Goal: Task Accomplishment & Management: Use online tool/utility

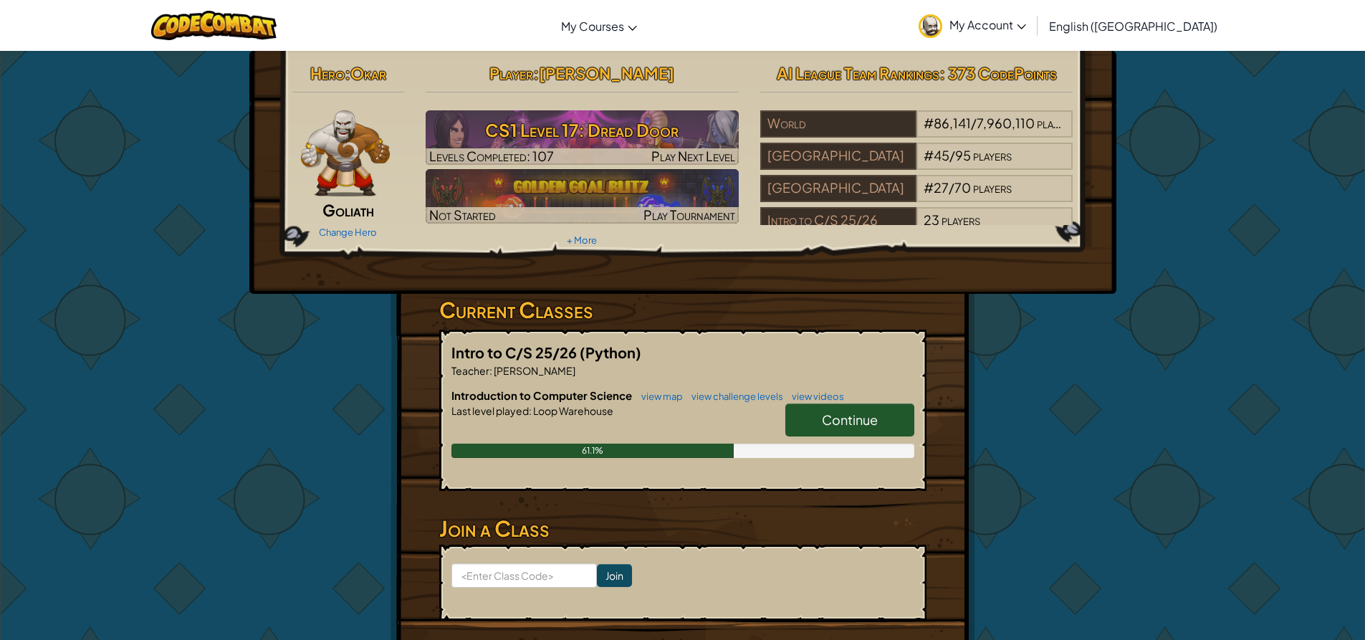
click at [843, 420] on span "Continue" at bounding box center [850, 419] width 56 height 16
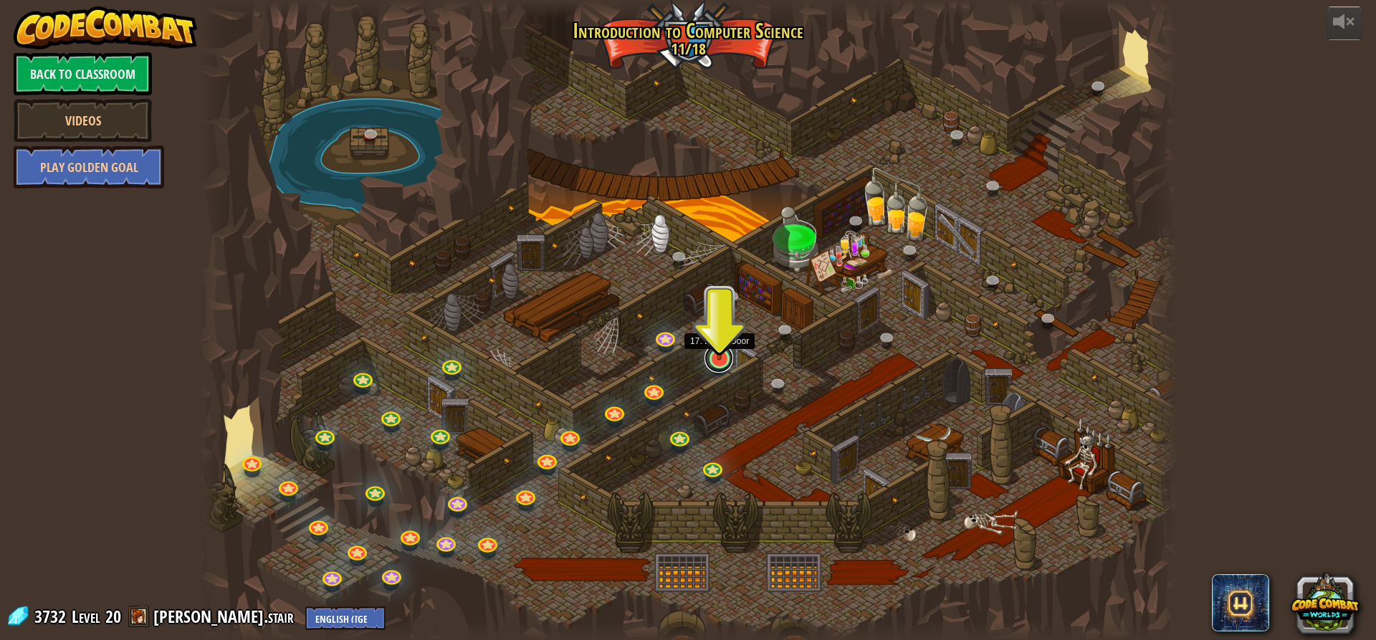
click at [727, 360] on link at bounding box center [718, 358] width 29 height 29
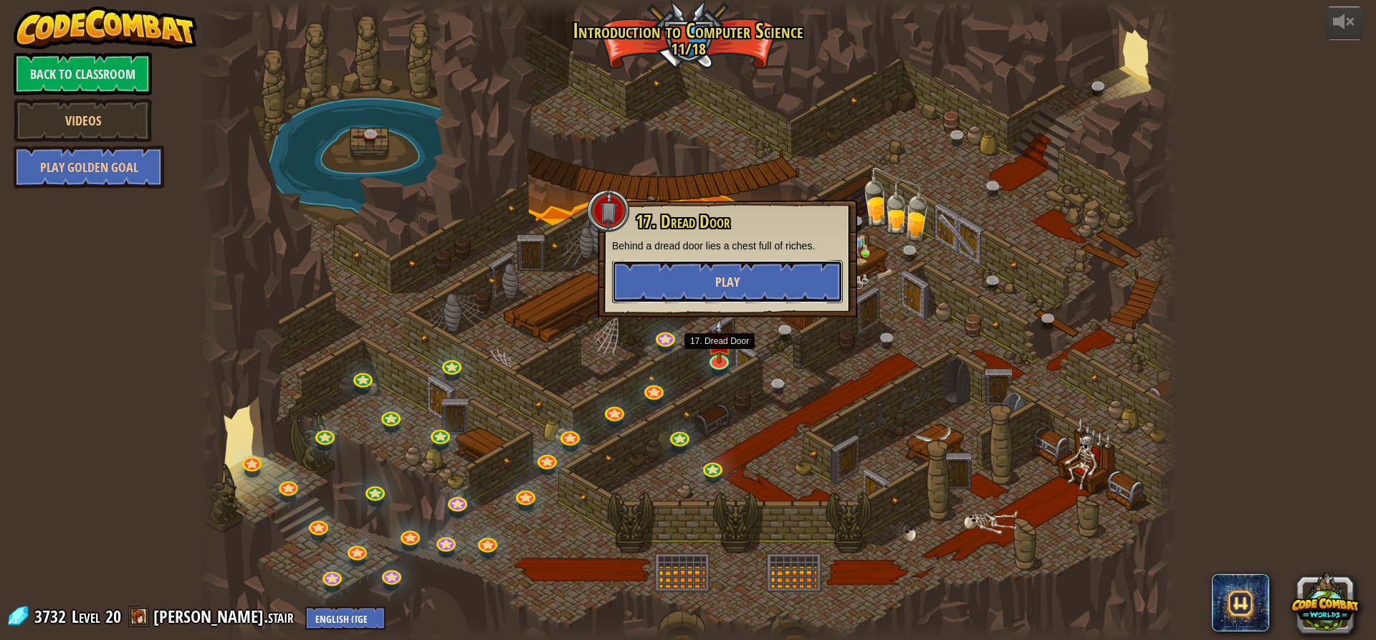
click at [717, 270] on button "Play" at bounding box center [727, 281] width 231 height 43
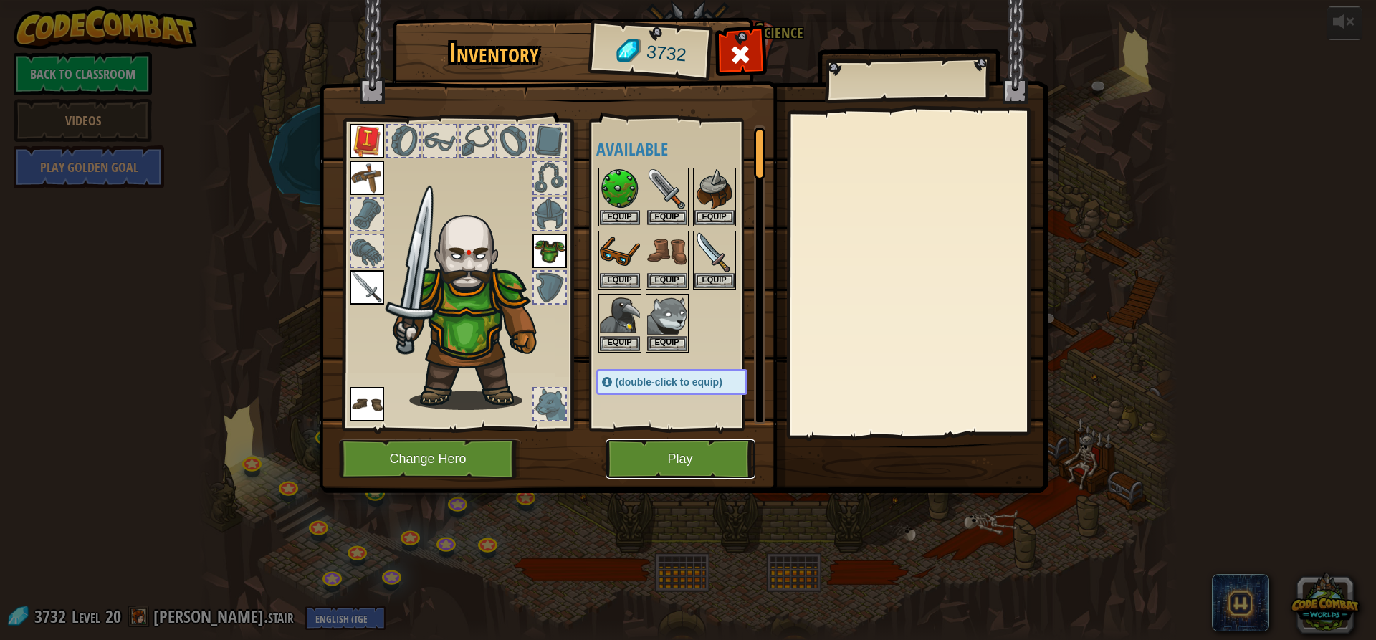
click at [694, 457] on button "Play" at bounding box center [681, 458] width 150 height 39
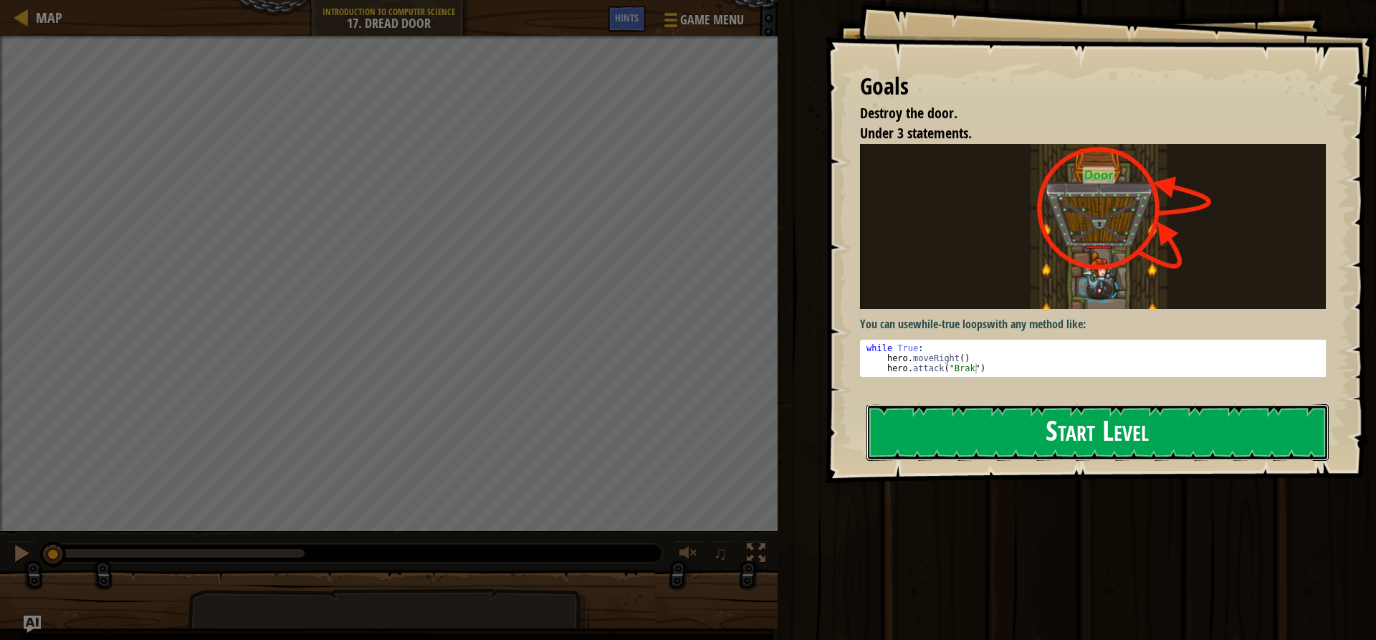
click at [972, 439] on button "Start Level" at bounding box center [1097, 432] width 462 height 57
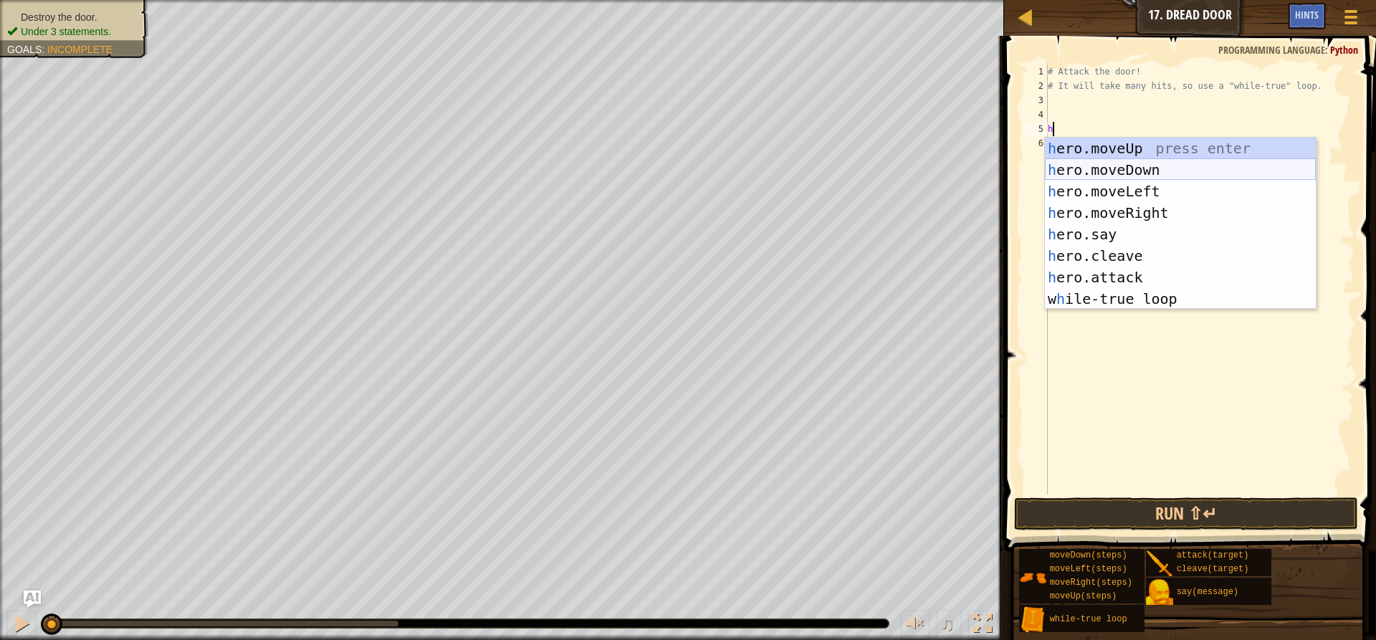
scroll to position [6, 0]
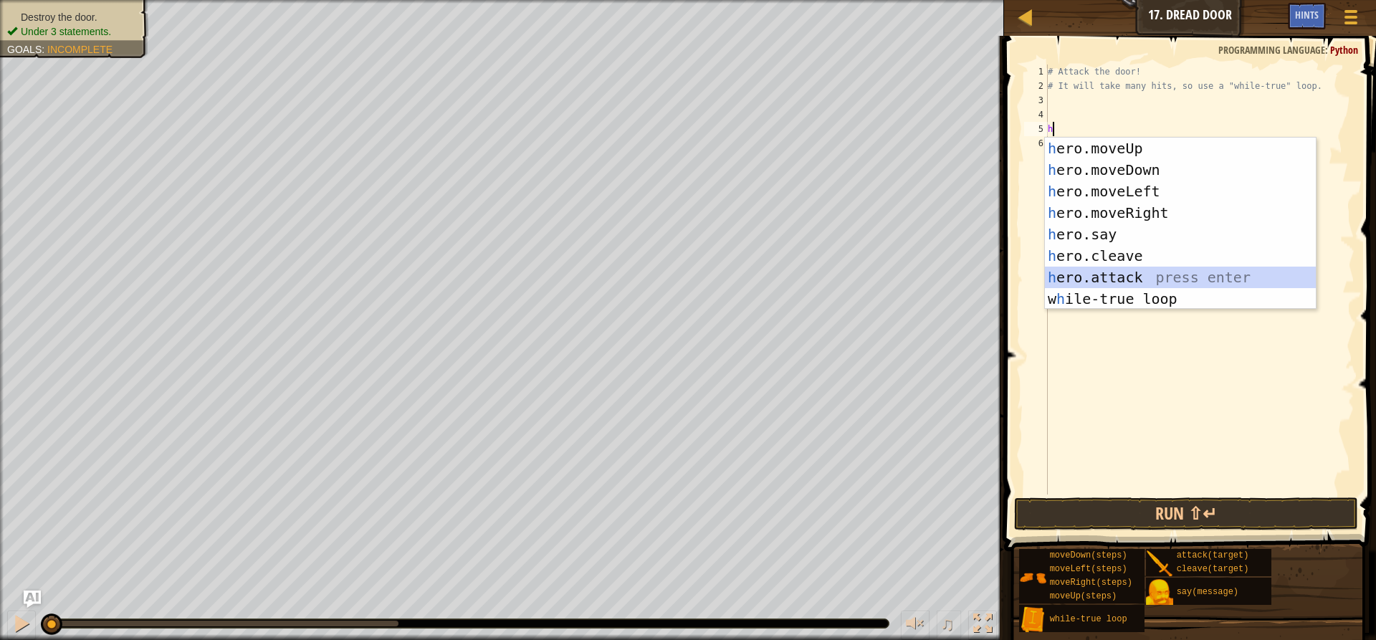
click at [1125, 274] on div "h ero.moveUp press enter h ero.moveDown press enter h ero.moveLeft press enter …" at bounding box center [1180, 245] width 271 height 215
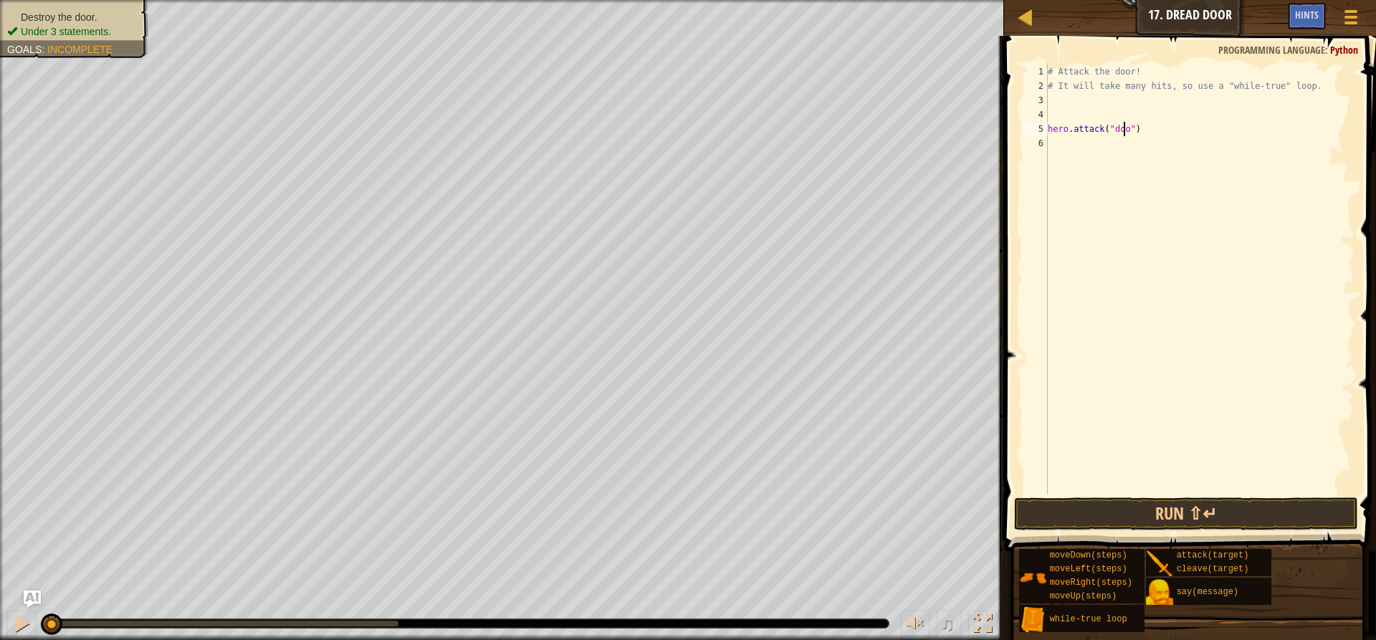
scroll to position [6, 6]
click at [1149, 502] on button "Run ⇧↵" at bounding box center [1186, 513] width 344 height 33
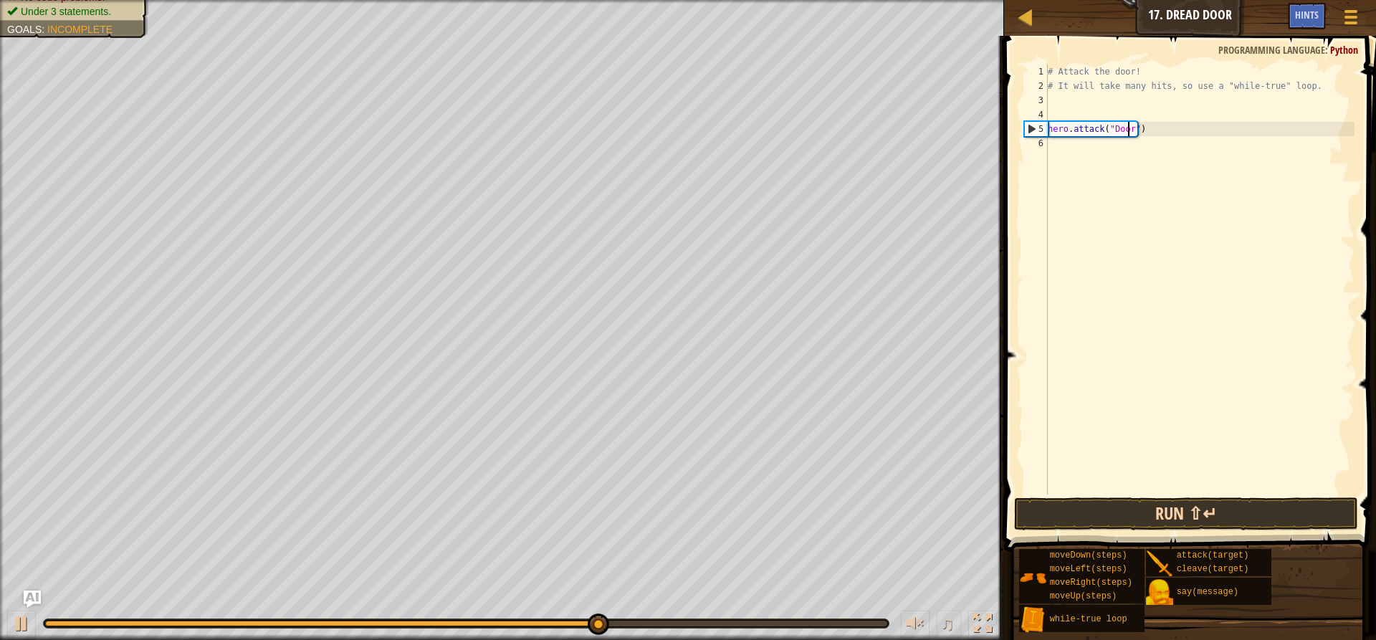
type textarea "hero.attack("Door")"
click at [1201, 504] on button "Run ⇧↵" at bounding box center [1186, 513] width 344 height 33
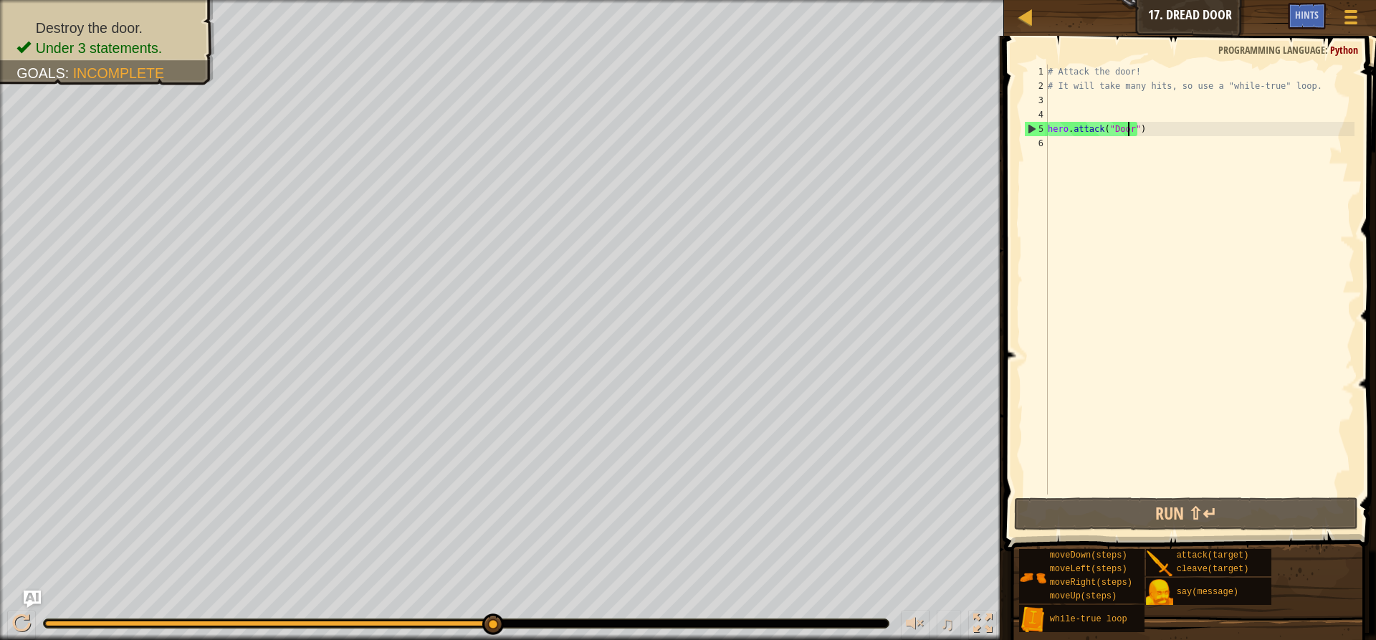
click at [1063, 113] on div "# Attack the door! # It will take many hits, so use a "while-true" loop. hero .…" at bounding box center [1200, 293] width 310 height 459
type textarea "h"
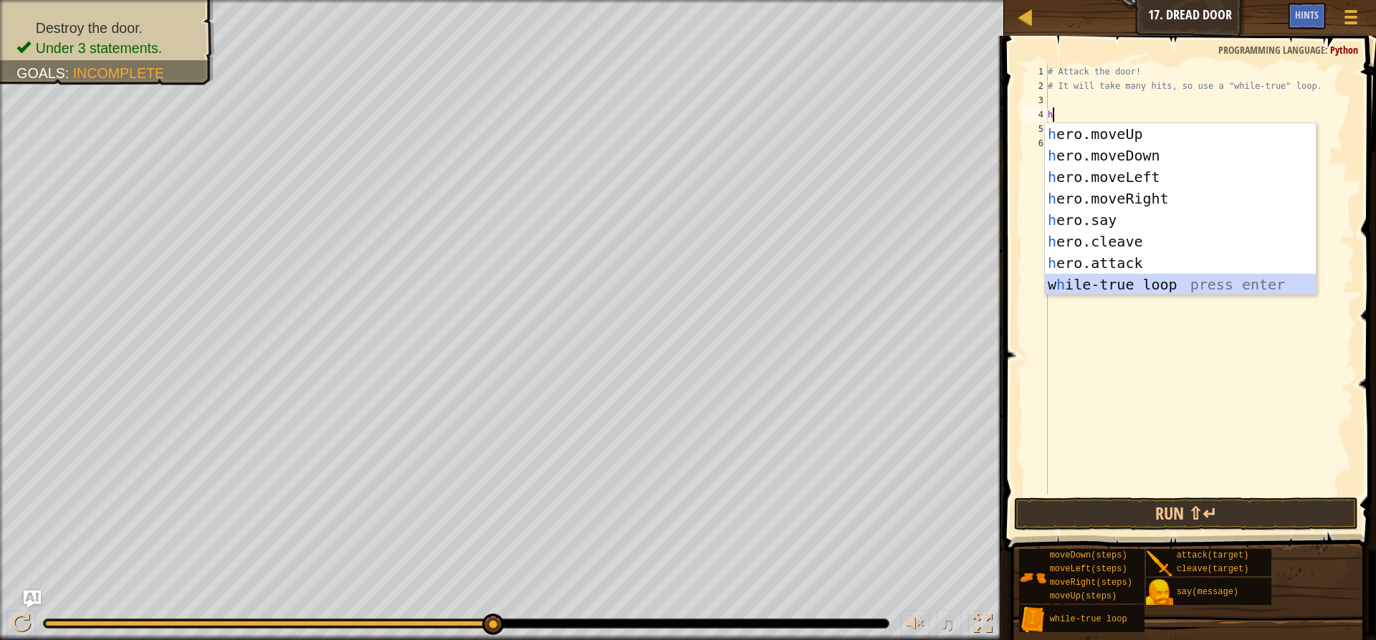
click at [1137, 287] on div "h ero.moveUp press enter h ero.moveDown press enter h ero.moveLeft press enter …" at bounding box center [1180, 230] width 271 height 215
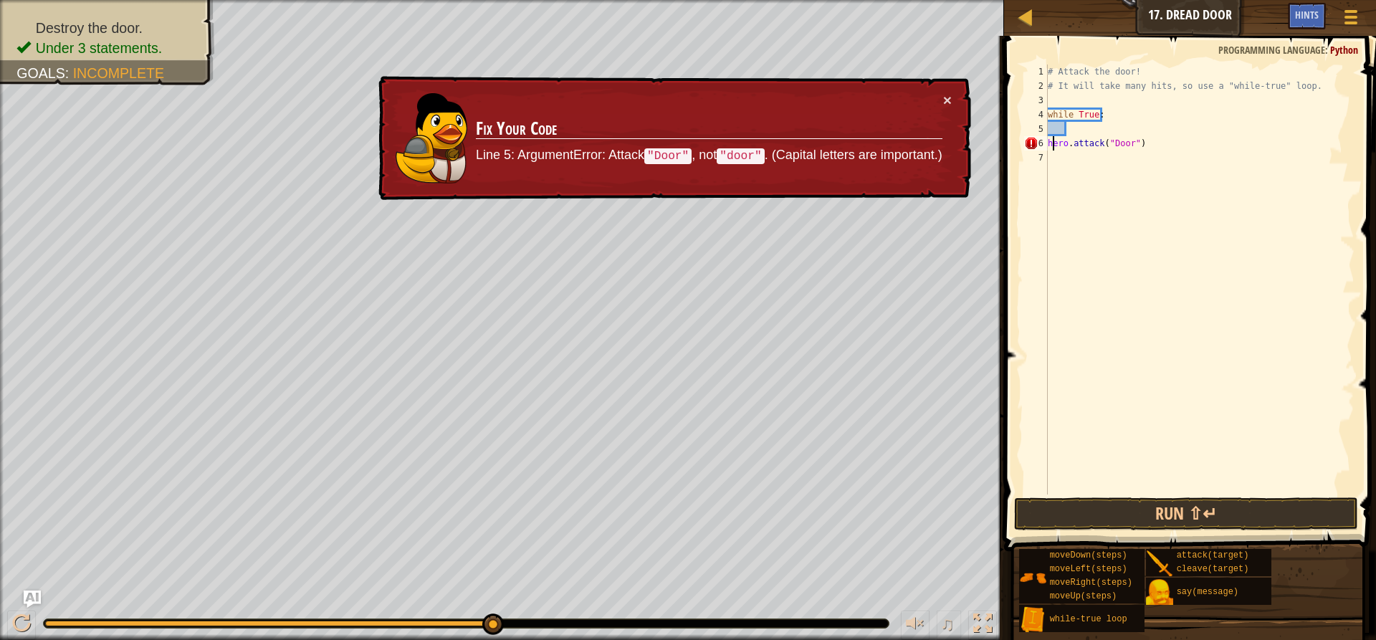
click at [1052, 146] on div "# Attack the door! # It will take many hits, so use a "while-true" loop. while …" at bounding box center [1200, 293] width 310 height 459
click at [1048, 144] on div "# Attack the door! # It will take many hits, so use a "while-true" loop. while …" at bounding box center [1200, 293] width 310 height 459
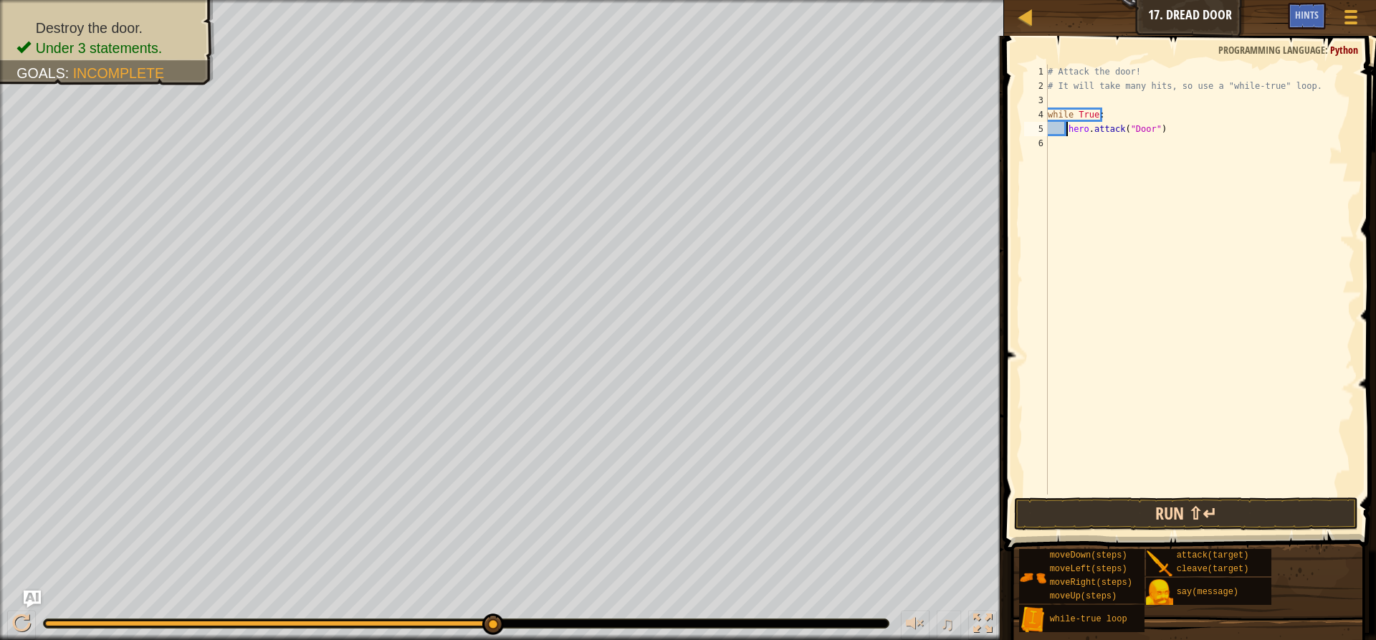
type textarea "hero.attack("Door")"
click at [1244, 499] on button "Run ⇧↵" at bounding box center [1186, 513] width 344 height 33
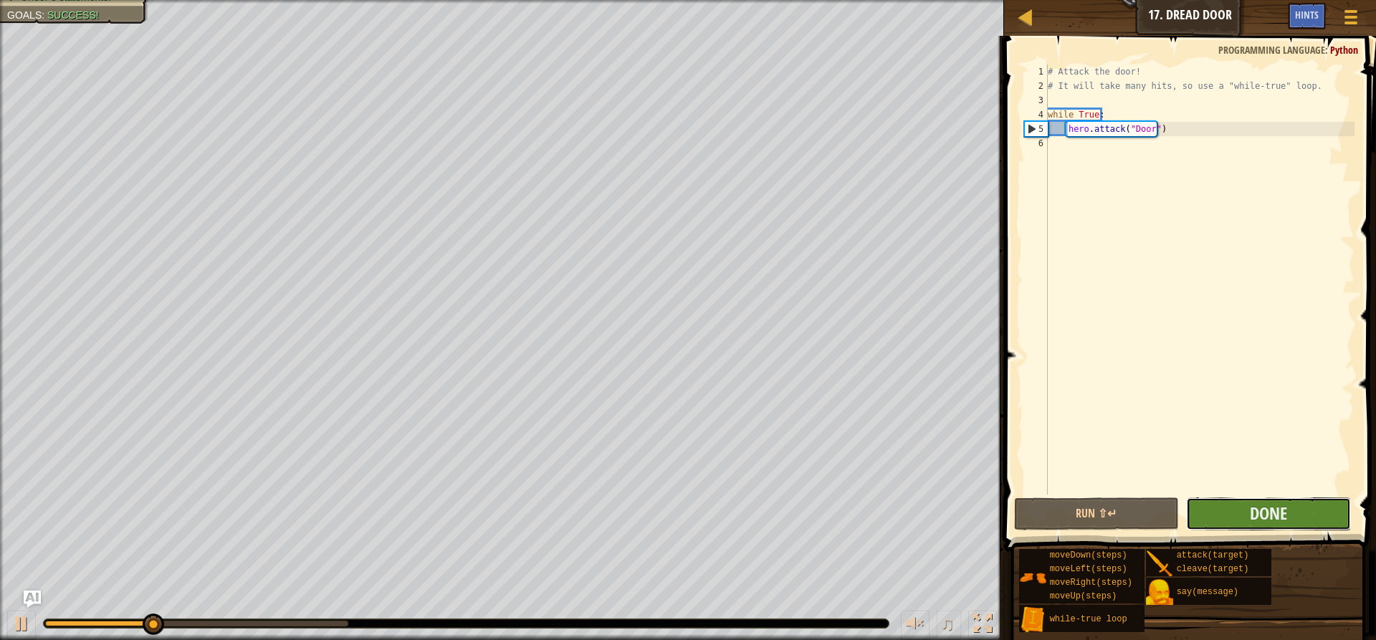
click at [1205, 504] on button "Done" at bounding box center [1268, 513] width 165 height 33
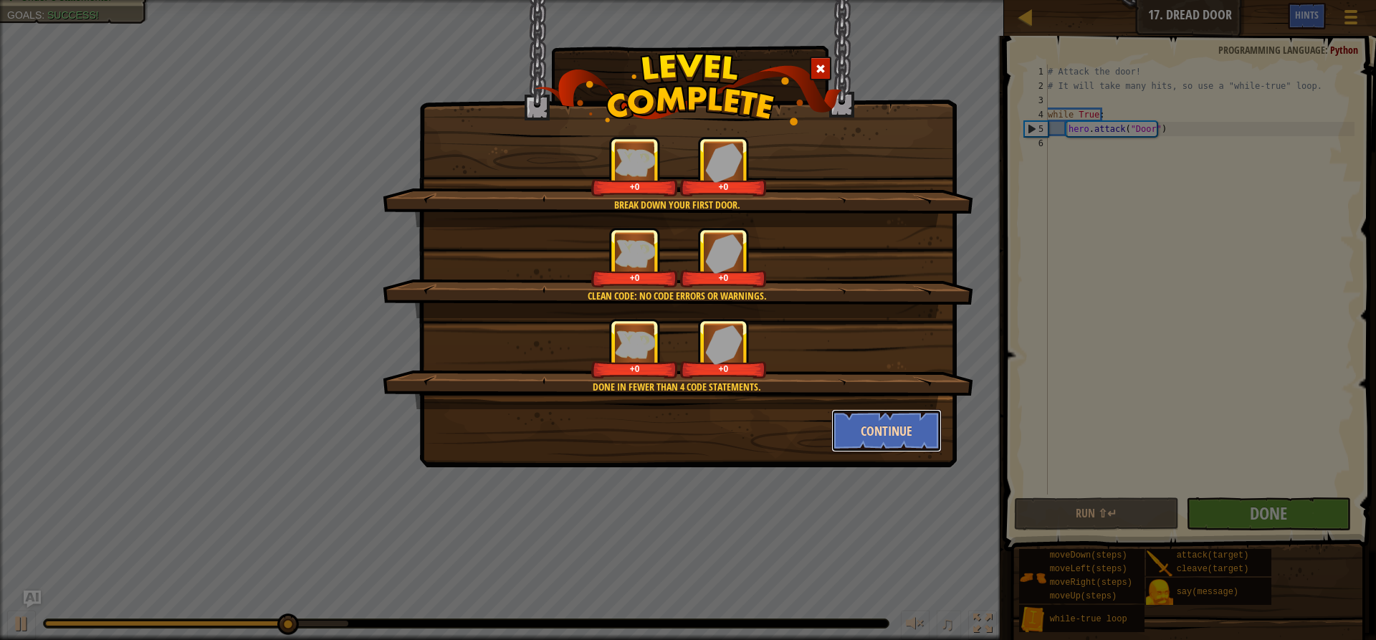
click at [891, 422] on button "Continue" at bounding box center [886, 430] width 111 height 43
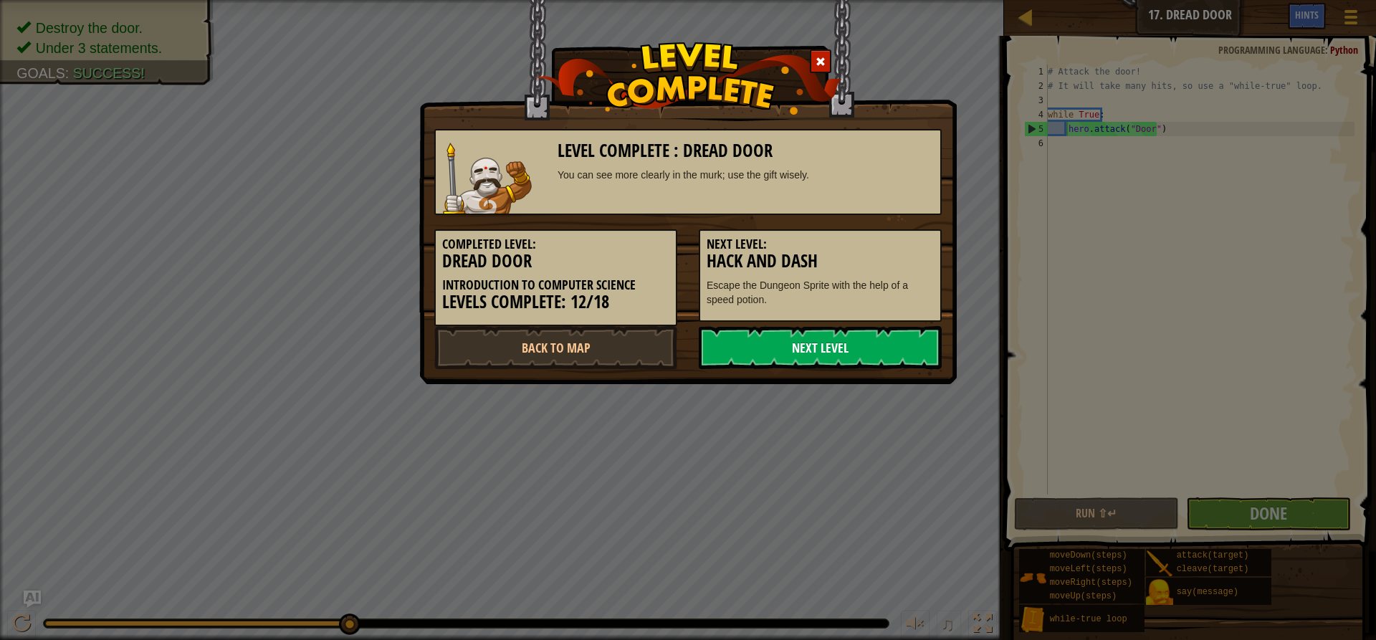
click at [853, 347] on link "Next Level" at bounding box center [820, 347] width 243 height 43
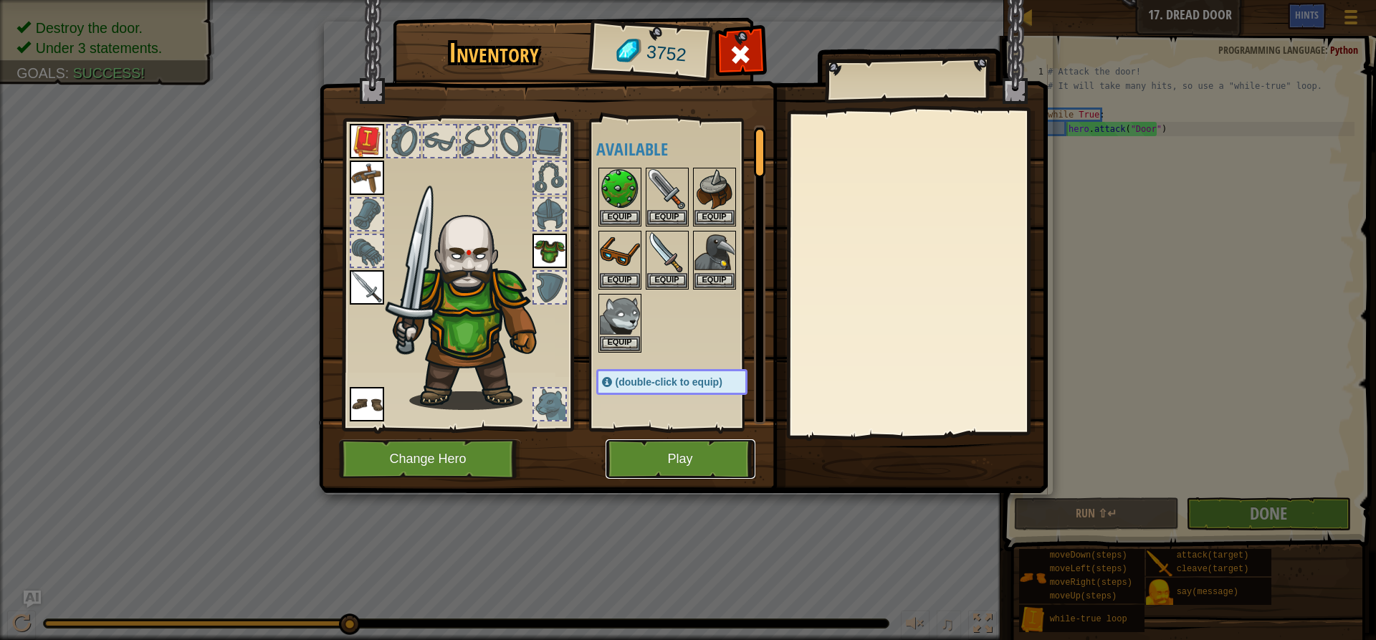
click at [689, 451] on button "Play" at bounding box center [681, 458] width 150 height 39
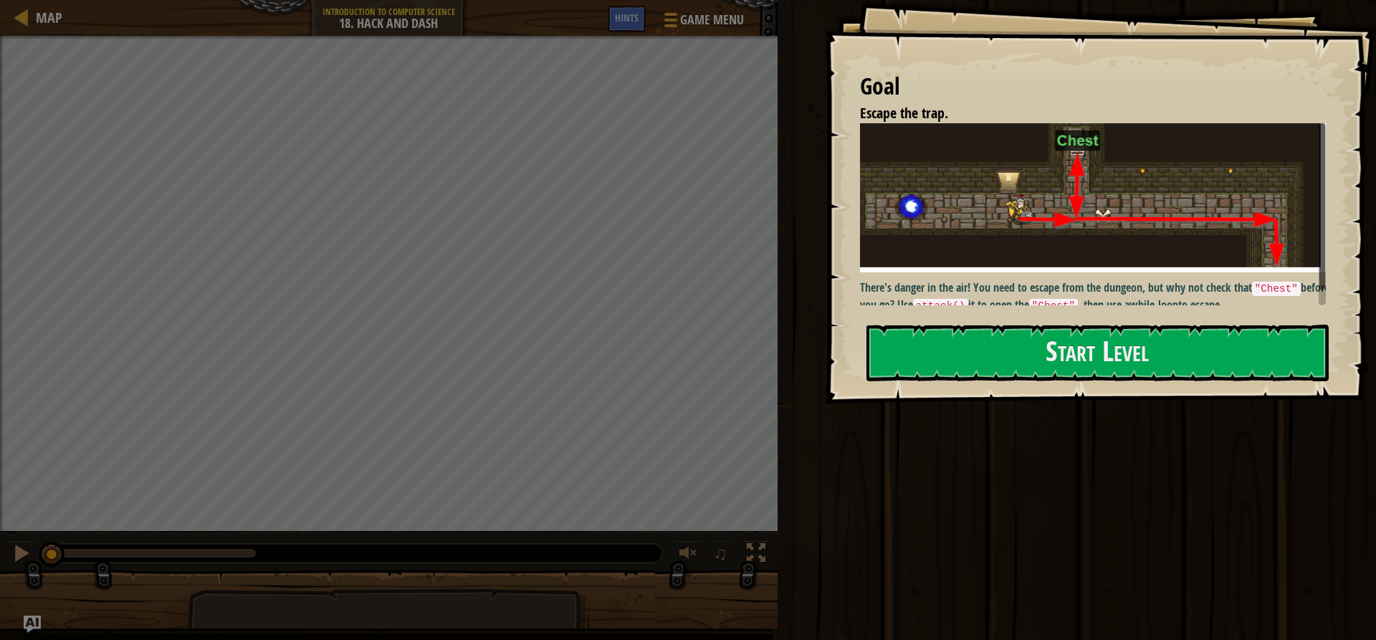
click at [814, 291] on div "Run ⇧↵ Submit Done" at bounding box center [1074, 316] width 603 height 633
click at [942, 325] on button "Start Level" at bounding box center [1097, 353] width 462 height 57
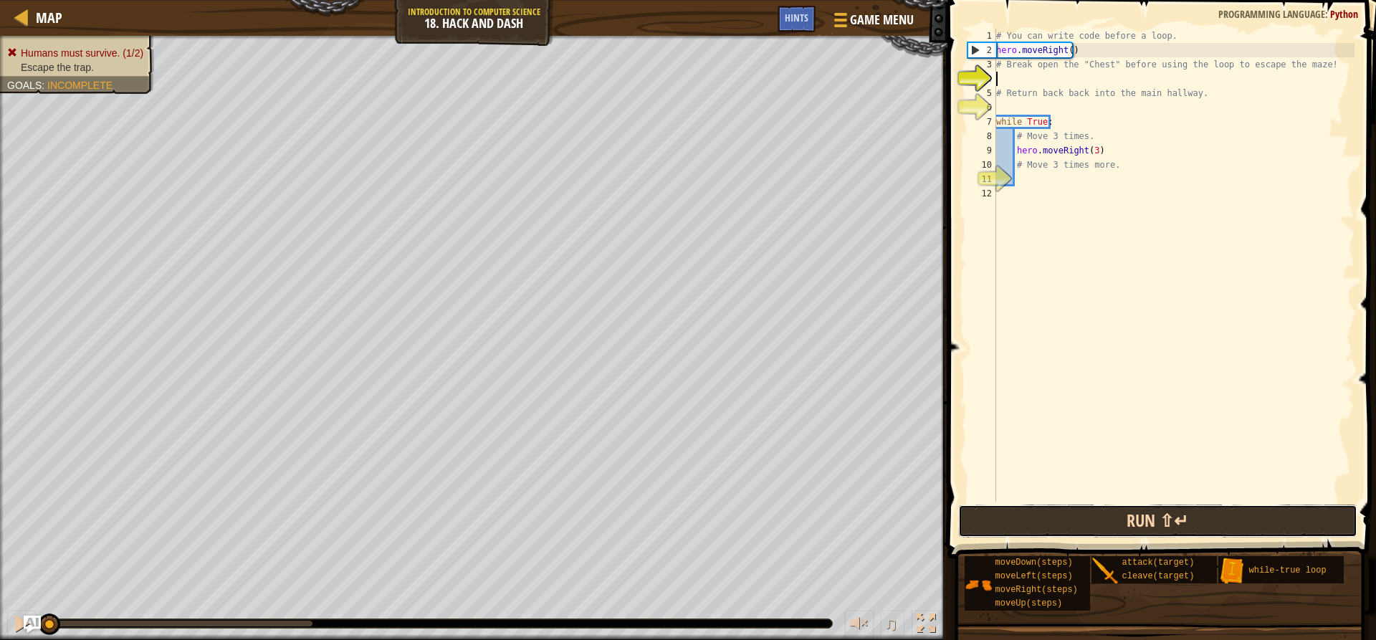
click at [1142, 523] on button "Run ⇧↵" at bounding box center [1157, 520] width 398 height 33
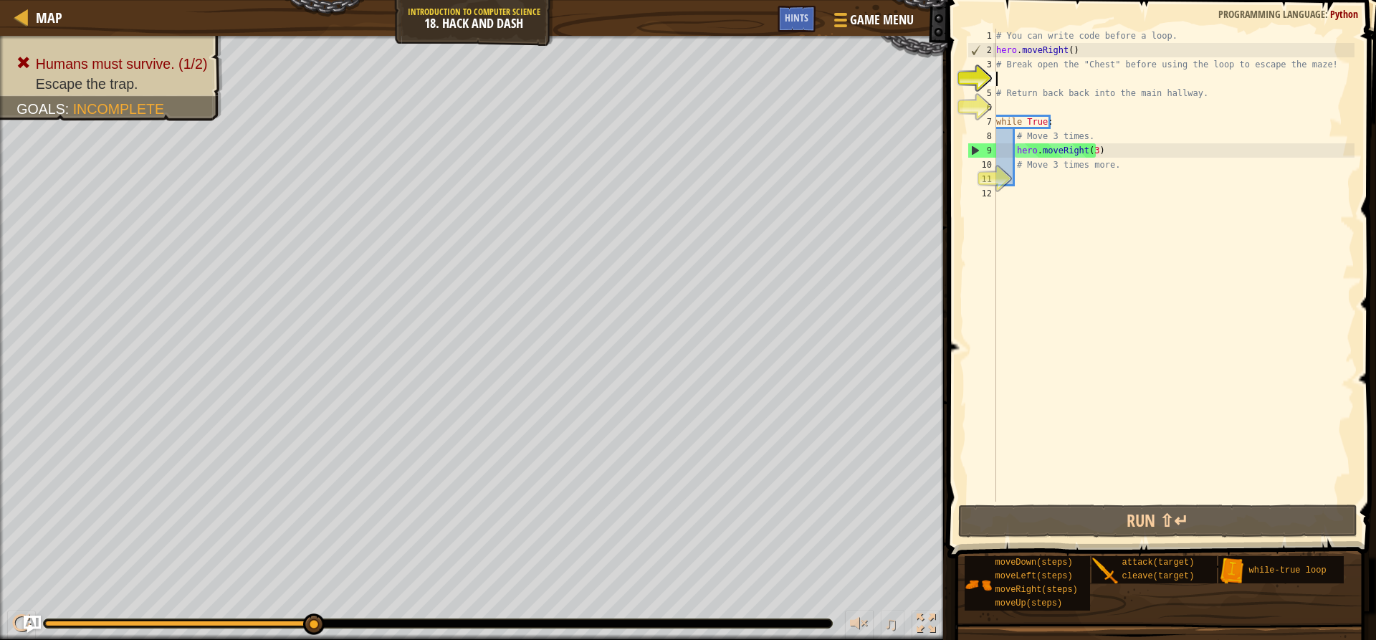
click at [1090, 152] on div "# You can write code before a loop. hero . moveRight ( ) # Break open the "Ches…" at bounding box center [1173, 280] width 361 height 502
type textarea "hero.moveRight()"
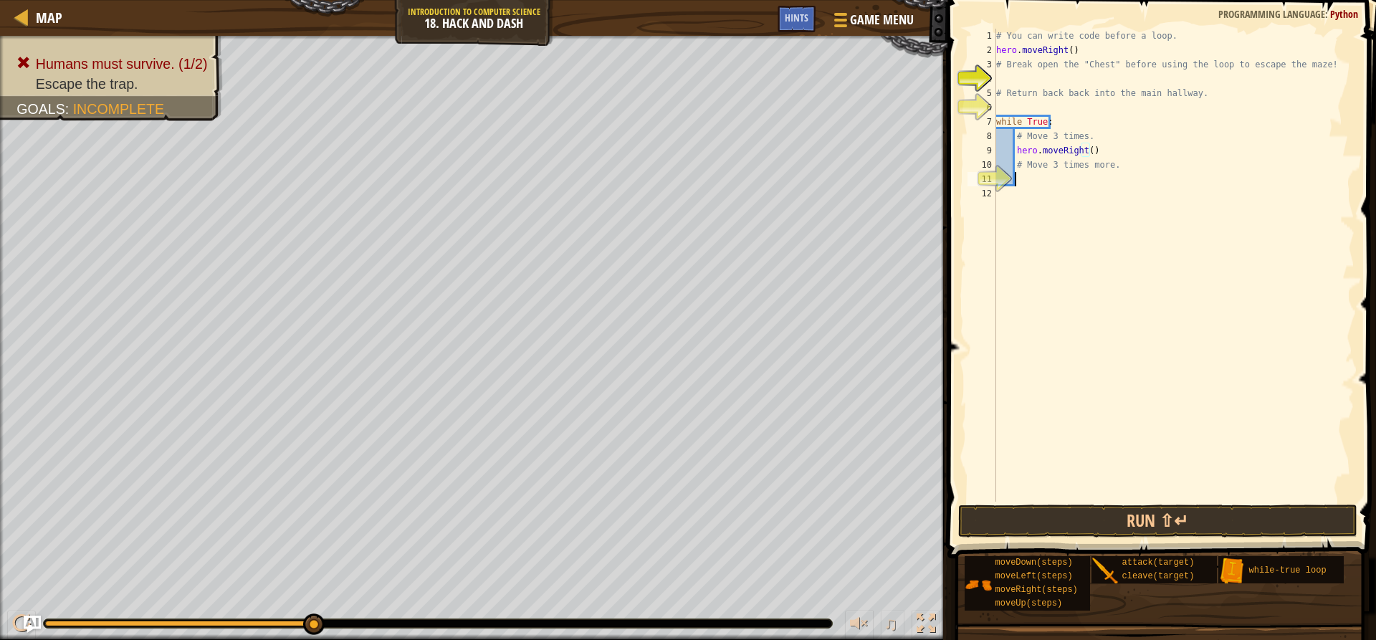
click at [1038, 178] on div "# You can write code before a loop. hero . moveRight ( ) # Break open the "Ches…" at bounding box center [1173, 280] width 361 height 502
type textarea "h"
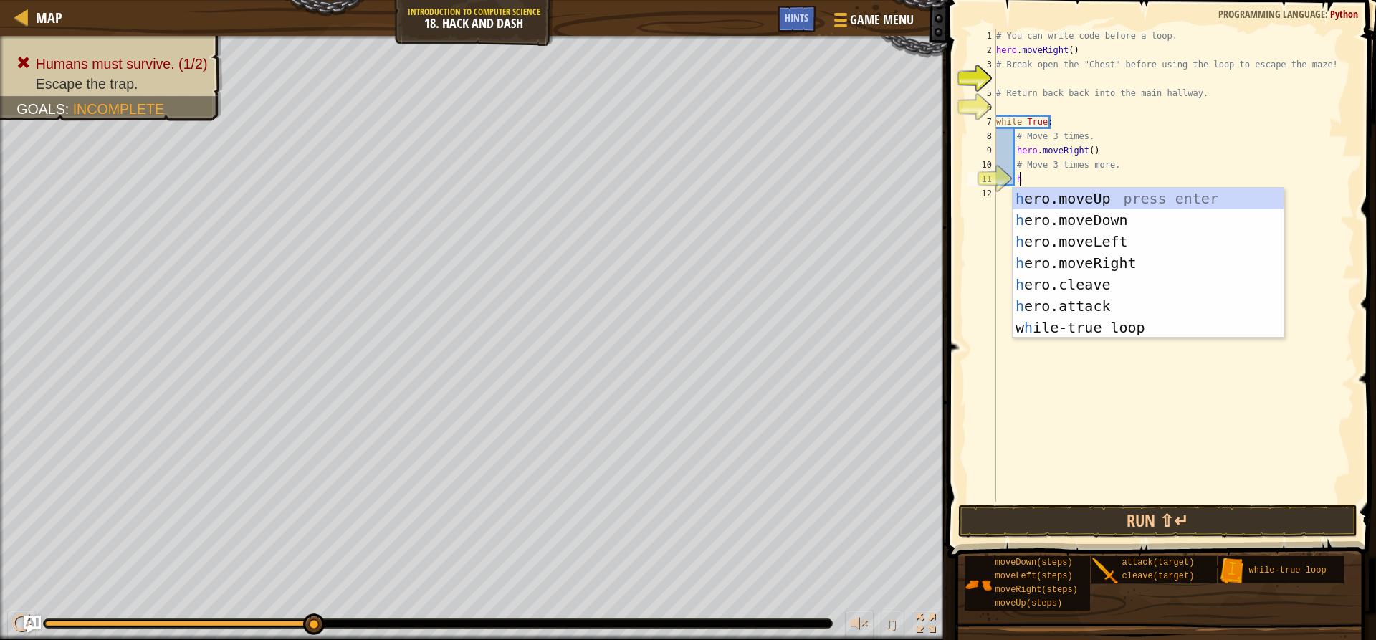
scroll to position [6, 1]
click at [1044, 198] on div "h ero.moveUp press enter h ero.moveDown press enter h ero.moveLeft press enter …" at bounding box center [1148, 284] width 271 height 193
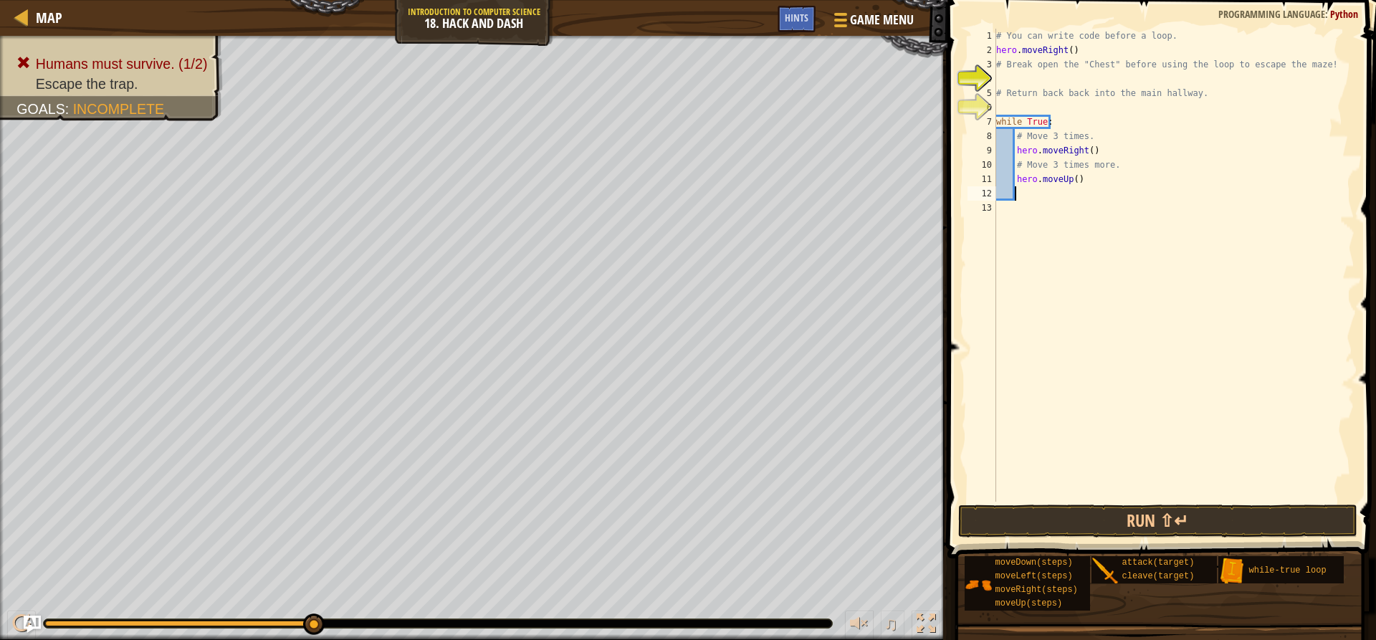
scroll to position [6, 1]
click at [1124, 505] on button "Run ⇧↵" at bounding box center [1157, 520] width 398 height 33
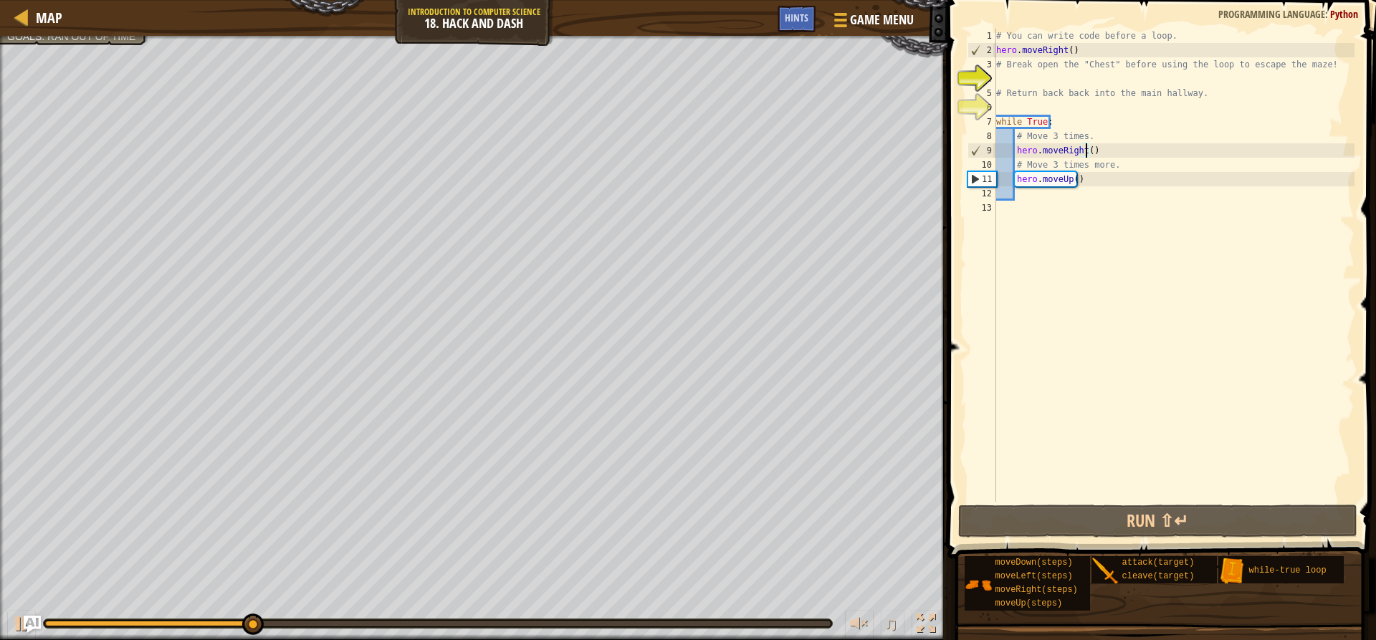
click at [1086, 148] on div "# You can write code before a loop. hero . moveRight ( ) # Break open the "Ches…" at bounding box center [1173, 280] width 361 height 502
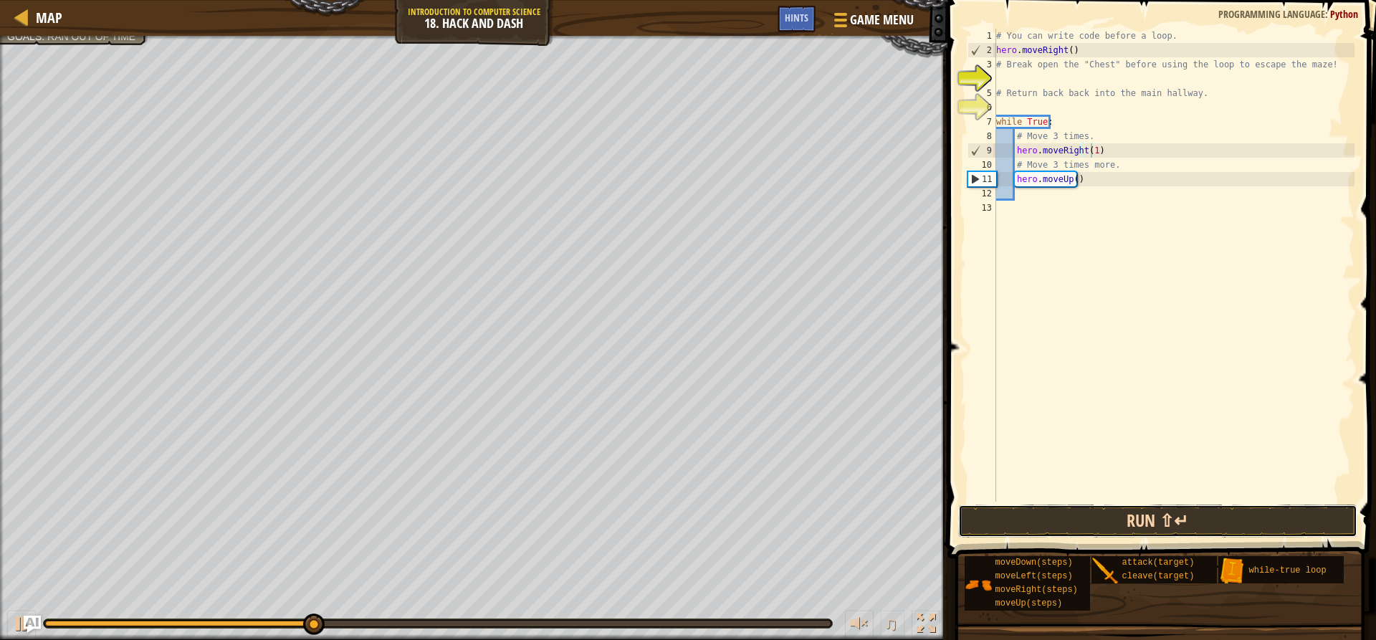
click at [1131, 520] on button "Run ⇧↵" at bounding box center [1157, 520] width 398 height 33
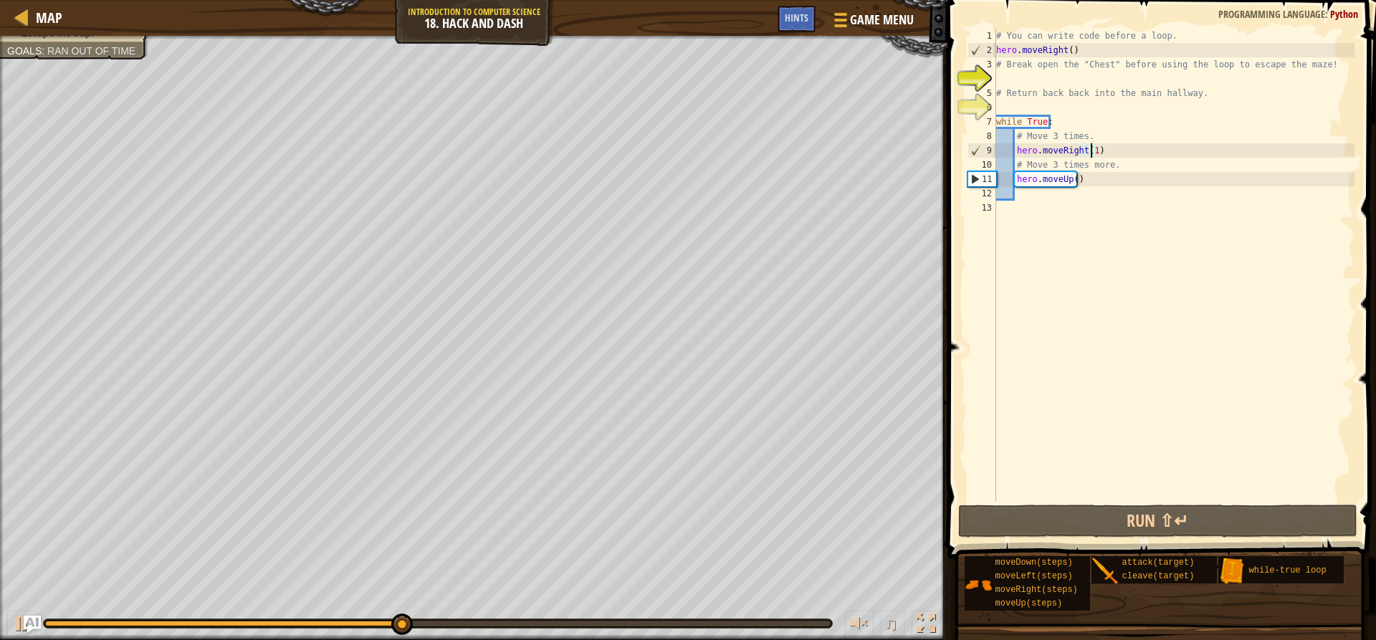
click at [1111, 165] on div "# You can write code before a loop. hero . moveRight ( ) # Break open the "Ches…" at bounding box center [1173, 280] width 361 height 502
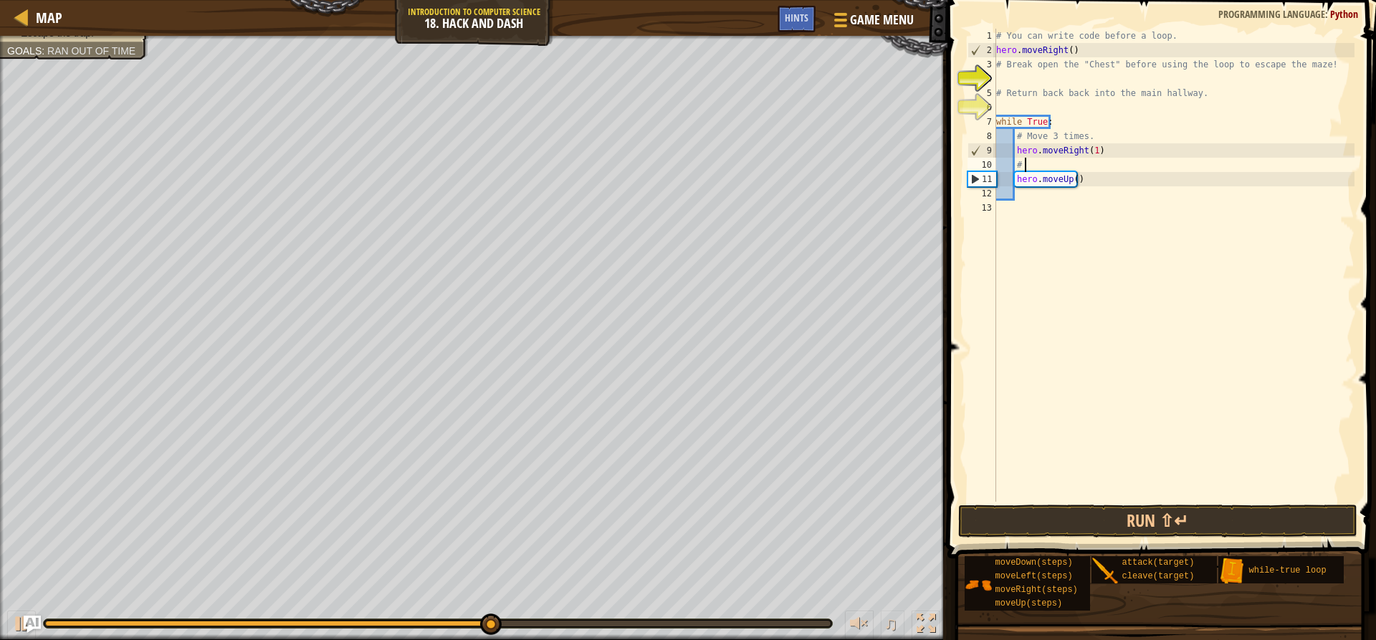
type textarea "#"
click at [1014, 180] on div "# You can write code before a loop. hero . moveRight ( ) # Break open the "Ches…" at bounding box center [1173, 280] width 361 height 502
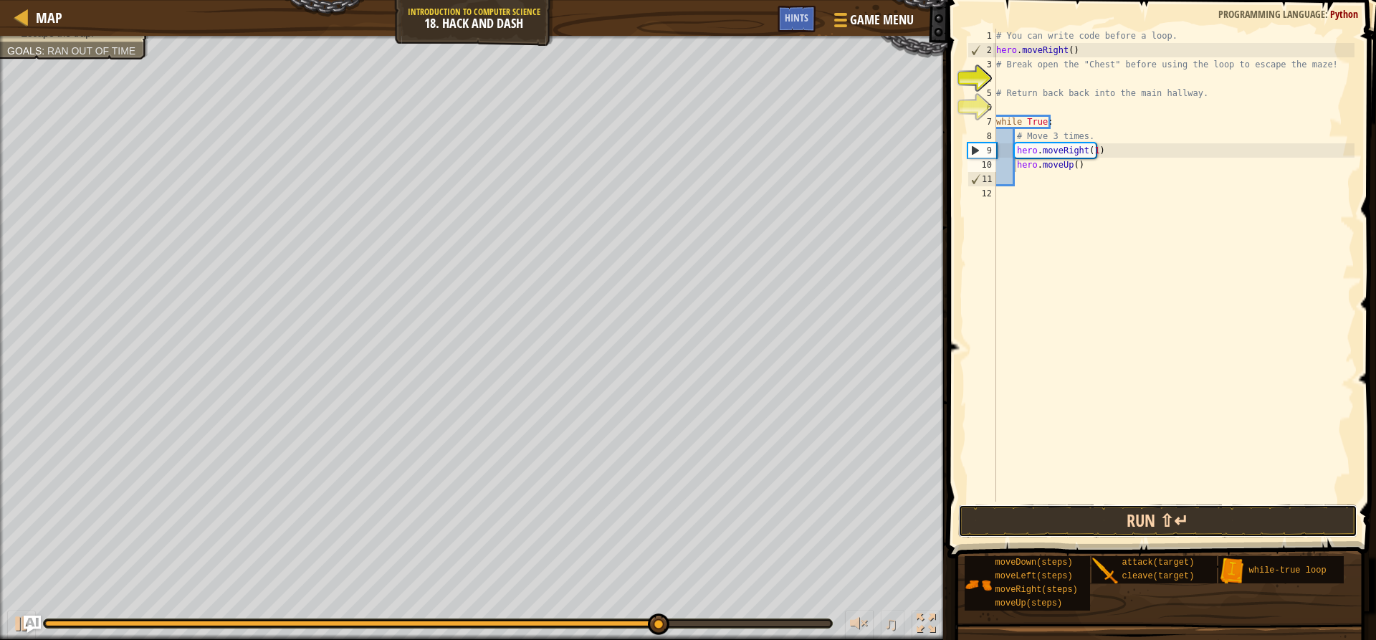
click at [1169, 512] on button "Run ⇧↵" at bounding box center [1157, 520] width 398 height 33
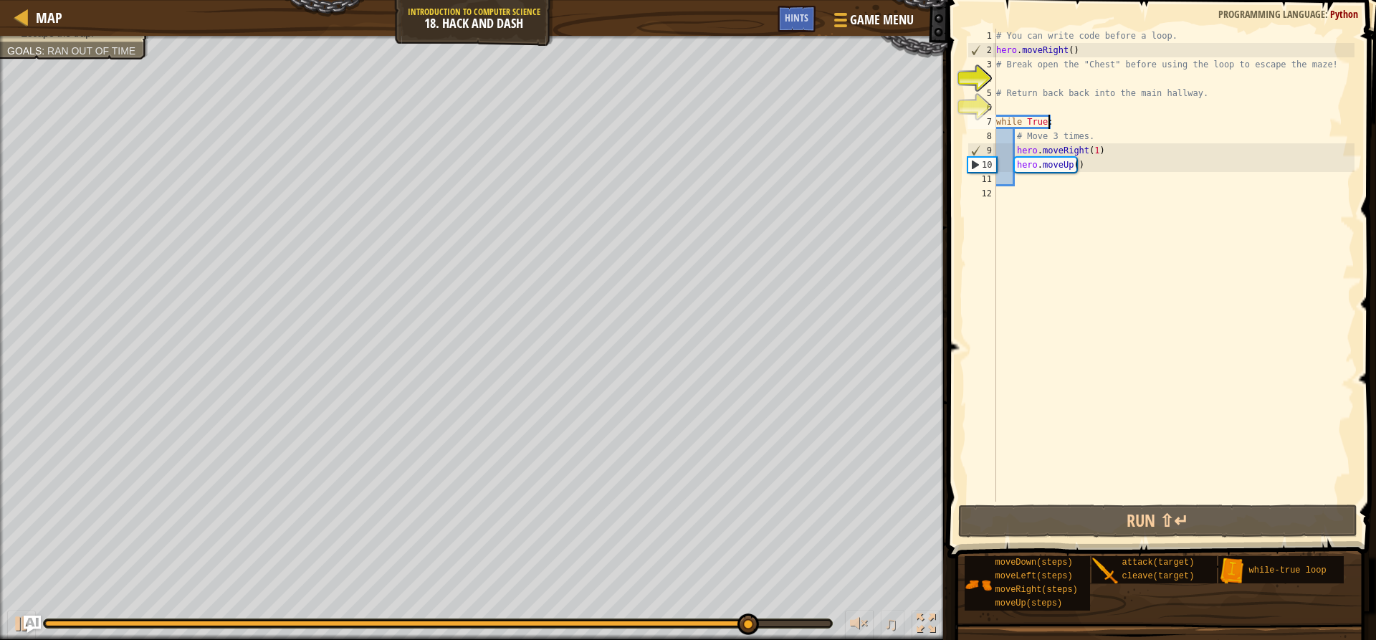
click at [1050, 124] on div "# You can write code before a loop. hero . moveRight ( ) # Break open the "Ches…" at bounding box center [1173, 280] width 361 height 502
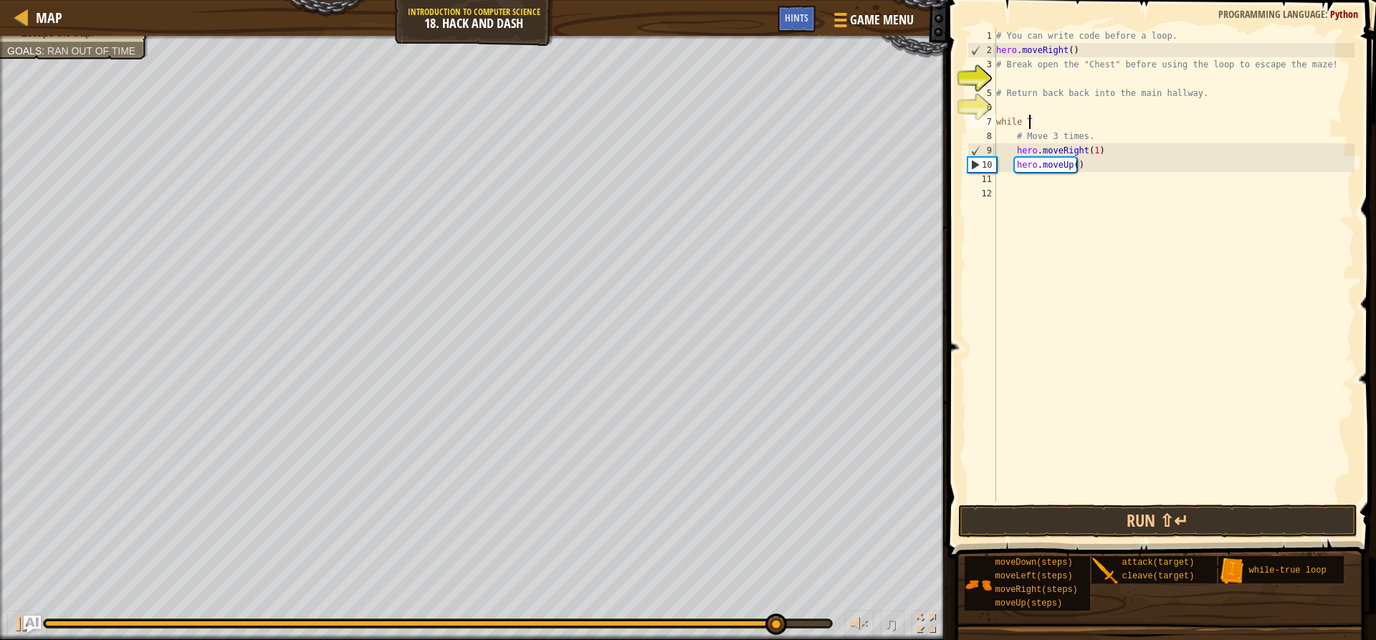
type textarea "w"
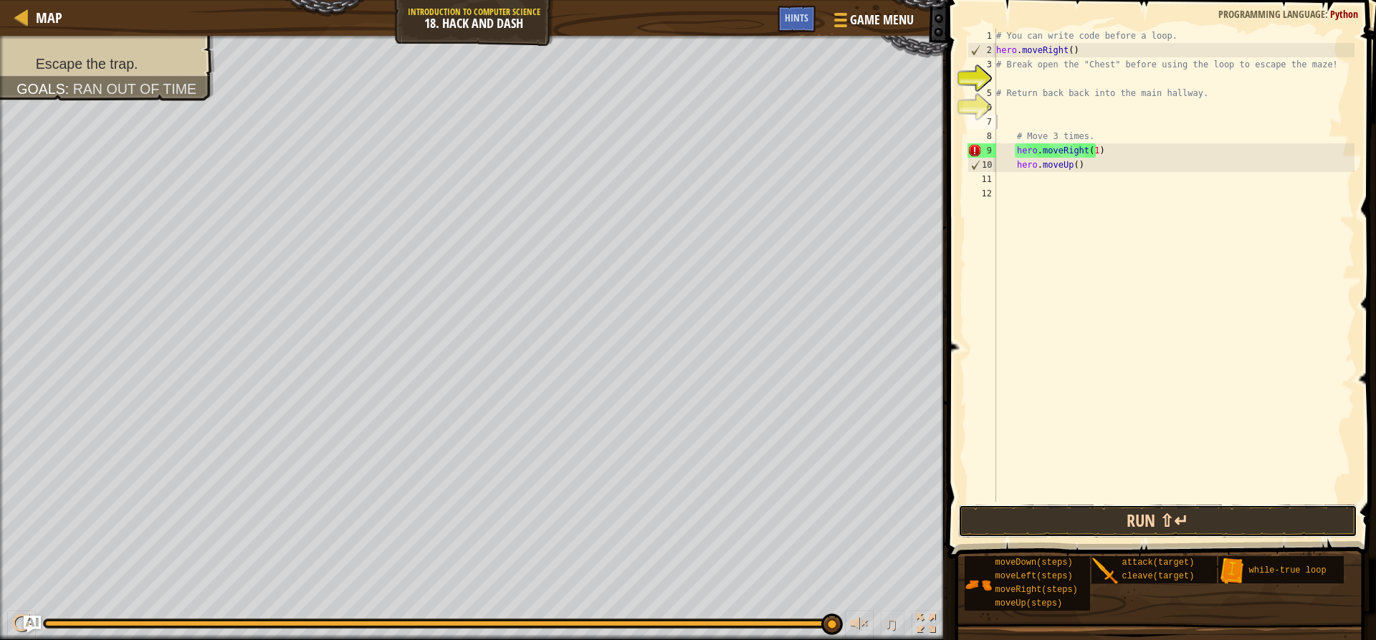
click at [1073, 520] on button "Run ⇧↵" at bounding box center [1157, 520] width 398 height 33
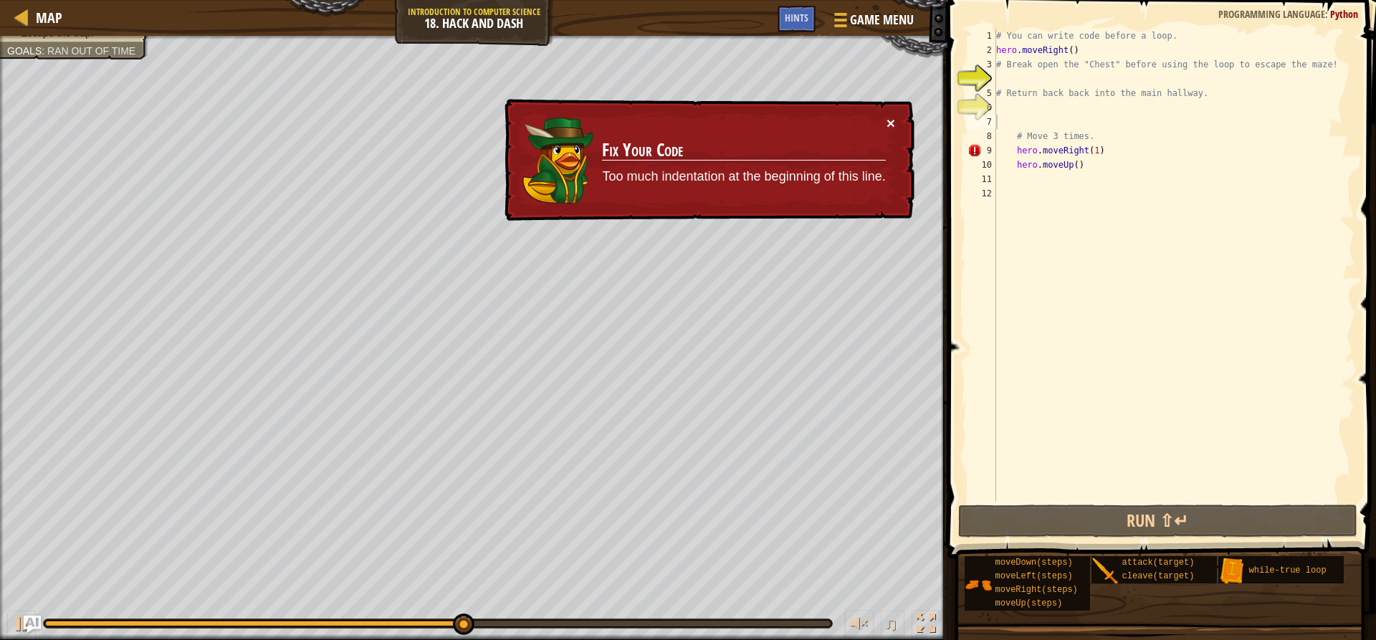
click at [887, 120] on button "×" at bounding box center [890, 122] width 9 height 15
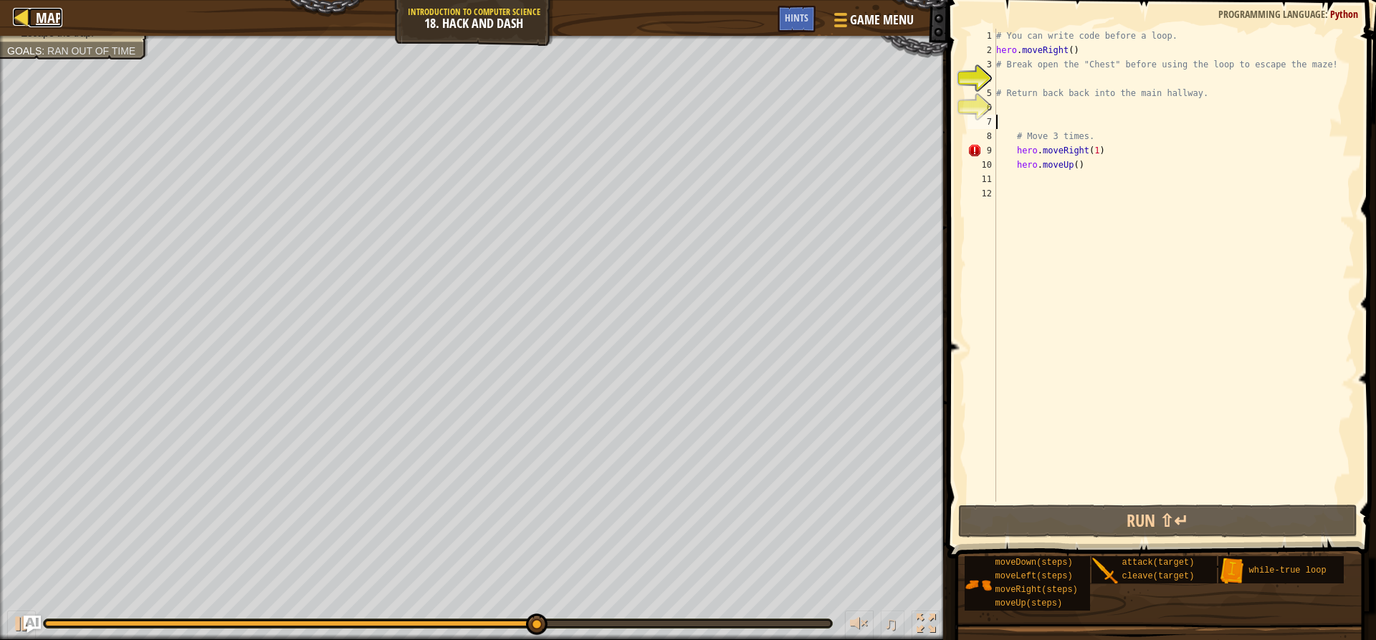
click at [45, 23] on span "Map" at bounding box center [49, 17] width 27 height 19
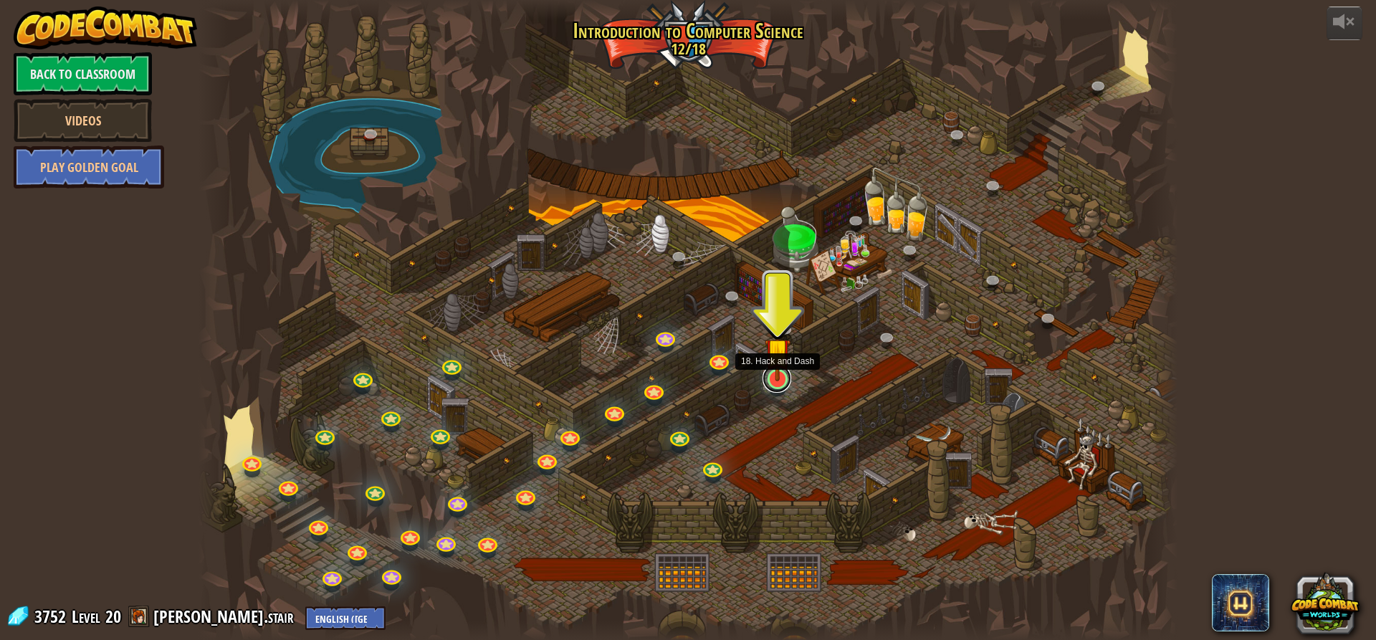
click at [778, 384] on link at bounding box center [776, 378] width 29 height 29
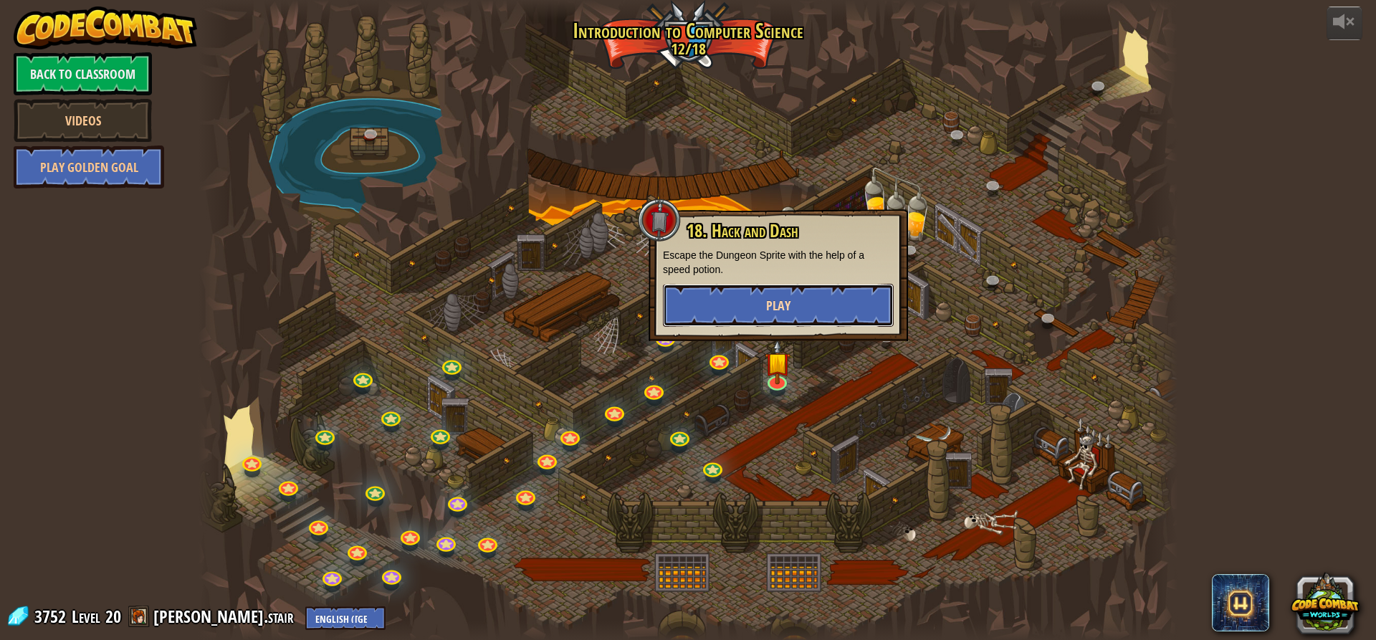
click at [786, 292] on button "Play" at bounding box center [778, 305] width 231 height 43
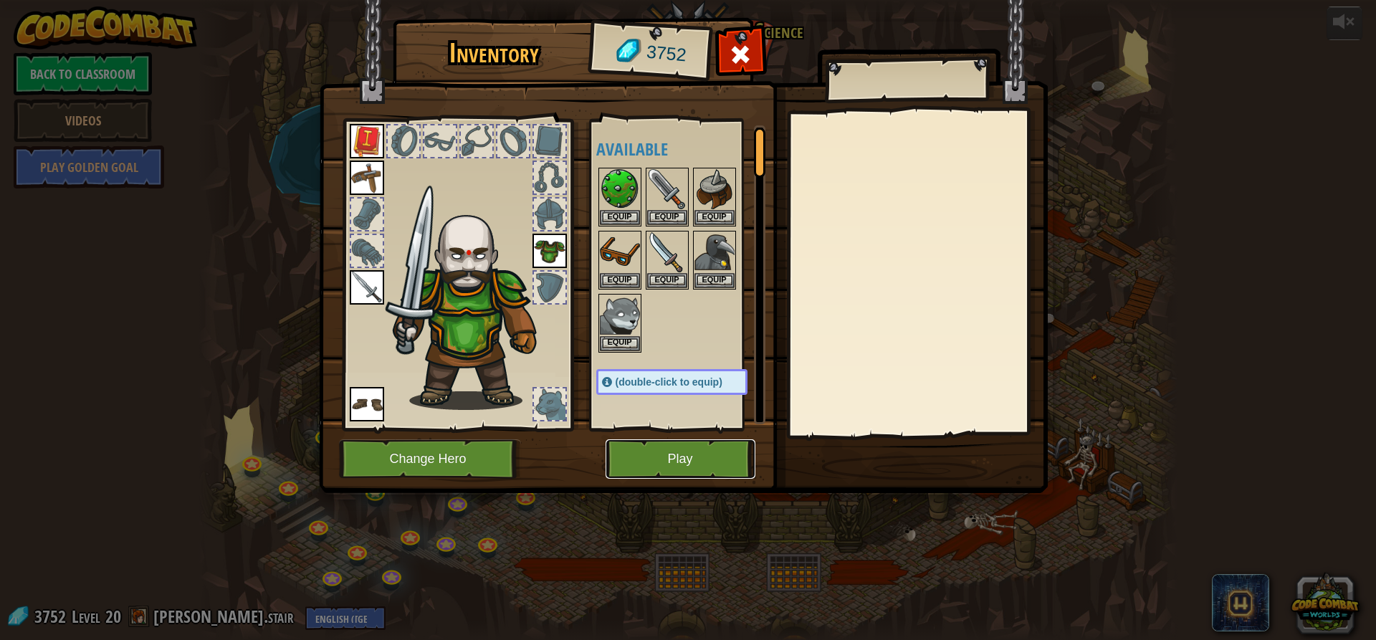
click at [706, 448] on button "Play" at bounding box center [681, 458] width 150 height 39
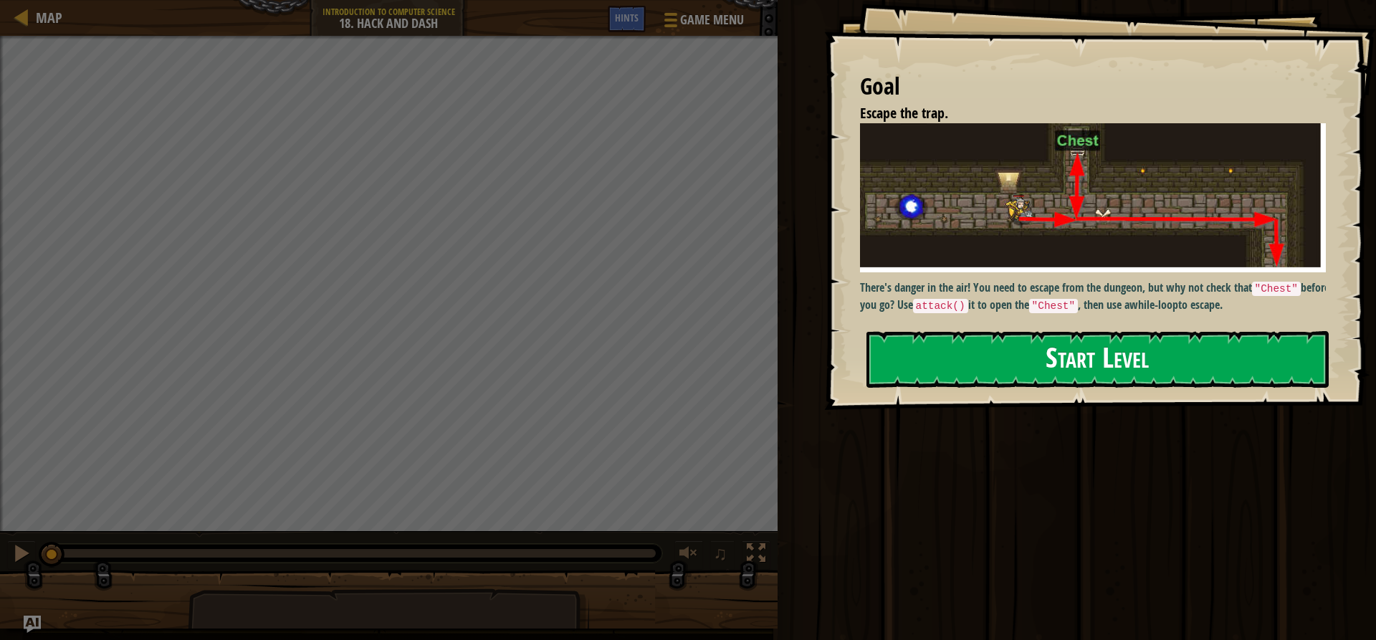
click at [990, 314] on div "There's danger in the air! You need to escape from the dungeon, but why not che…" at bounding box center [1098, 219] width 477 height 193
click at [987, 356] on button "Start Level" at bounding box center [1097, 359] width 462 height 57
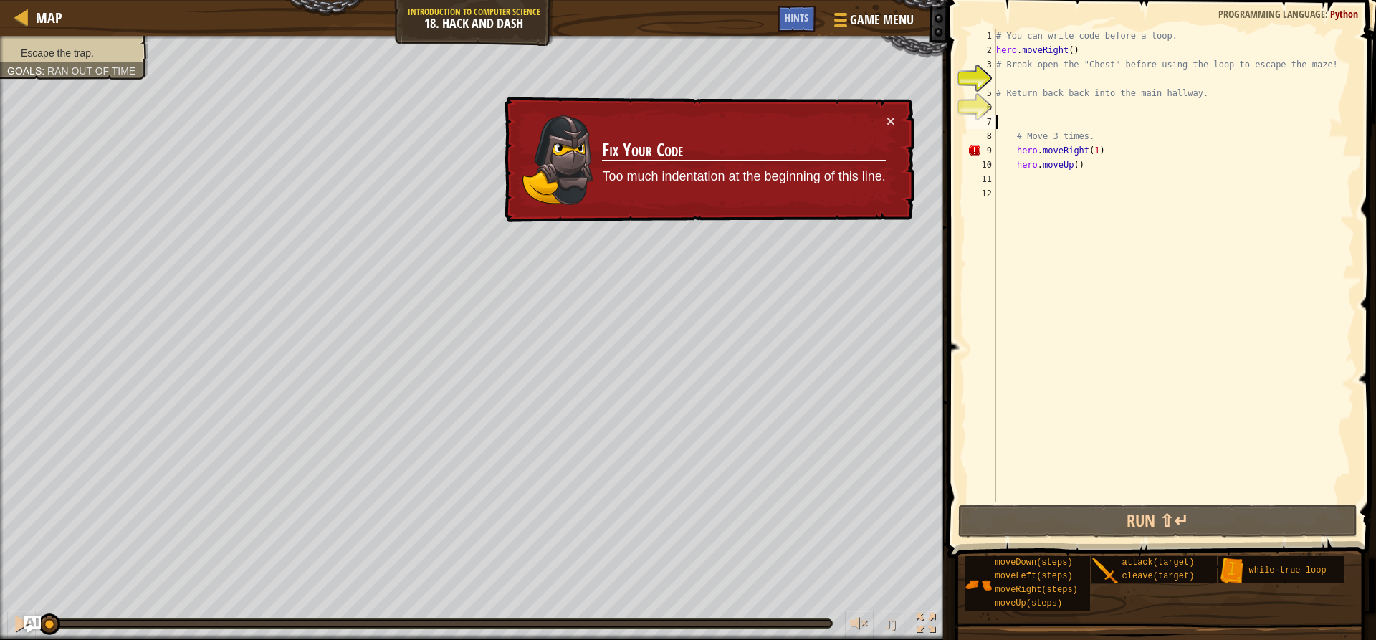
click at [1035, 124] on div "# You can write code before a loop. hero . moveRight ( ) # Break open the "Ches…" at bounding box center [1173, 280] width 361 height 502
type textarea "h"
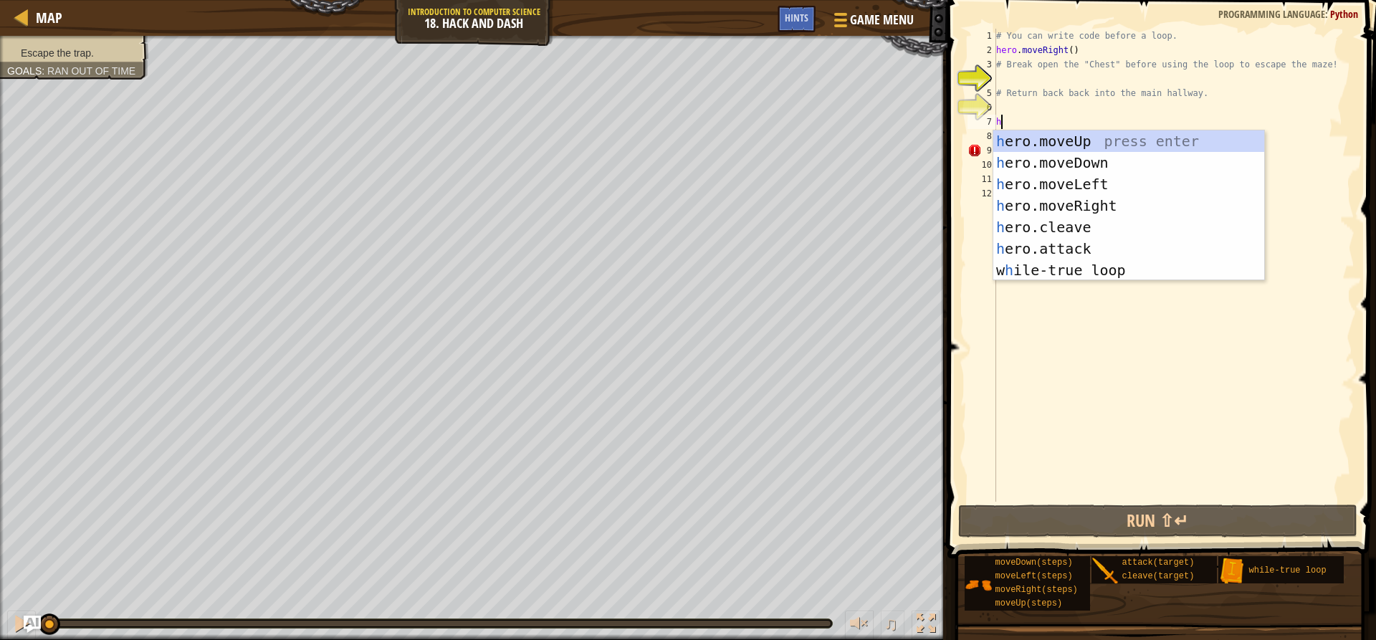
scroll to position [6, 0]
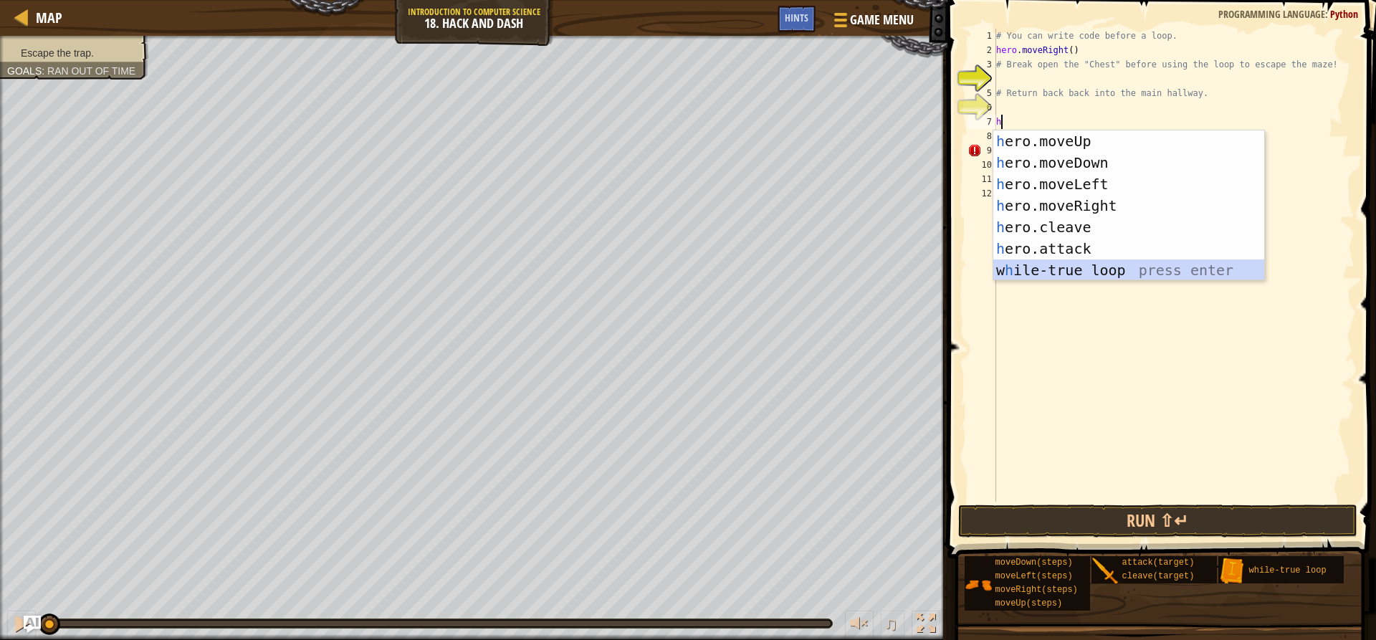
click at [1061, 265] on div "h ero.moveUp press enter h ero.moveDown press enter h ero.moveLeft press enter …" at bounding box center [1128, 226] width 271 height 193
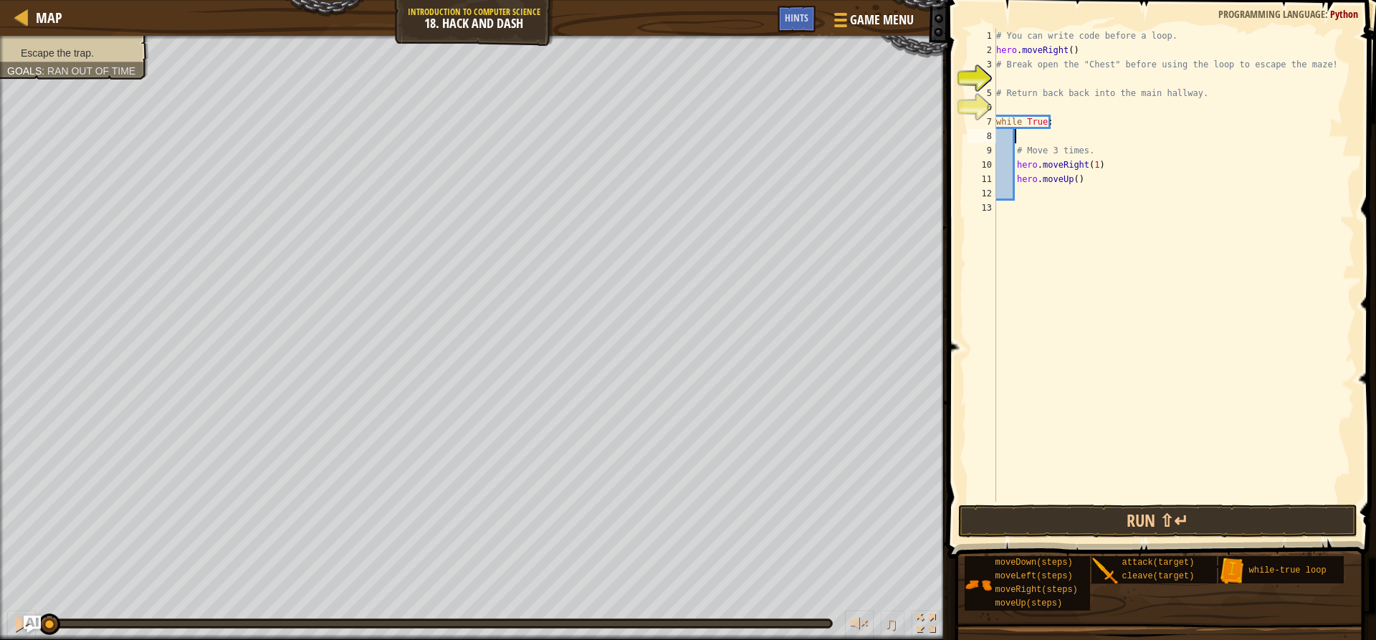
click at [1078, 178] on div "# You can write code before a loop. hero . moveRight ( ) # Break open the "Ches…" at bounding box center [1173, 280] width 361 height 502
type textarea "h"
click at [1081, 522] on button "Run ⇧↵" at bounding box center [1157, 520] width 398 height 33
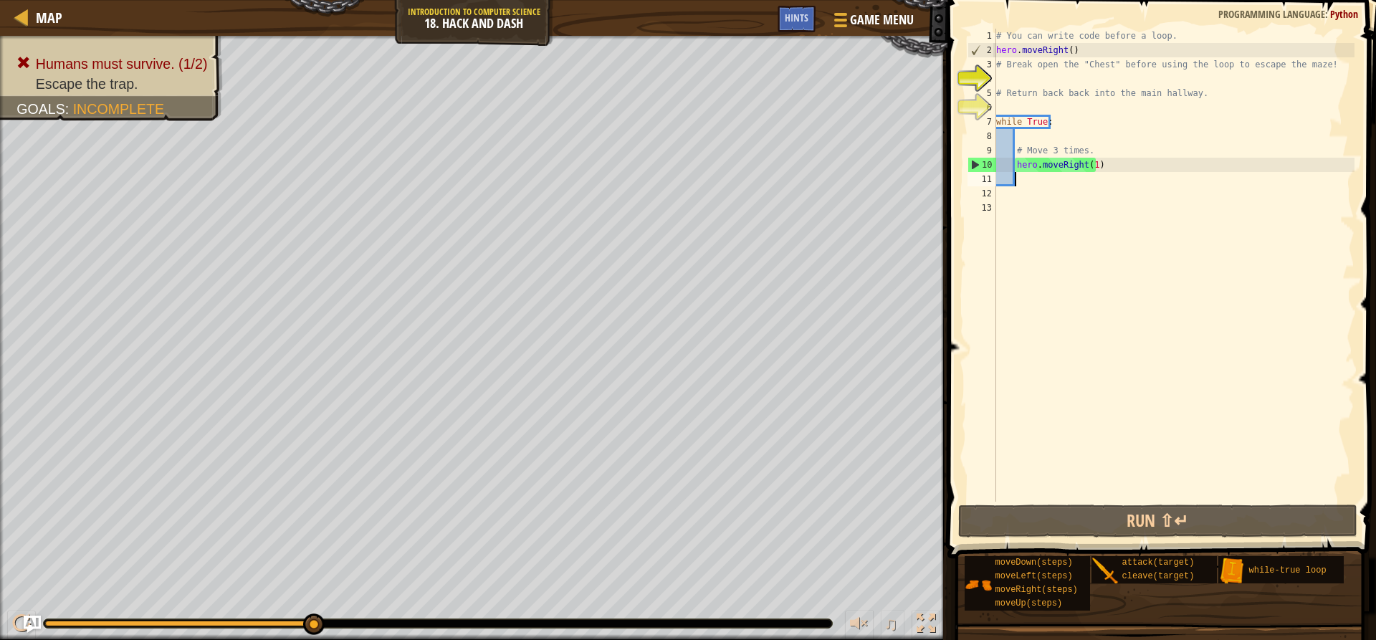
click at [1089, 169] on div "# You can write code before a loop. hero . moveRight ( ) # Break open the "Ches…" at bounding box center [1173, 280] width 361 height 502
type textarea "hero.moveRight()"
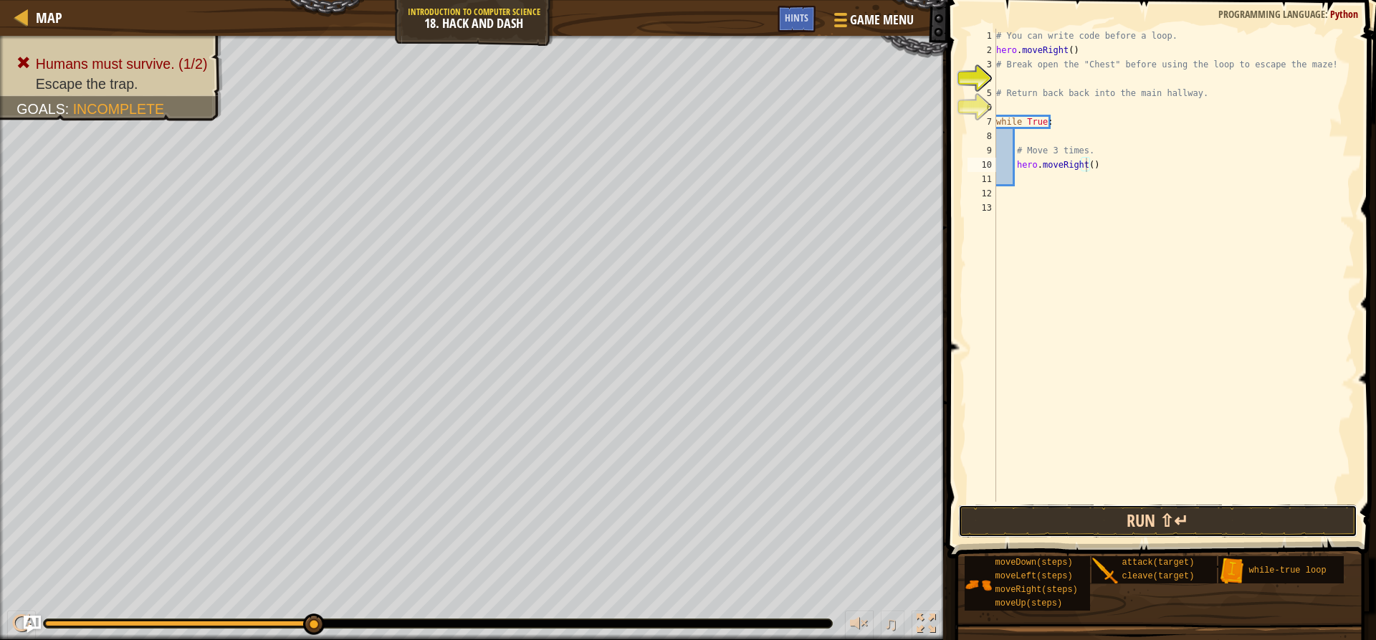
click at [1088, 517] on button "Run ⇧↵" at bounding box center [1157, 520] width 398 height 33
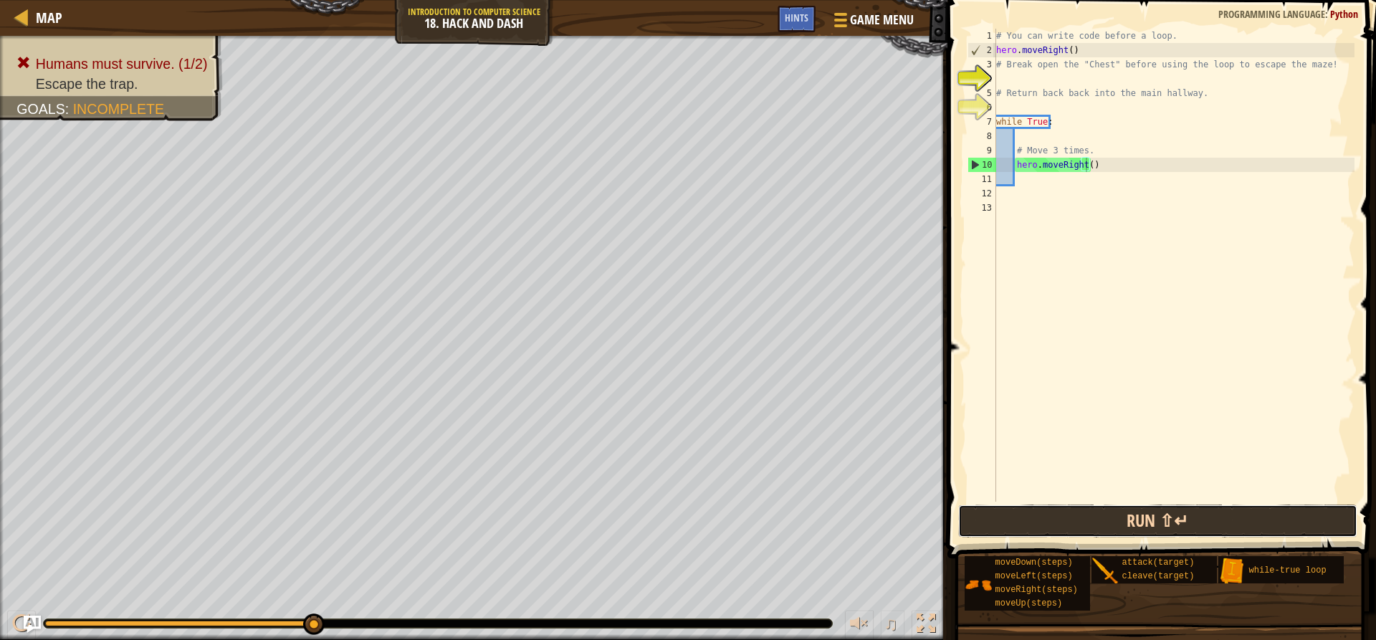
click at [1098, 517] on button "Run ⇧↵" at bounding box center [1157, 520] width 398 height 33
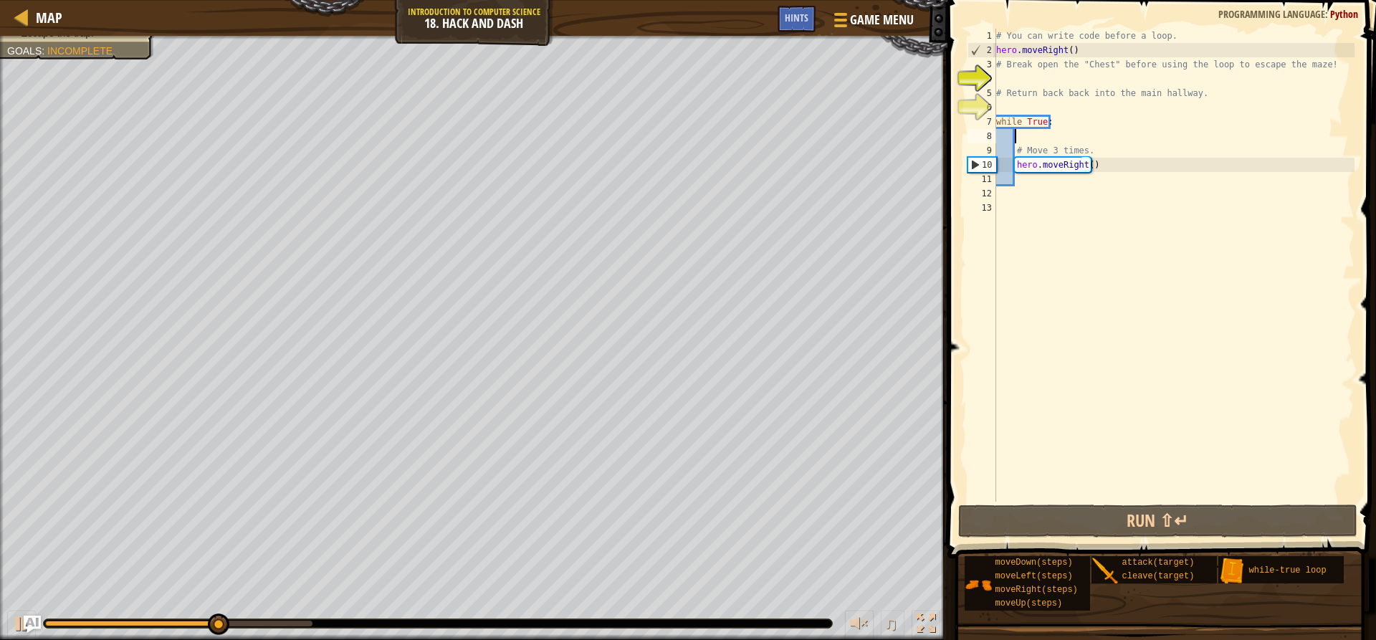
click at [1068, 133] on div "# You can write code before a loop. hero . moveRight ( ) # Break open the "Ches…" at bounding box center [1173, 280] width 361 height 502
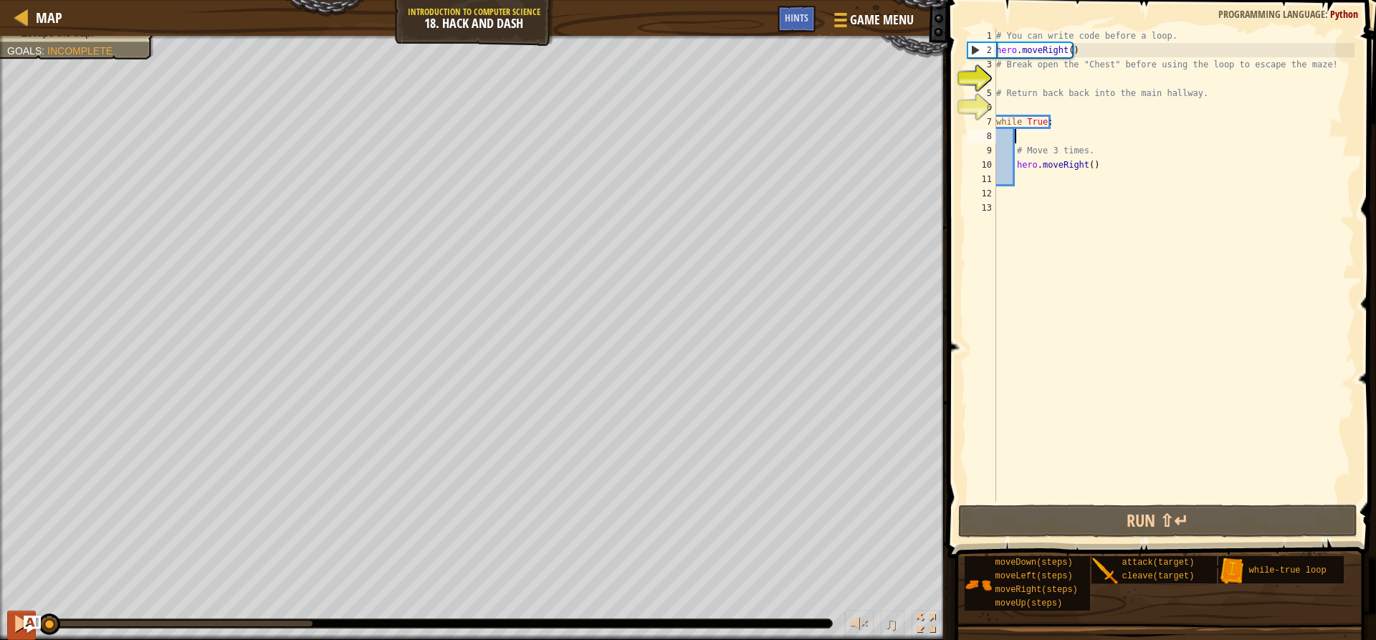
drag, startPoint x: 312, startPoint y: 621, endPoint x: 34, endPoint y: 633, distance: 277.6
click at [34, 633] on div "♫" at bounding box center [473, 619] width 947 height 43
type textarea "h"
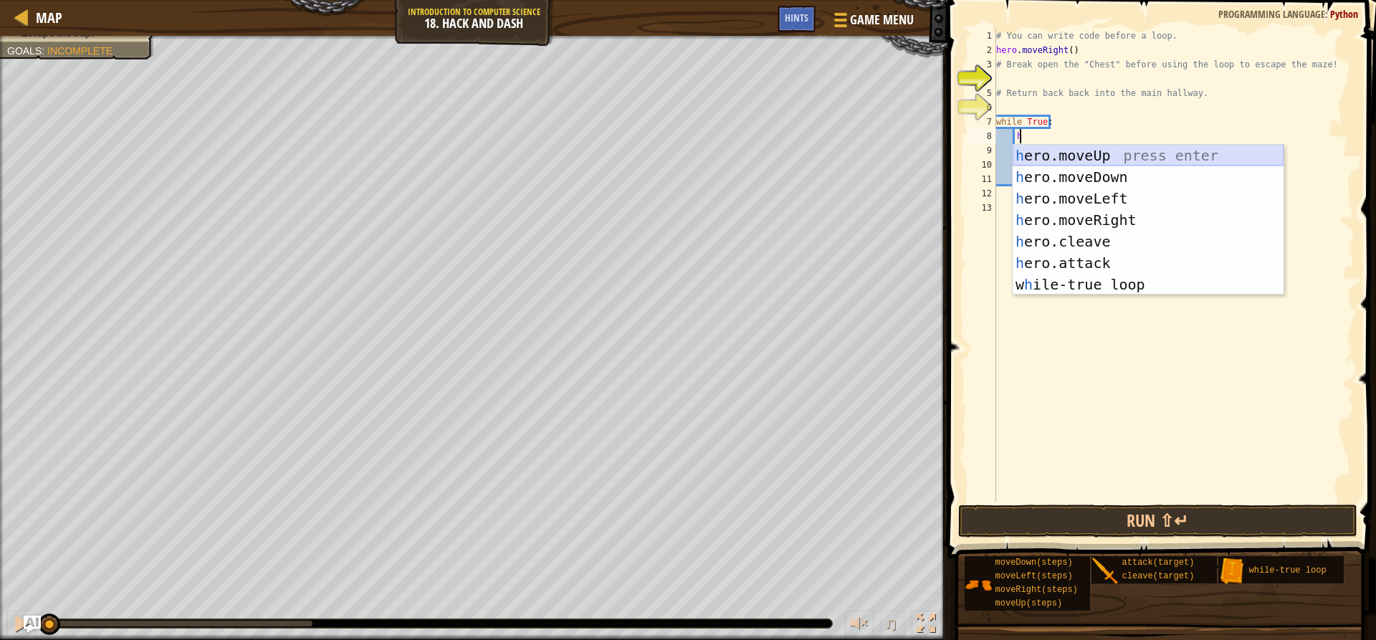
click at [1055, 151] on div "h ero.moveUp press enter h ero.moveDown press enter h ero.moveLeft press enter …" at bounding box center [1148, 241] width 271 height 193
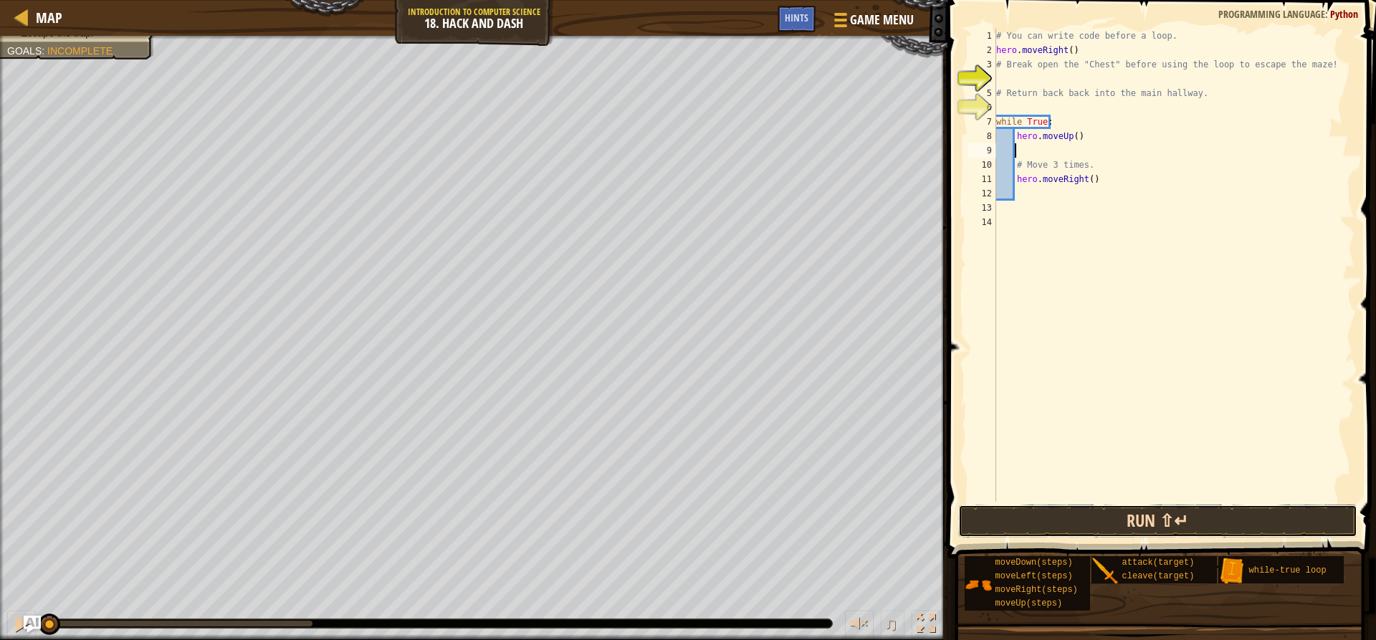
click at [1076, 518] on button "Run ⇧↵" at bounding box center [1157, 520] width 398 height 33
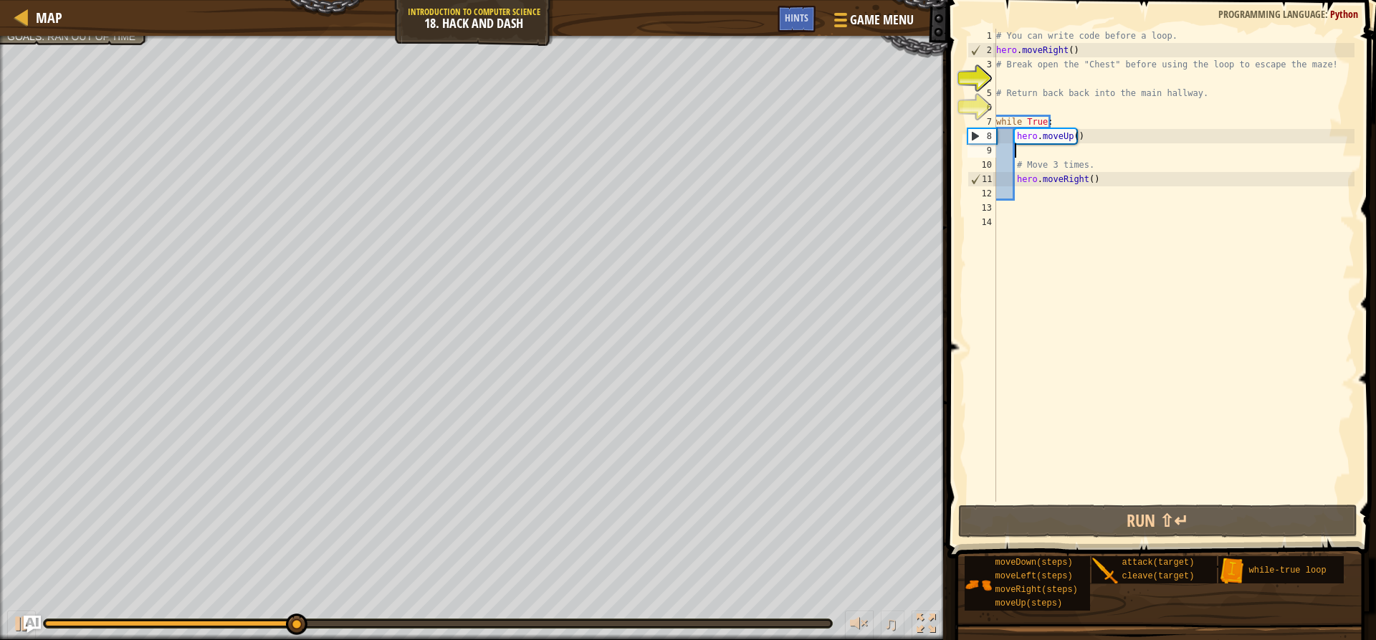
click at [1053, 153] on div "# You can write code before a loop. hero . moveRight ( ) # Break open the "Ches…" at bounding box center [1173, 280] width 361 height 502
type textarea "h"
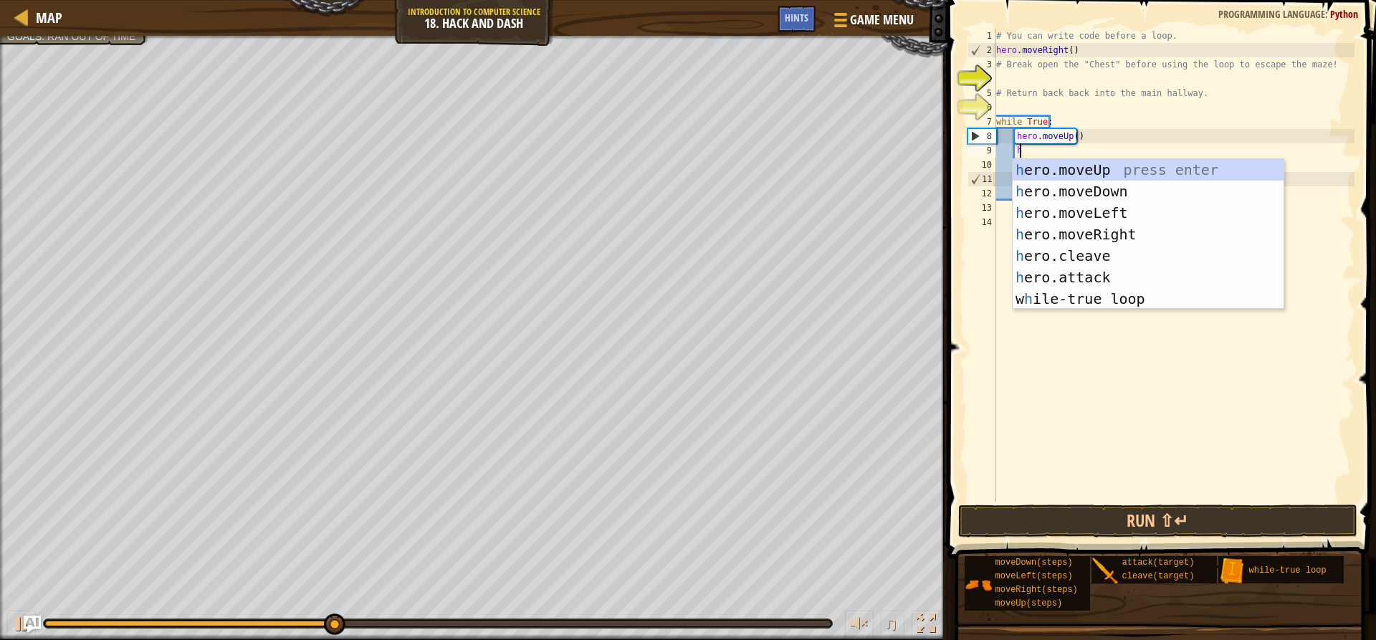
scroll to position [6, 1]
click at [1121, 188] on div "h ero.moveUp press enter h ero.moveDown press enter h ero.moveLeft press enter …" at bounding box center [1148, 255] width 271 height 193
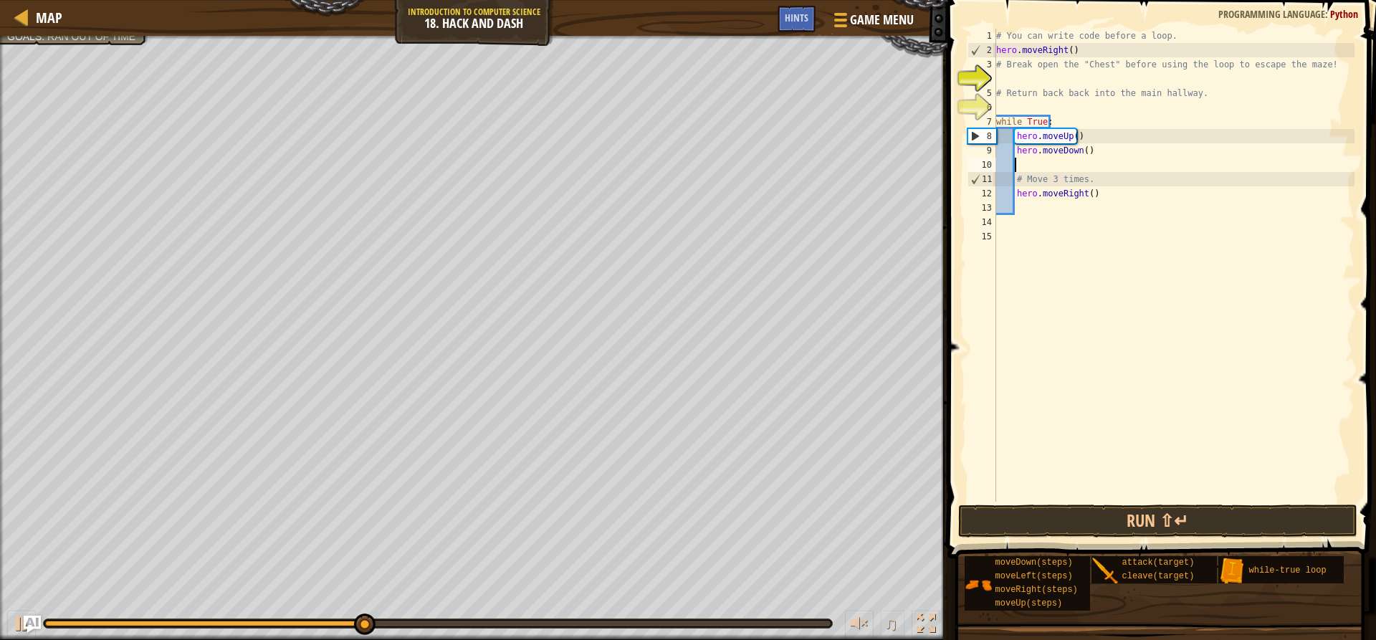
scroll to position [6, 1]
click at [1123, 512] on button "Run ⇧↵" at bounding box center [1157, 520] width 398 height 33
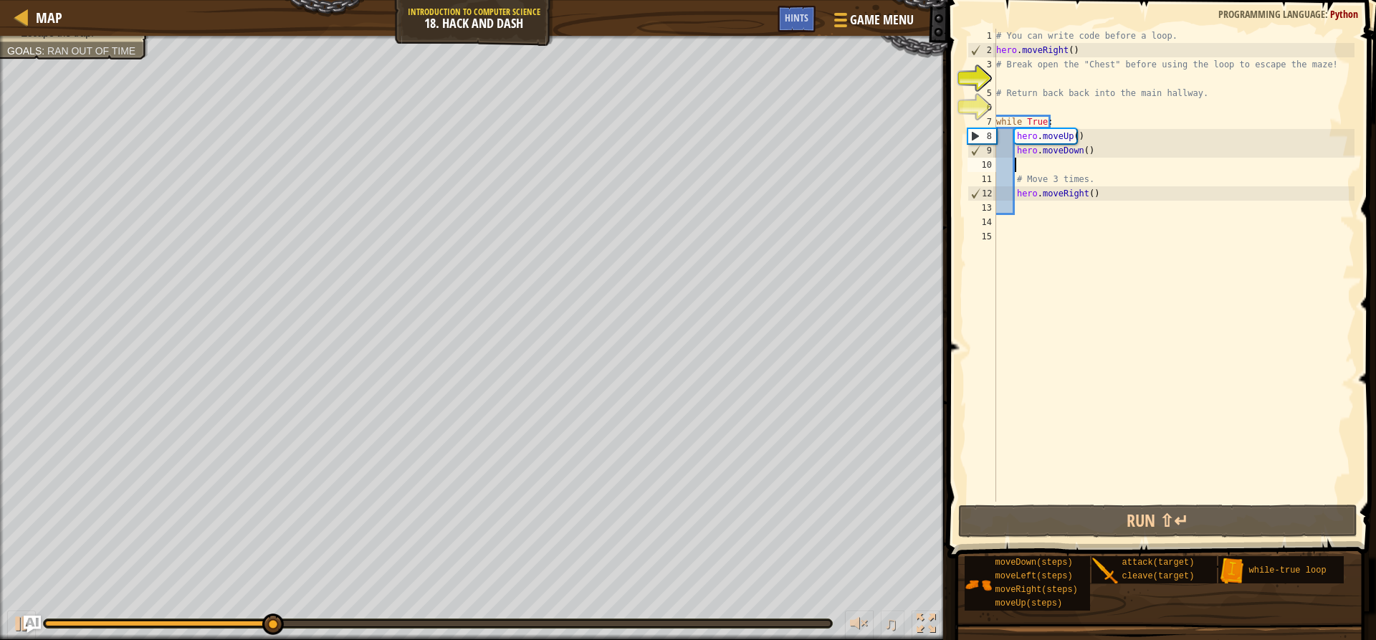
type textarea "h"
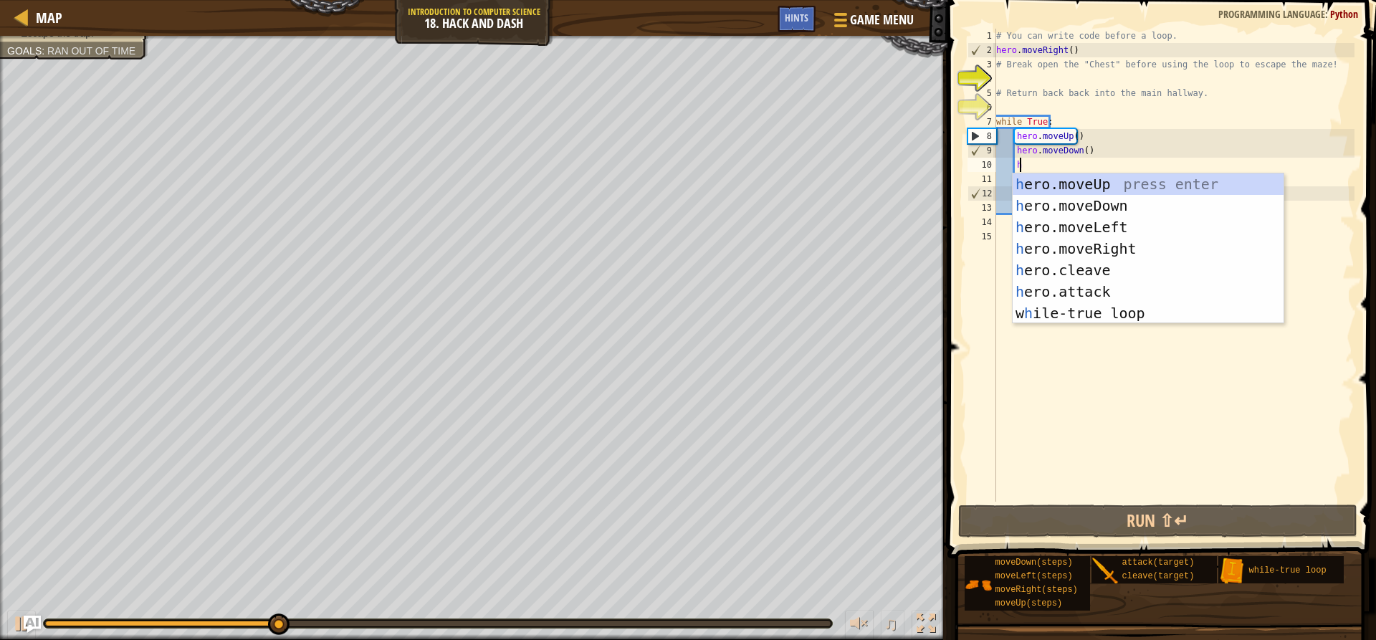
scroll to position [6, 1]
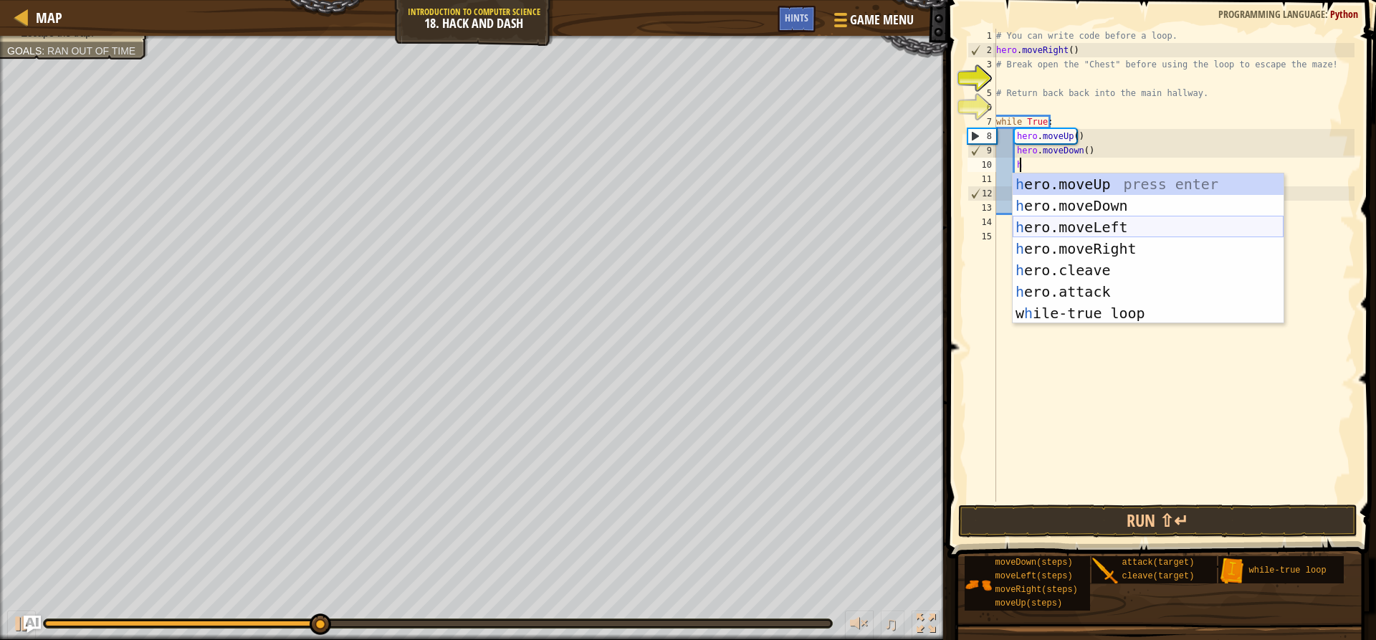
click at [1110, 229] on div "h ero.moveUp press enter h ero.moveDown press enter h ero.moveLeft press enter …" at bounding box center [1148, 269] width 271 height 193
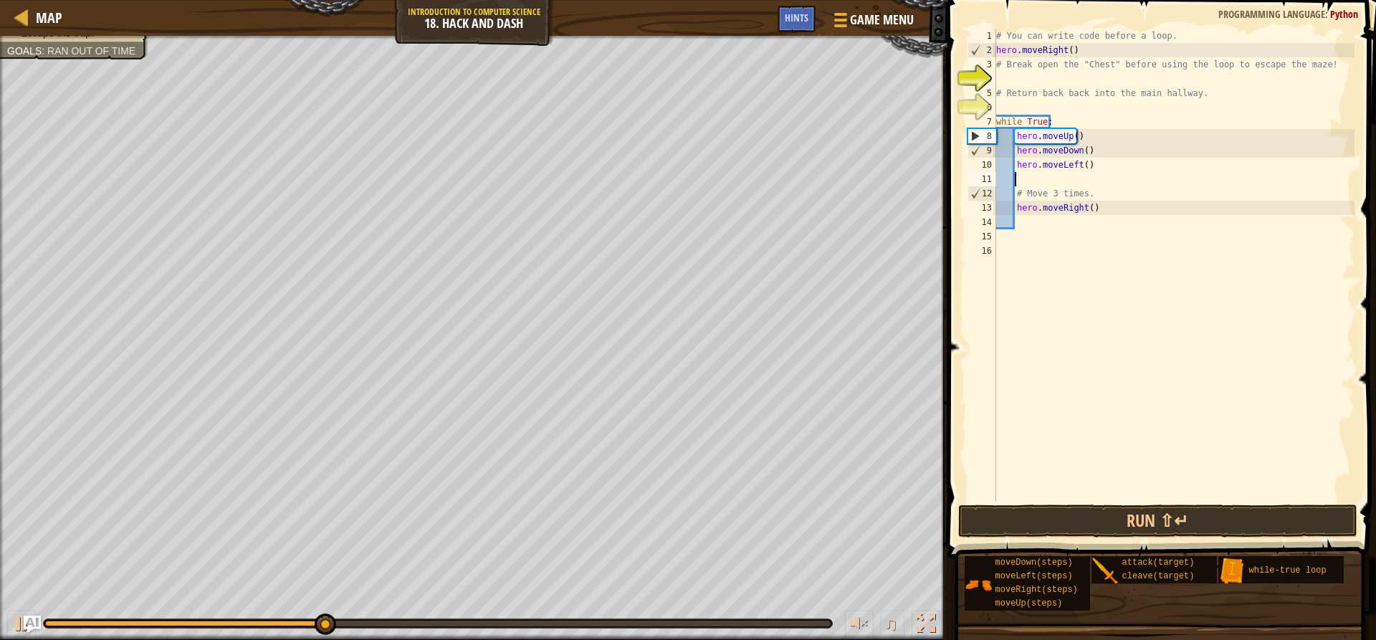
scroll to position [6, 1]
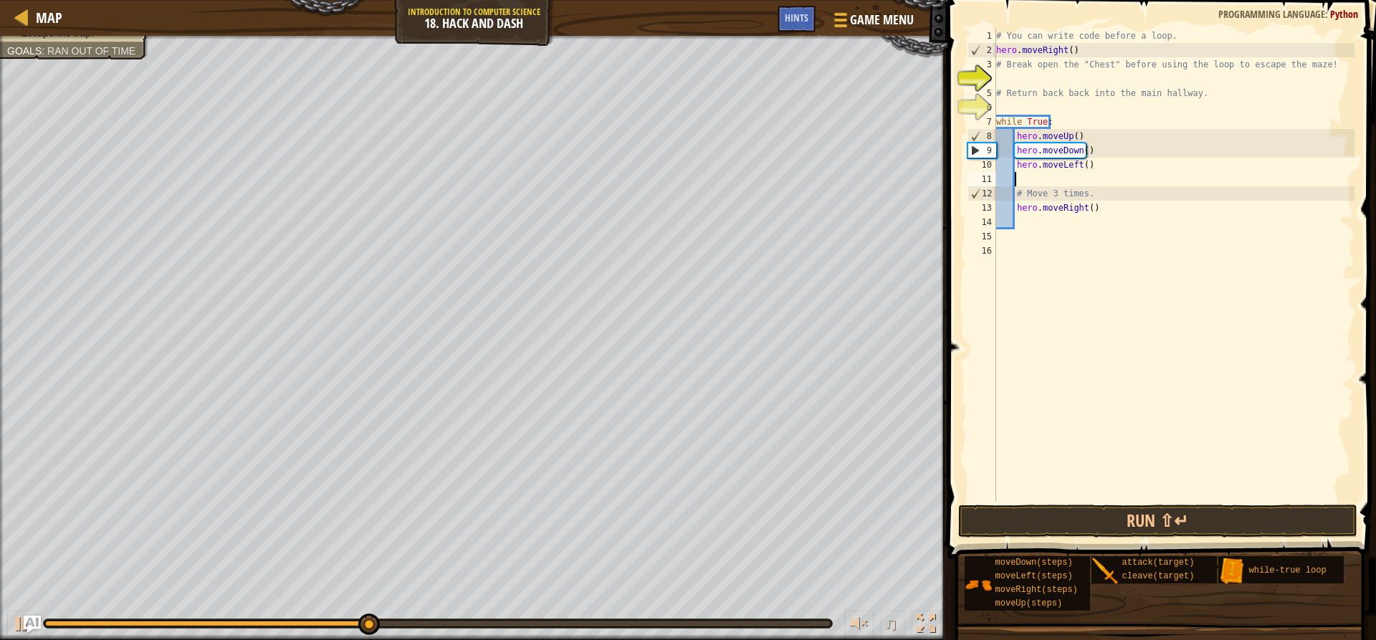
type textarea "h"
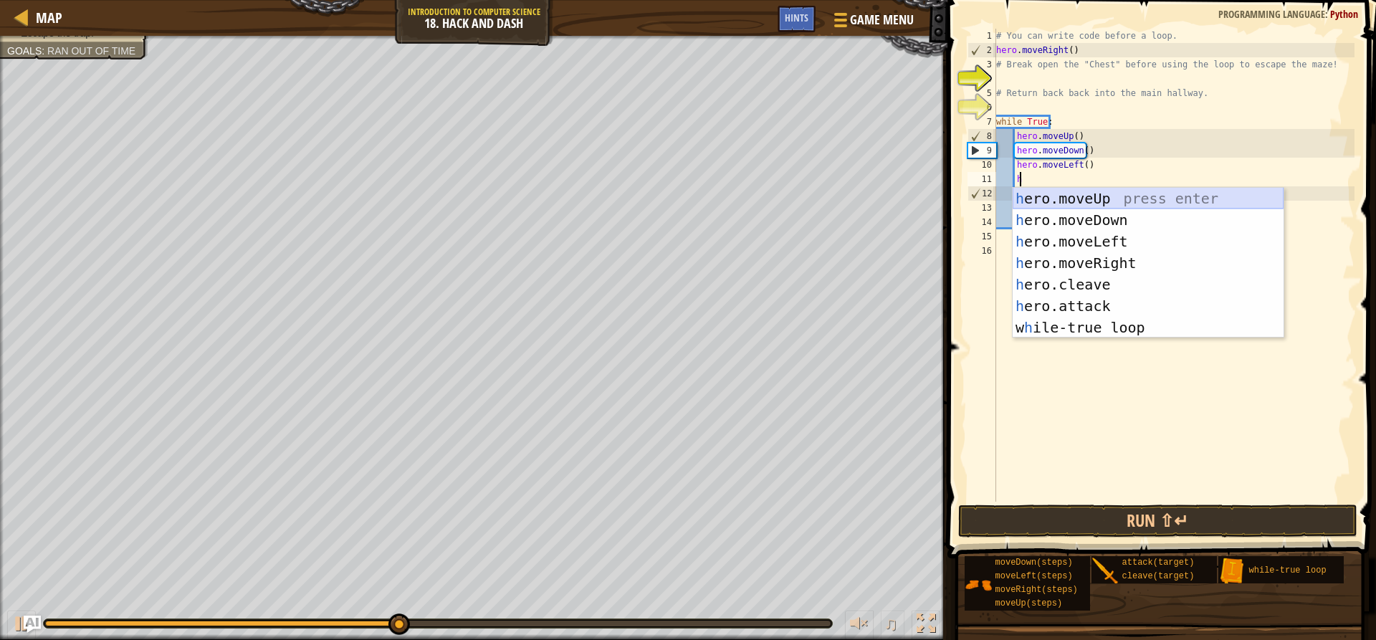
click at [1063, 202] on div "h ero.moveUp press enter h ero.moveDown press enter h ero.moveLeft press enter …" at bounding box center [1148, 284] width 271 height 193
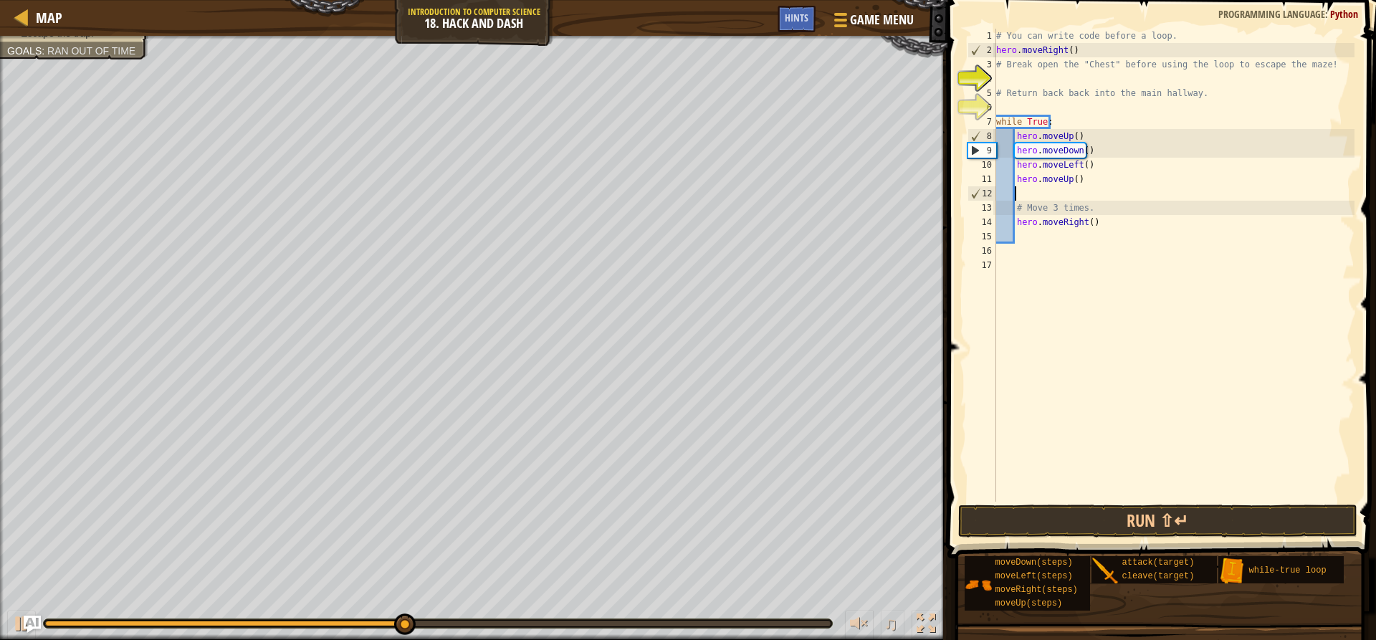
scroll to position [6, 1]
type textarea "h"
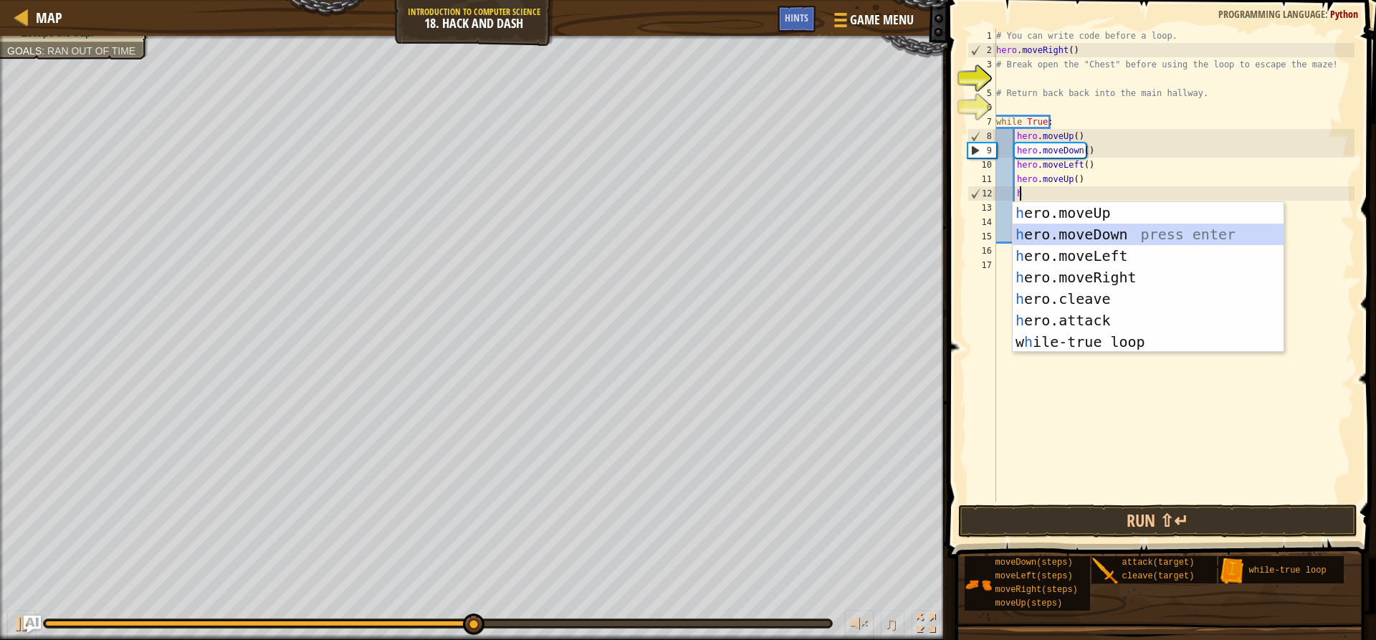
click at [1070, 234] on div "h ero.moveUp press enter h ero.moveDown press enter h ero.moveLeft press enter …" at bounding box center [1148, 298] width 271 height 193
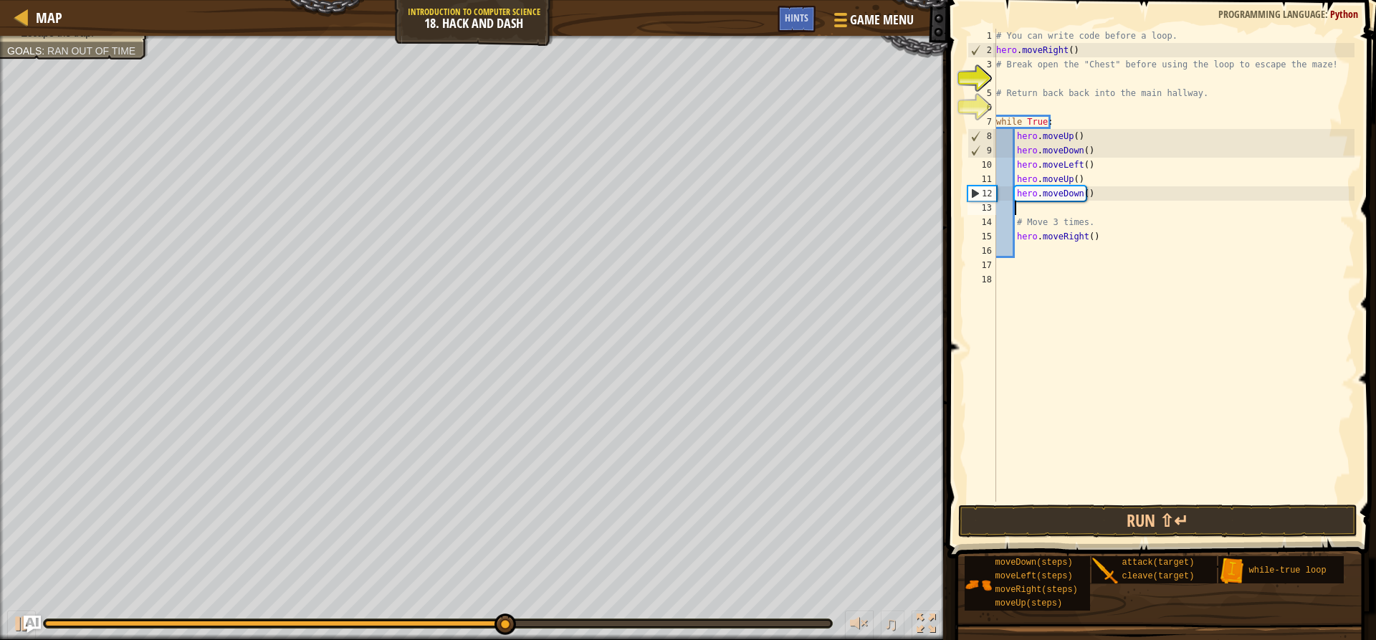
click at [1013, 238] on div "# You can write code before a loop. hero . moveRight ( ) # Break open the "Ches…" at bounding box center [1173, 280] width 361 height 502
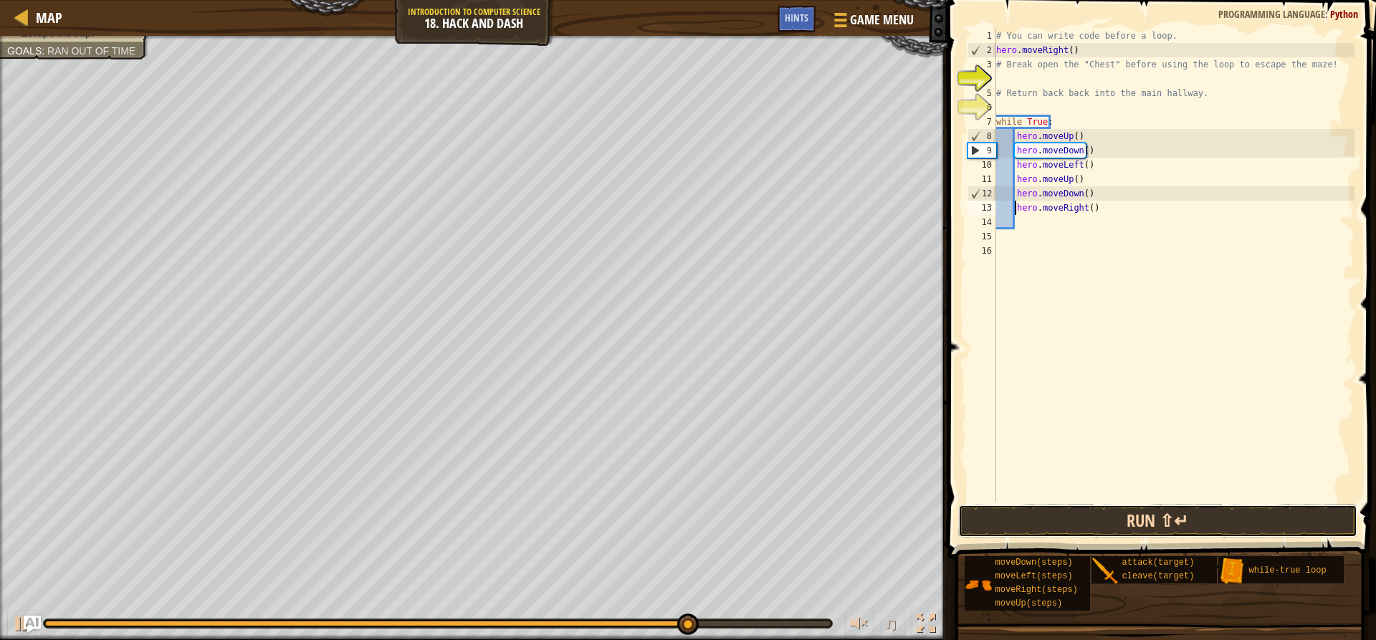
click at [1107, 509] on button "Run ⇧↵" at bounding box center [1157, 520] width 398 height 33
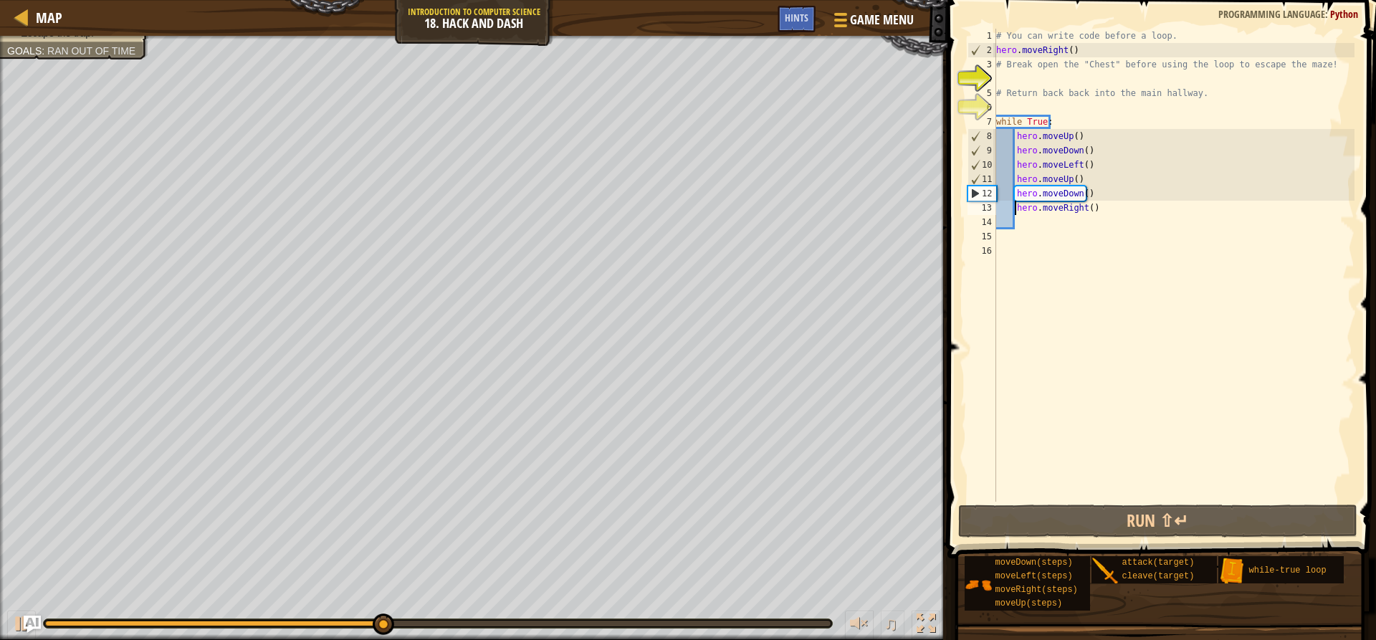
click at [1015, 166] on div "# You can write code before a loop. hero . moveRight ( ) # Break open the "Ches…" at bounding box center [1173, 280] width 361 height 502
type textarea "hero.moveLeft()"
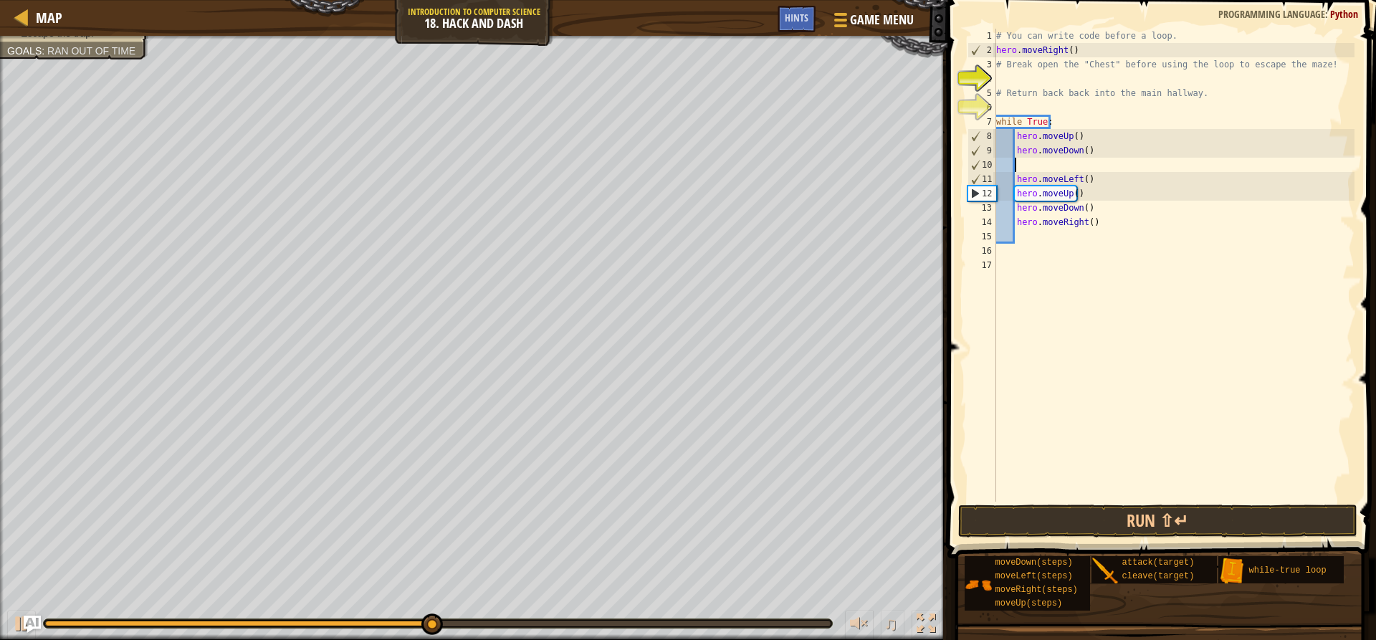
click at [1027, 162] on div "# You can write code before a loop. hero . moveRight ( ) # Break open the "Ches…" at bounding box center [1173, 280] width 361 height 502
type textarea "h"
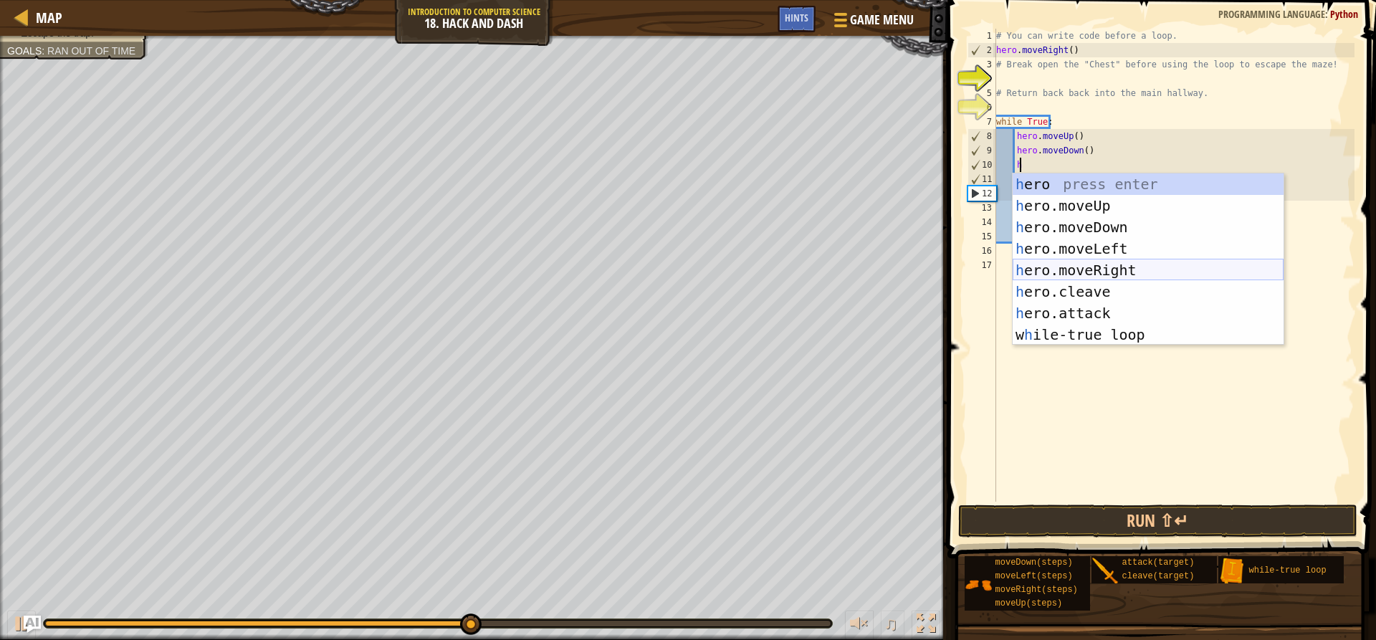
click at [1065, 264] on div "h ero press enter h ero.moveUp press enter h ero.moveDown press enter h ero.mov…" at bounding box center [1148, 280] width 271 height 215
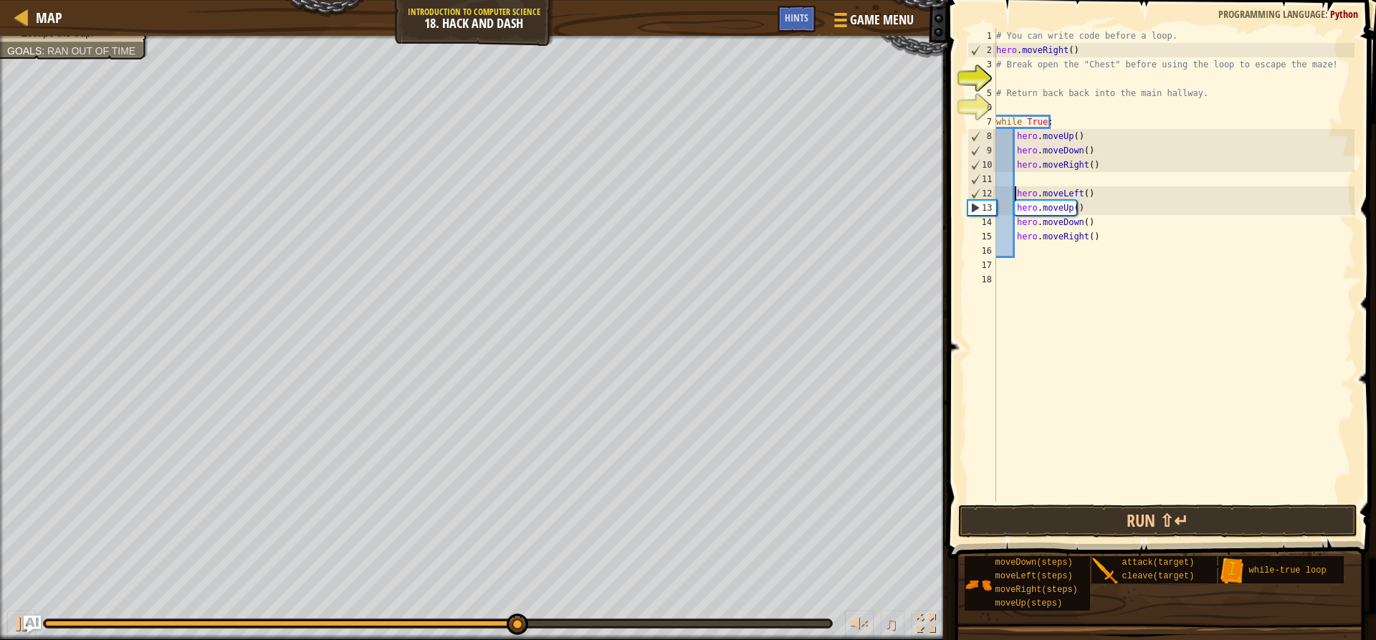
click at [1014, 192] on div "# You can write code before a loop. hero . moveRight ( ) # Break open the "Ches…" at bounding box center [1173, 280] width 361 height 502
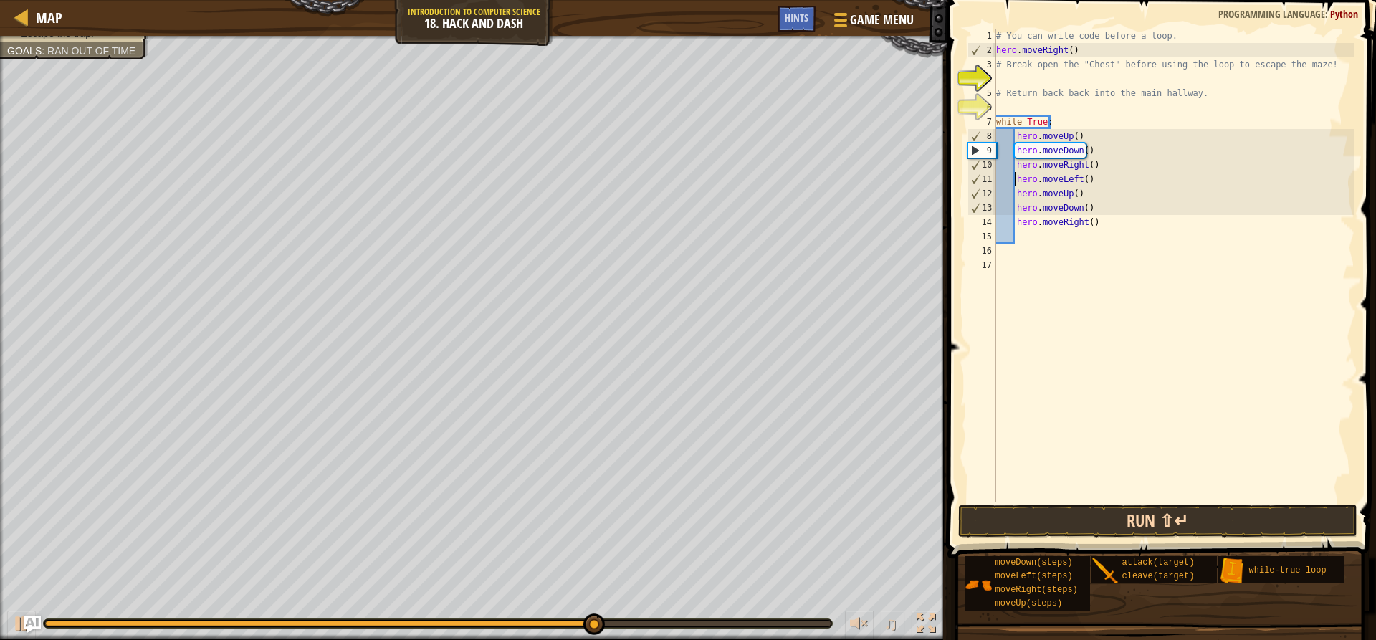
type textarea "hero.moveLeft()"
click at [1099, 522] on button "Run ⇧↵" at bounding box center [1157, 520] width 398 height 33
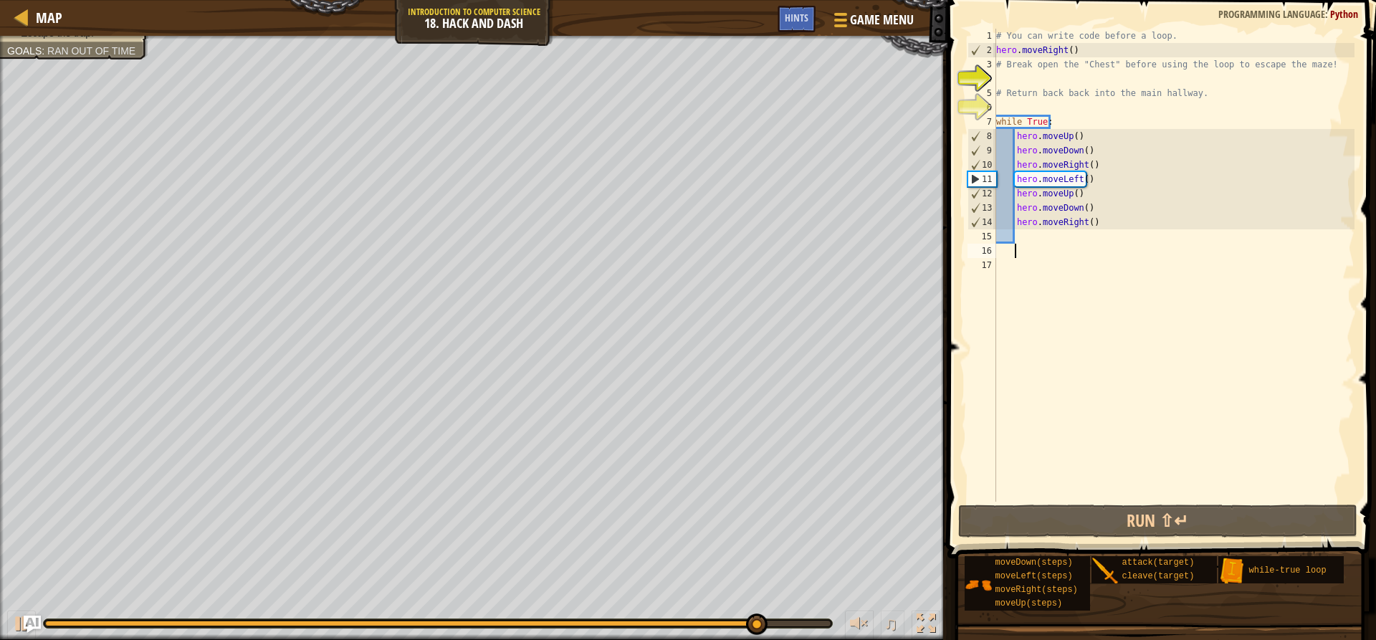
click at [1048, 245] on div "# You can write code before a loop. hero . moveRight ( ) # Break open the "Ches…" at bounding box center [1173, 280] width 361 height 502
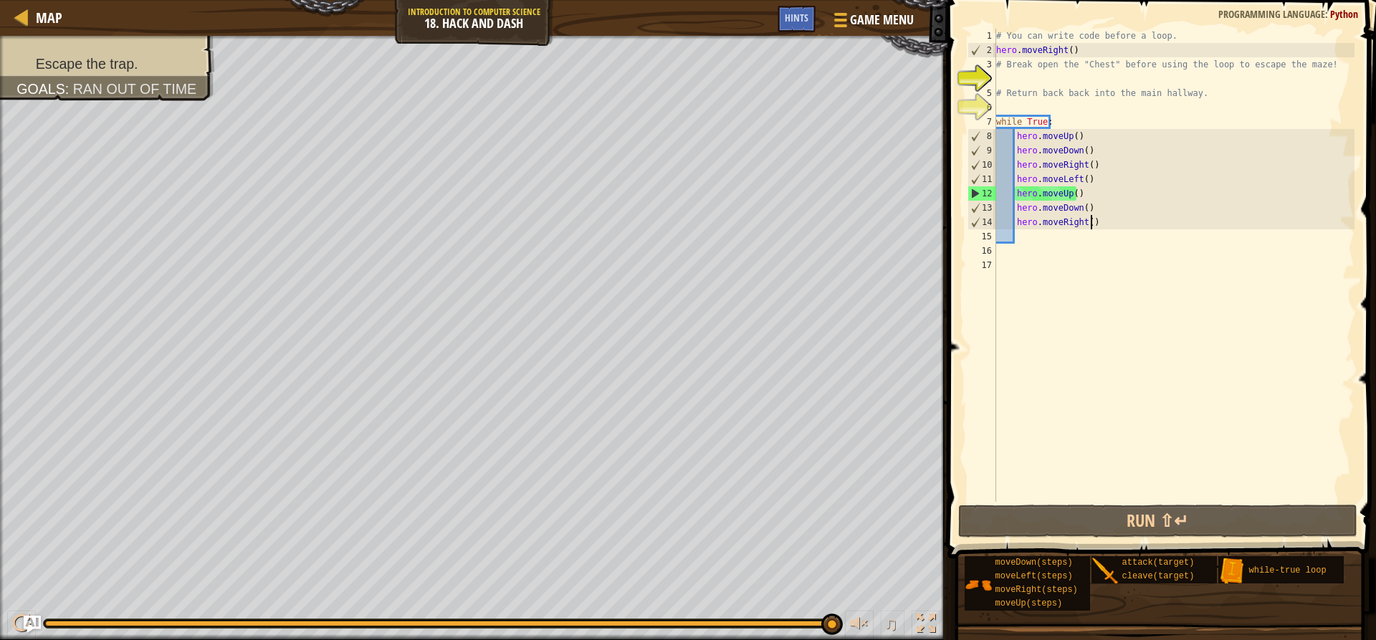
click at [1095, 224] on div "# You can write code before a loop. hero . moveRight ( ) # Break open the "Ches…" at bounding box center [1173, 280] width 361 height 502
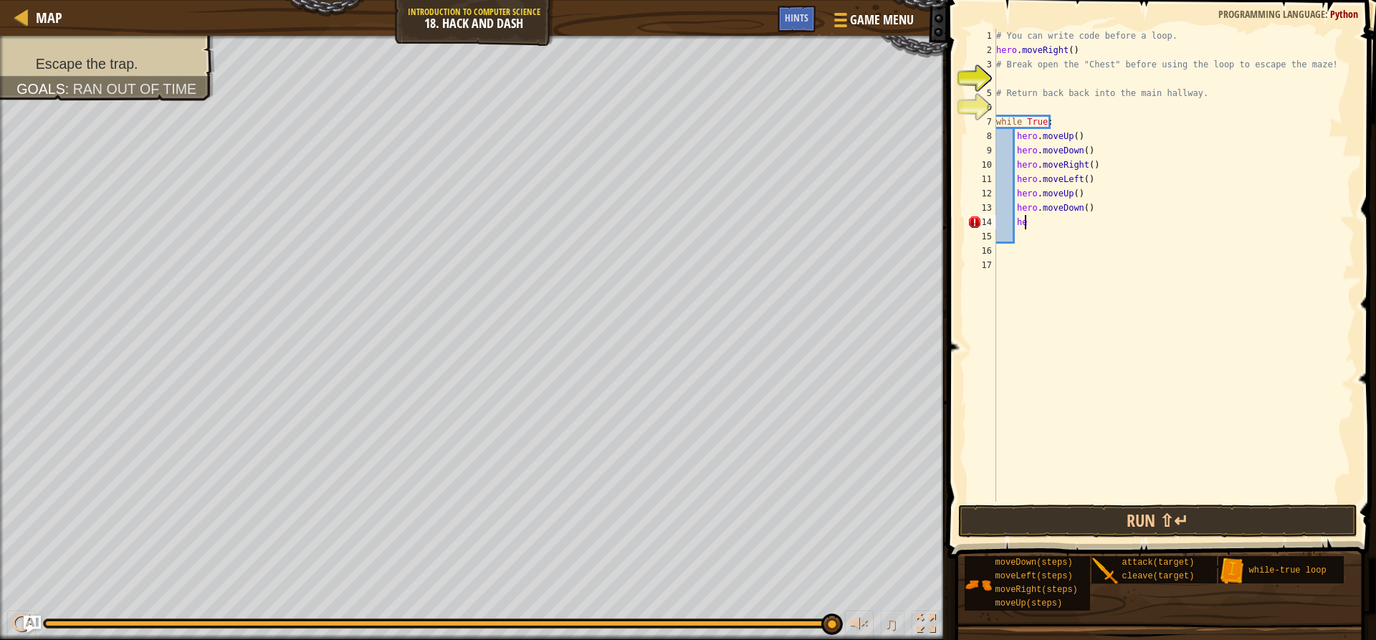
type textarea "h"
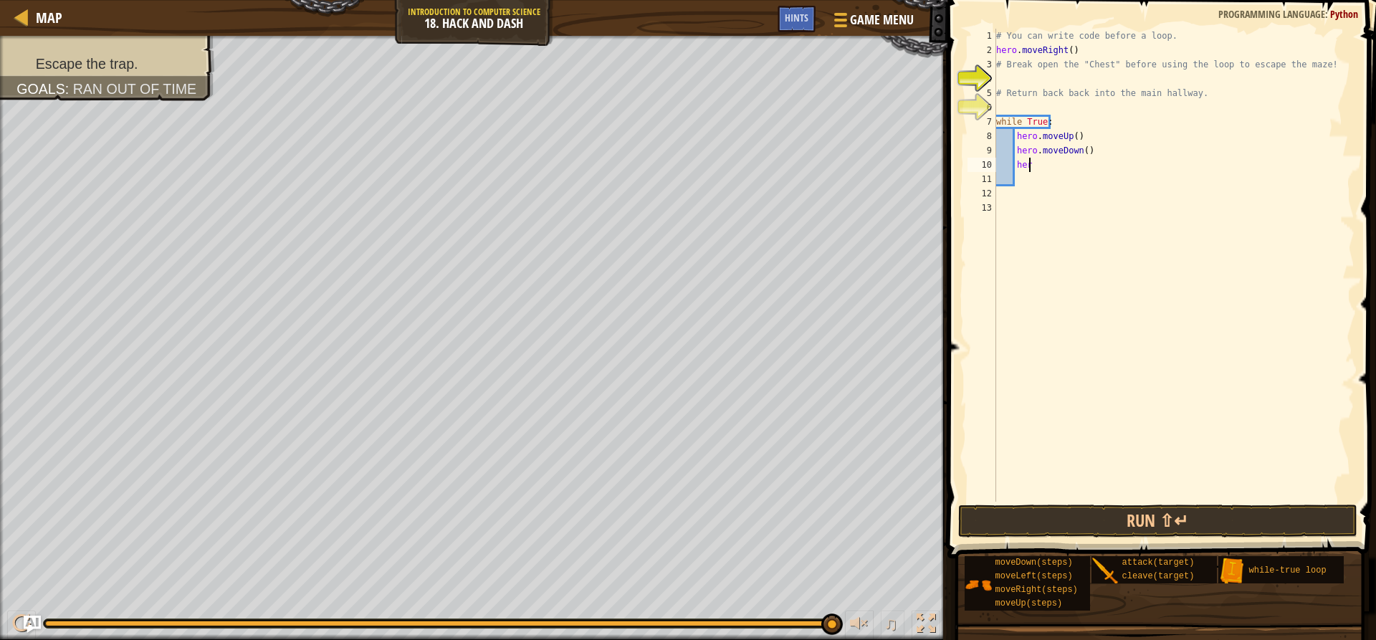
type textarea "h"
click at [1040, 522] on button "Run ⇧↵" at bounding box center [1157, 520] width 398 height 33
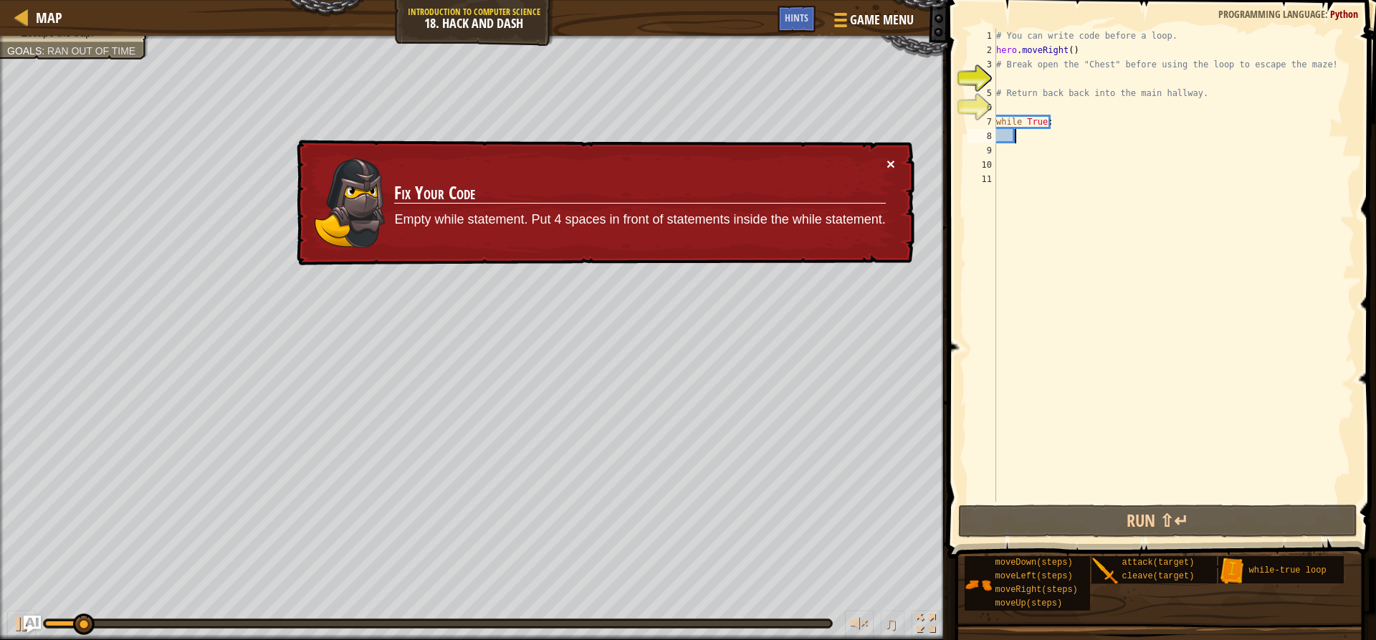
click at [889, 156] on button "×" at bounding box center [890, 163] width 9 height 15
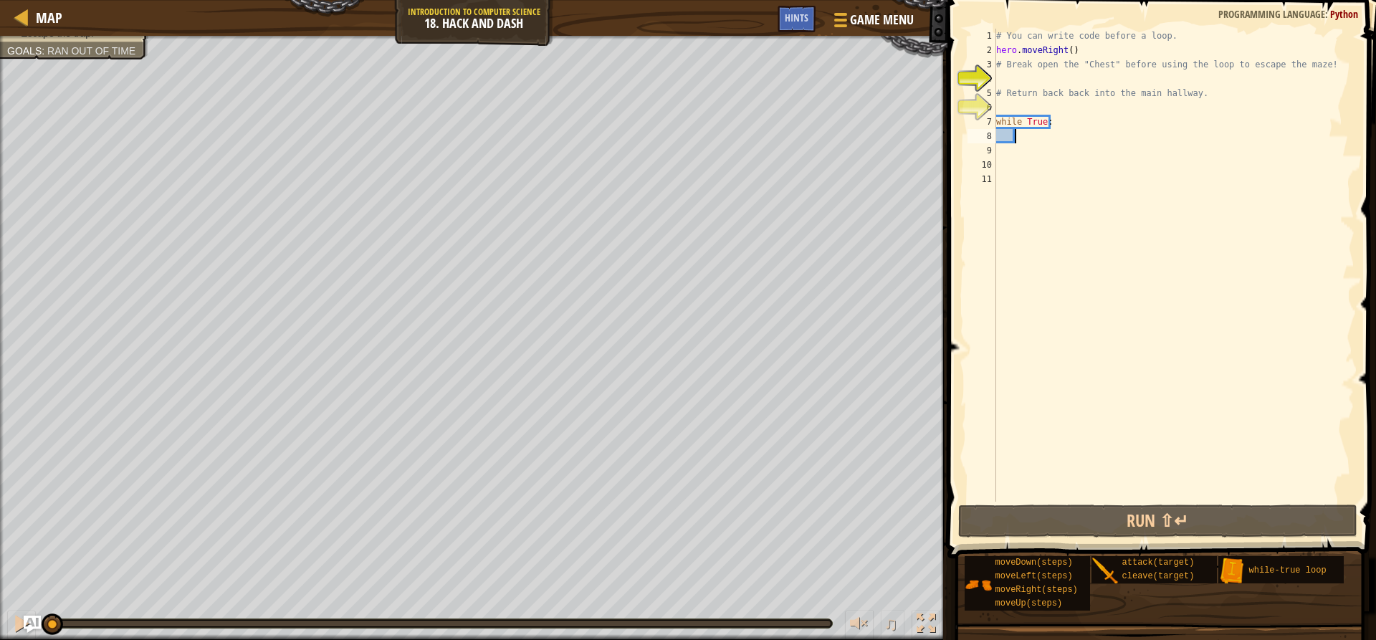
drag, startPoint x: 150, startPoint y: 631, endPoint x: 52, endPoint y: 635, distance: 98.2
click at [52, 635] on div "♫" at bounding box center [473, 619] width 947 height 43
type textarea "h"
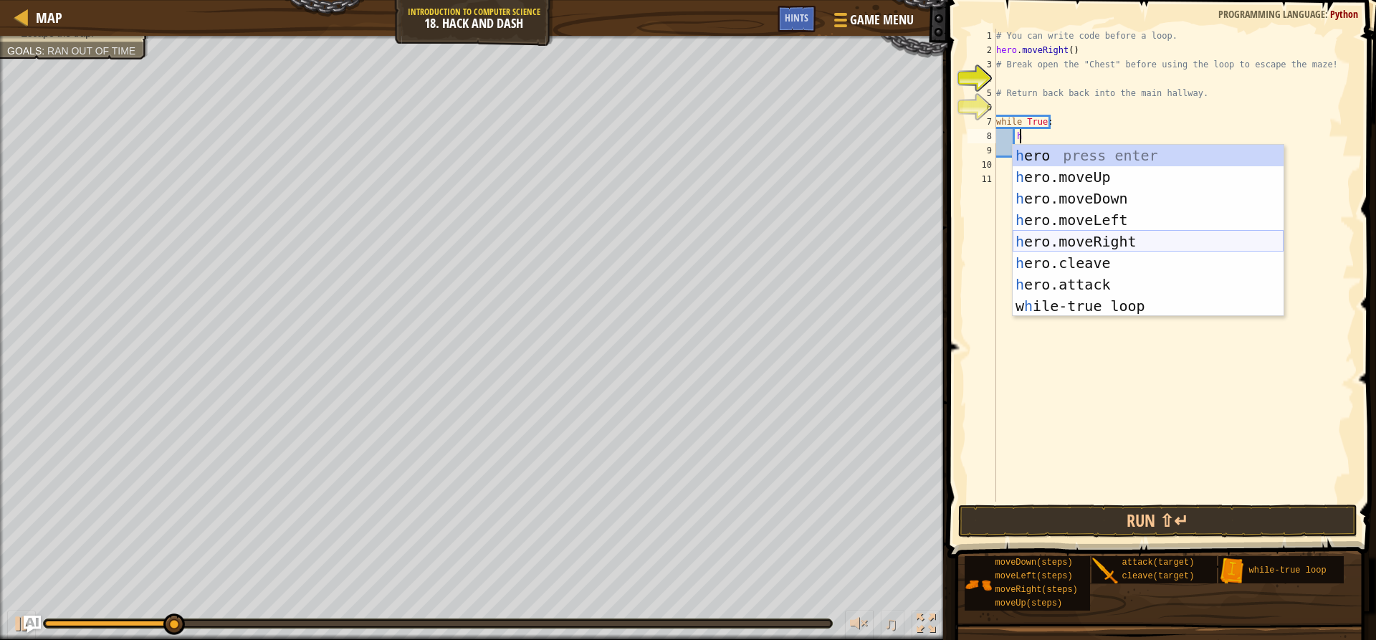
click at [1104, 241] on div "h ero press enter h ero.moveUp press enter h ero.moveDown press enter h ero.mov…" at bounding box center [1148, 252] width 271 height 215
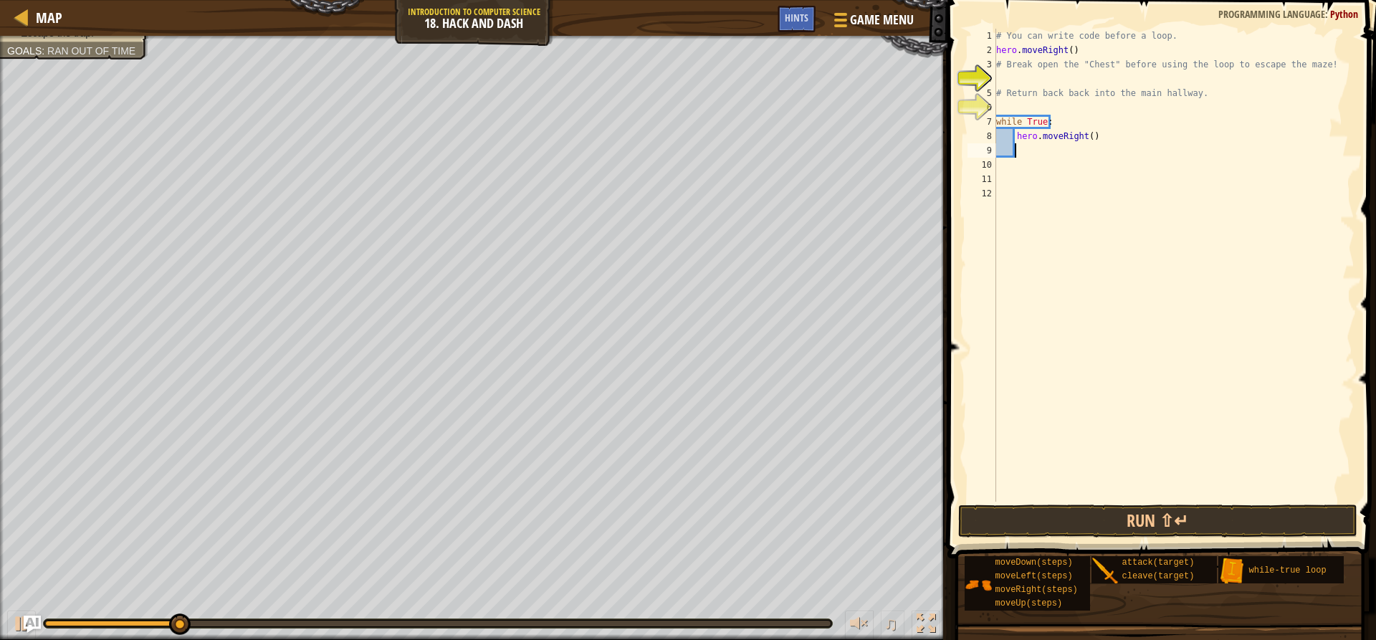
scroll to position [6, 1]
click at [1143, 523] on button "Run ⇧↵" at bounding box center [1157, 520] width 398 height 33
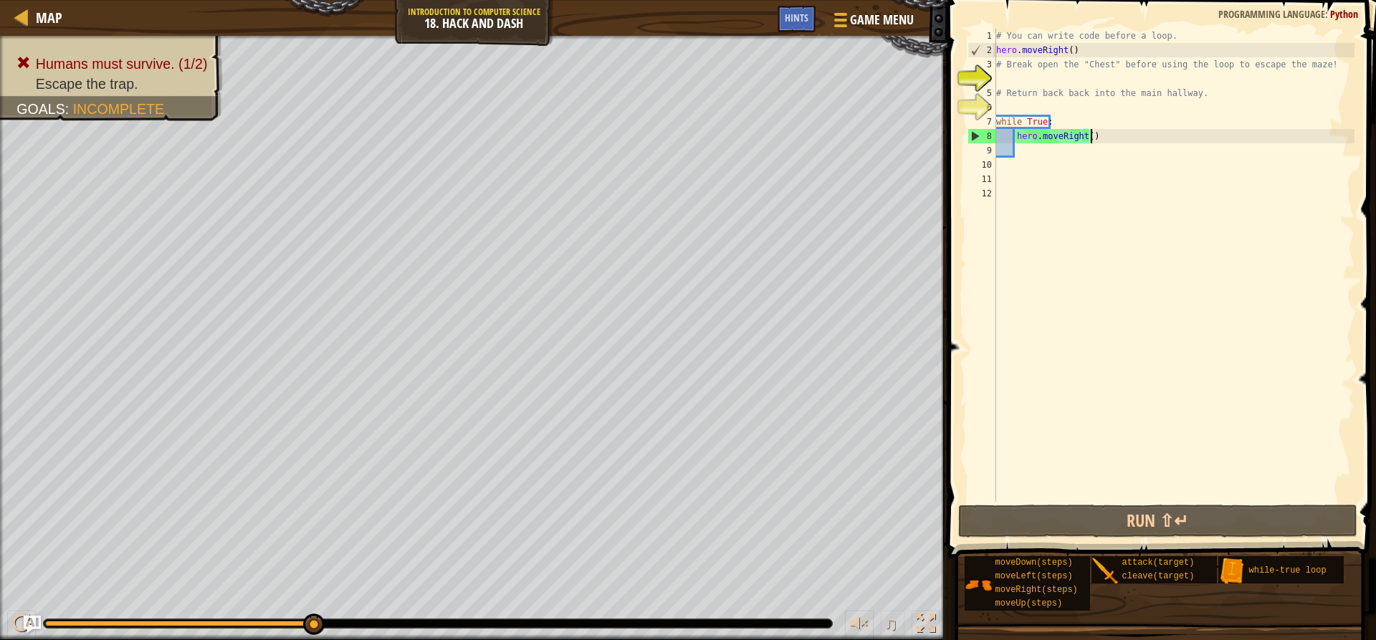
click at [1104, 139] on div "# You can write code before a loop. hero . moveRight ( ) # Break open the "Ches…" at bounding box center [1173, 280] width 361 height 502
click at [1085, 135] on div "# You can write code before a loop. hero . moveRight ( ) # Break open the "Ches…" at bounding box center [1173, 280] width 361 height 502
type textarea "hero.moveRight(1)"
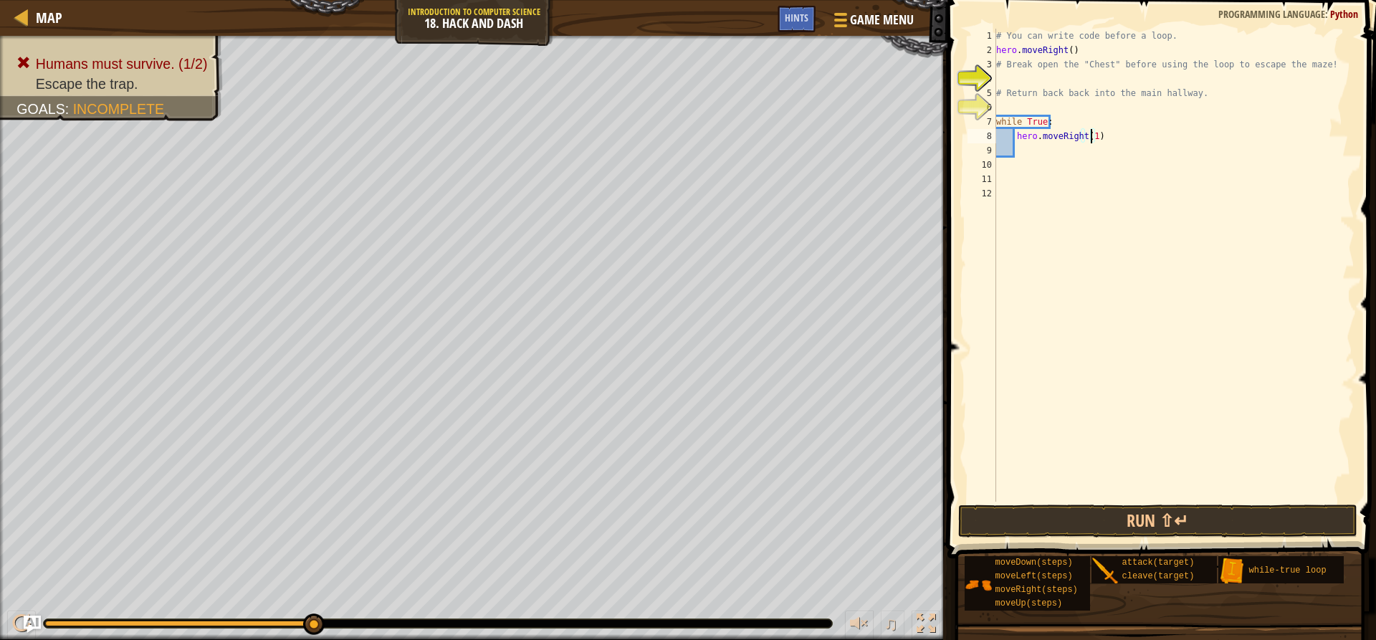
click at [1067, 148] on div "# You can write code before a loop. hero . moveRight ( ) # Break open the "Ches…" at bounding box center [1173, 280] width 361 height 502
type textarea "h"
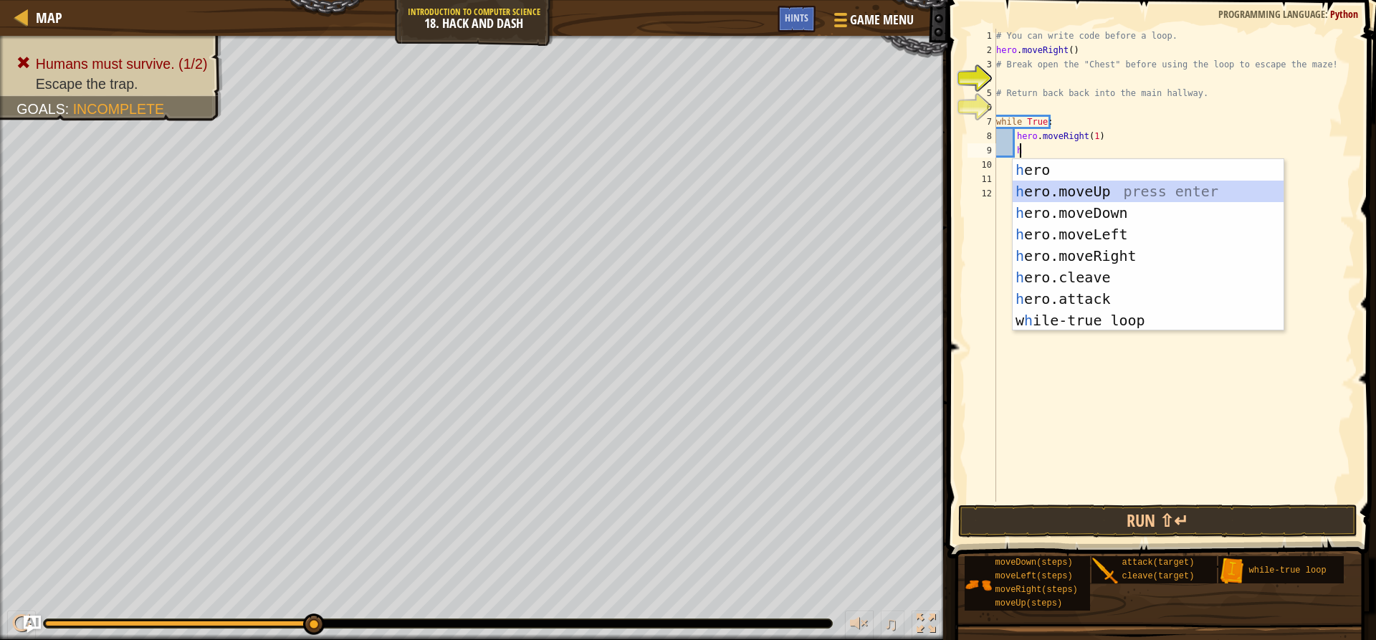
click at [1080, 183] on div "h ero press enter h ero.moveUp press enter h ero.moveDown press enter h ero.mov…" at bounding box center [1148, 266] width 271 height 215
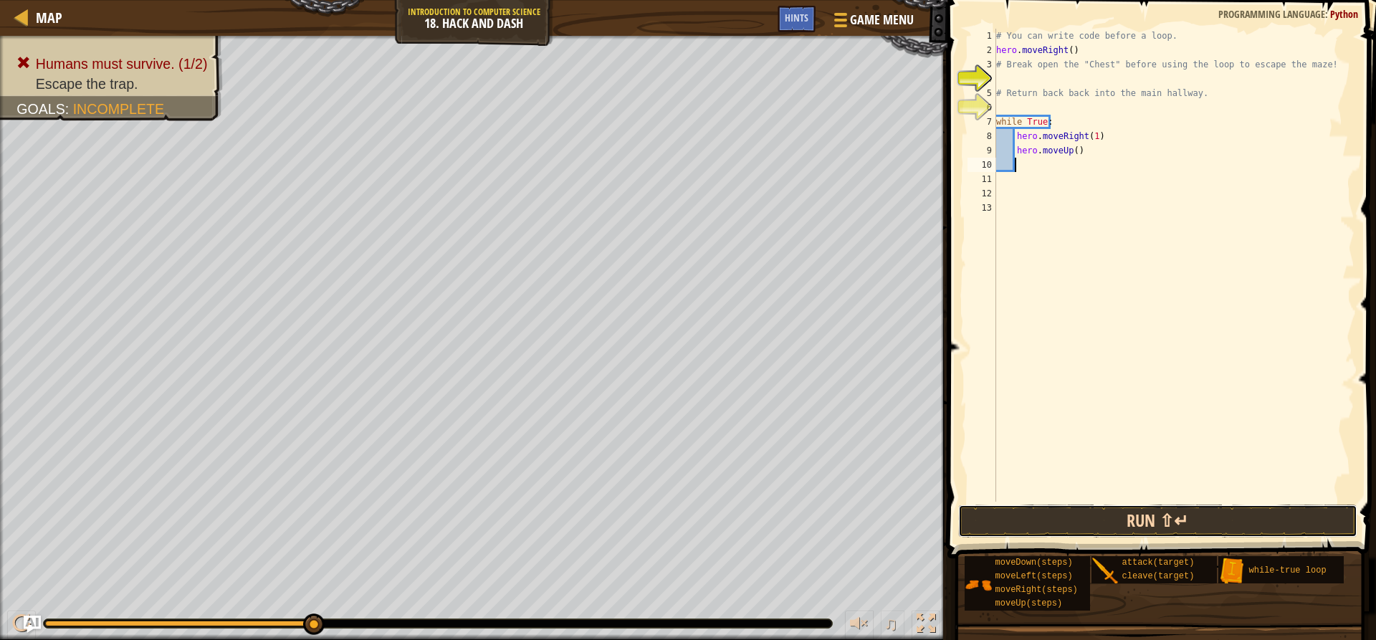
click at [1091, 512] on button "Run ⇧↵" at bounding box center [1157, 520] width 398 height 33
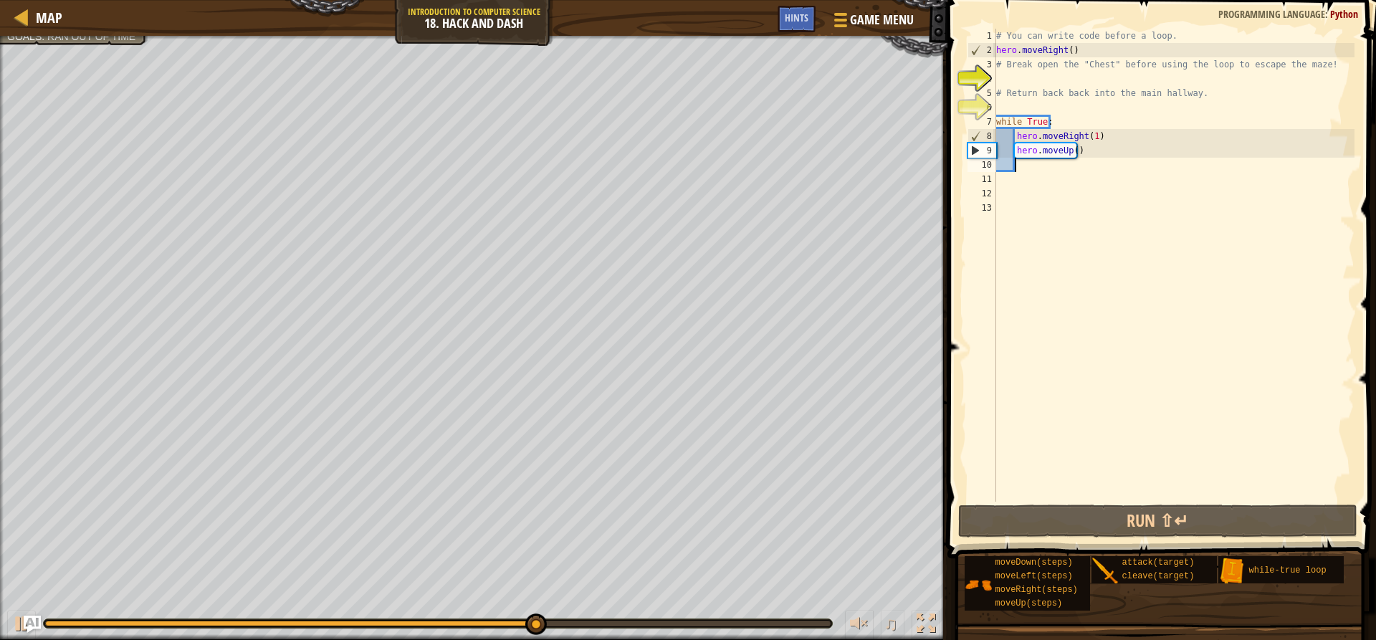
type textarea "h"
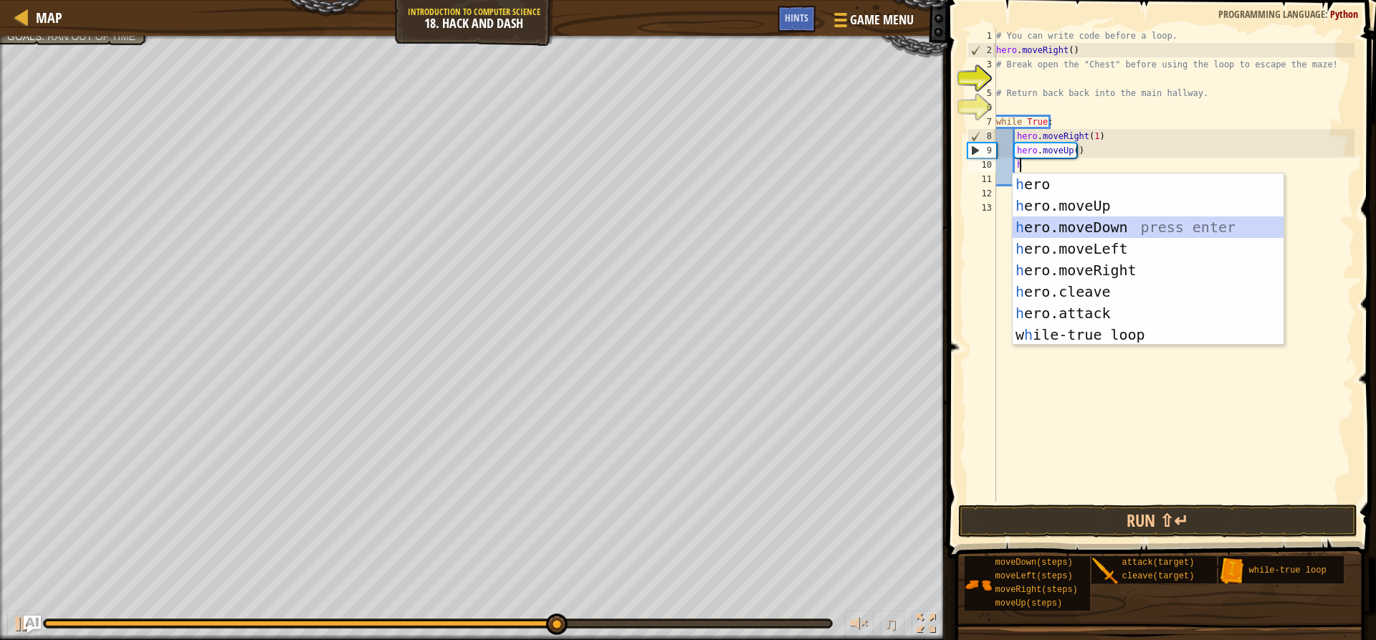
click at [1083, 224] on div "h ero press enter h ero.moveUp press enter h ero.moveDown press enter h ero.mov…" at bounding box center [1148, 280] width 271 height 215
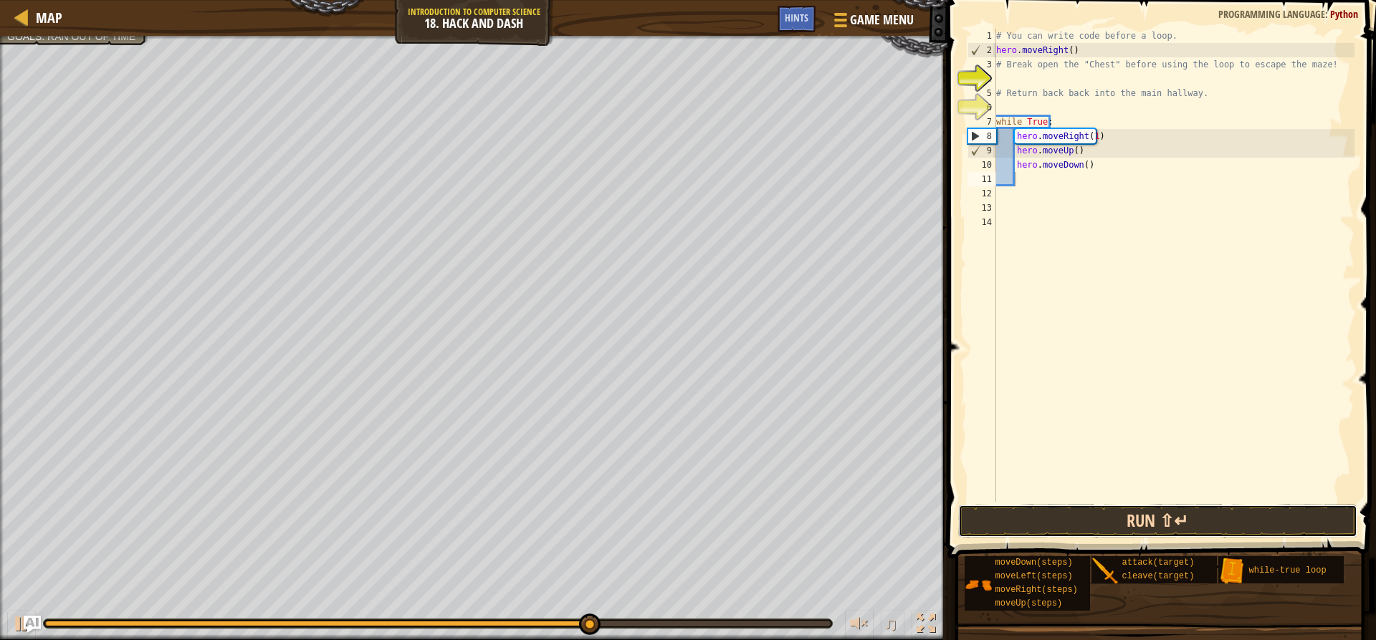
click at [1088, 522] on button "Run ⇧↵" at bounding box center [1157, 520] width 398 height 33
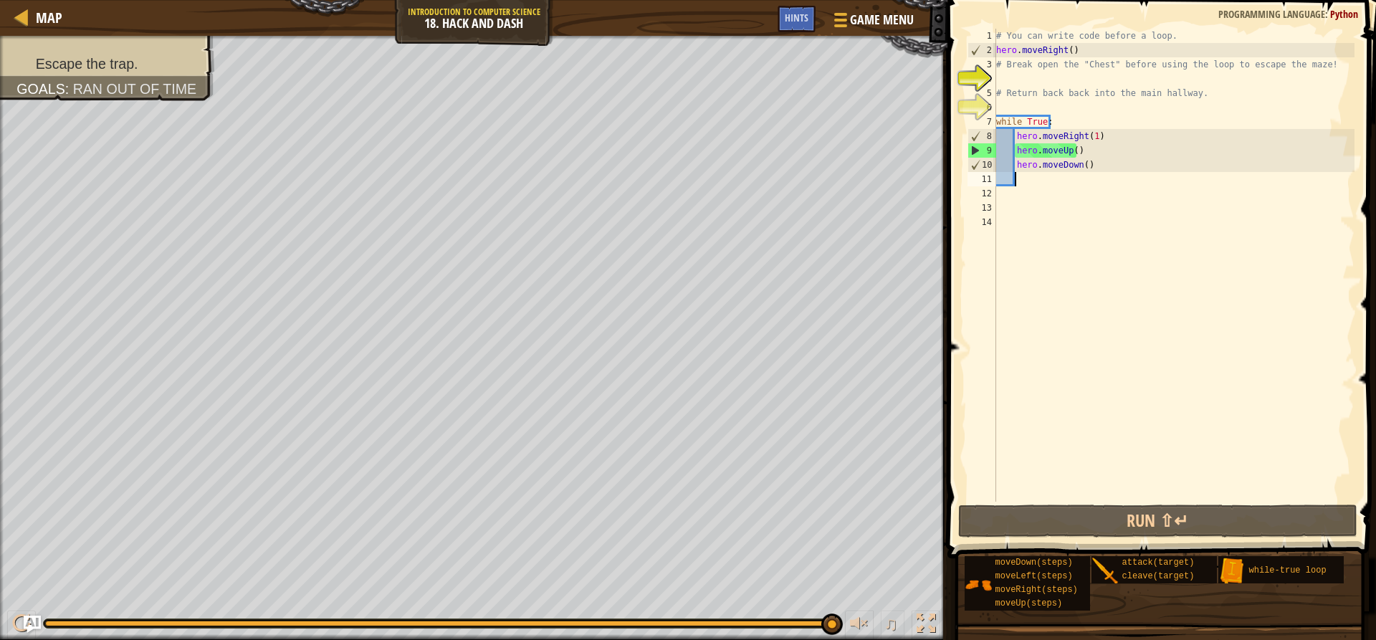
click at [1098, 168] on div "# You can write code before a loop. hero . moveRight ( ) # Break open the "Ches…" at bounding box center [1173, 280] width 361 height 502
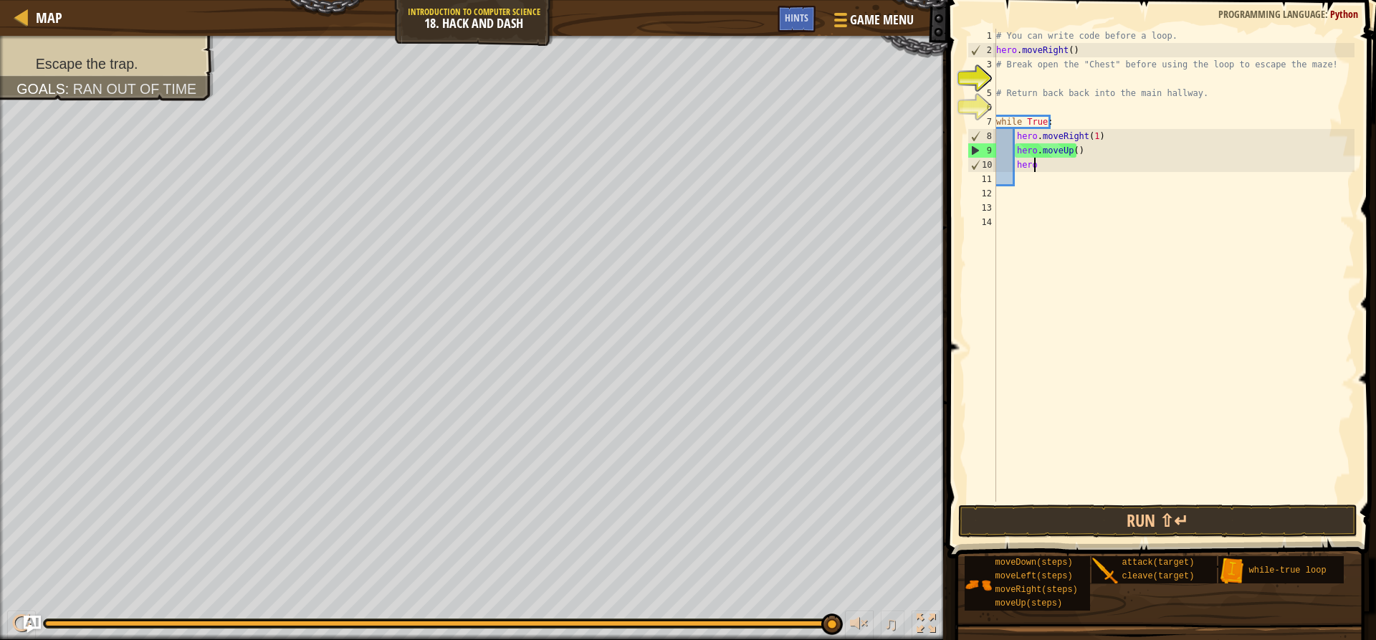
type textarea "h"
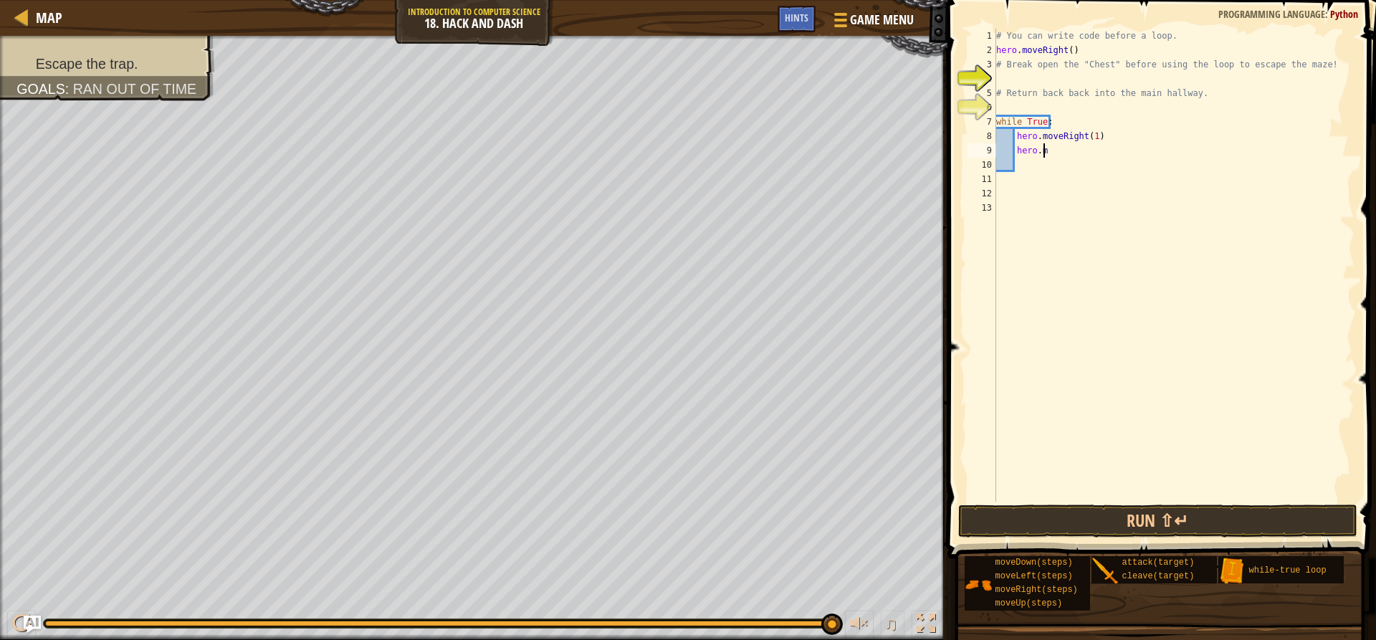
type textarea "h"
click at [1116, 520] on button "Run ⇧↵" at bounding box center [1157, 520] width 398 height 33
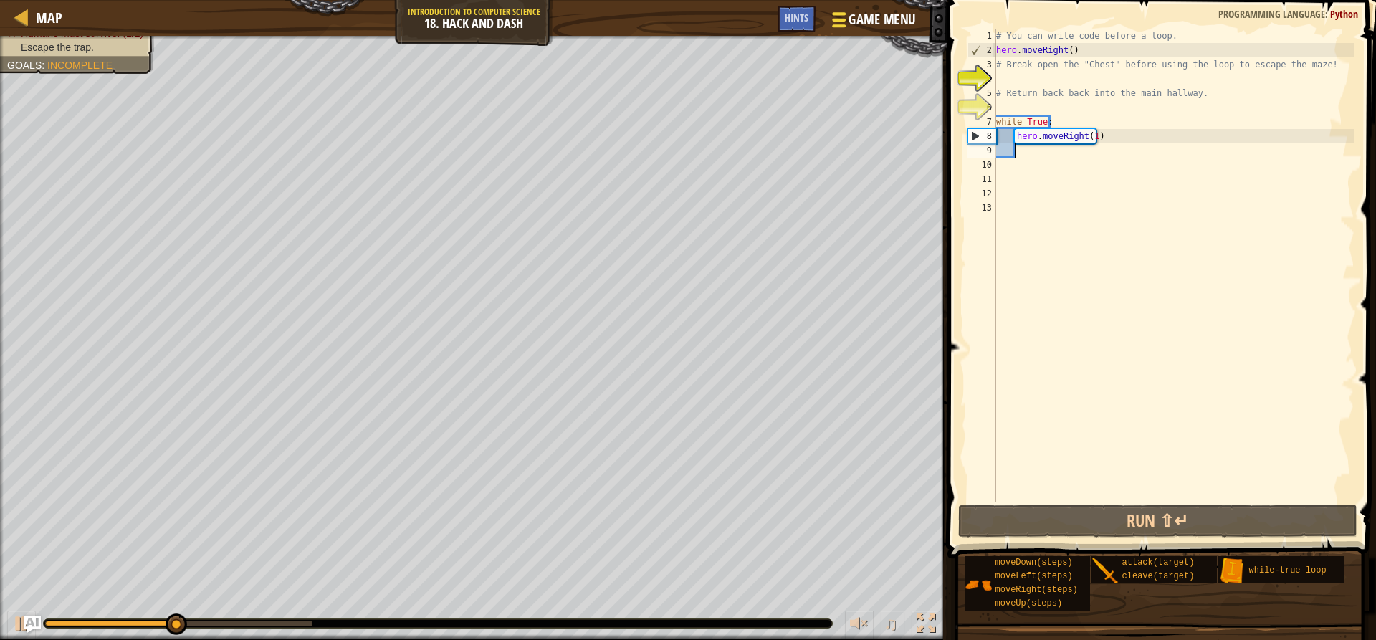
click at [856, 24] on span "Game Menu" at bounding box center [882, 19] width 67 height 19
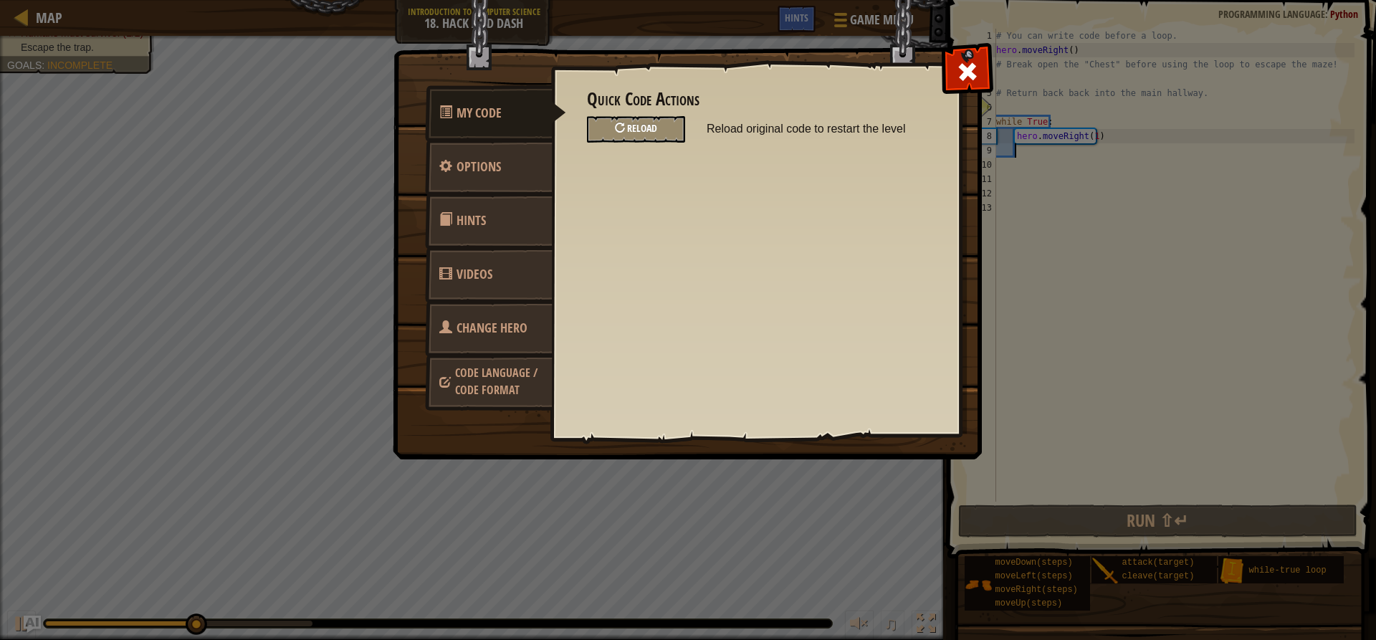
click at [651, 128] on span "Reload" at bounding box center [642, 128] width 30 height 14
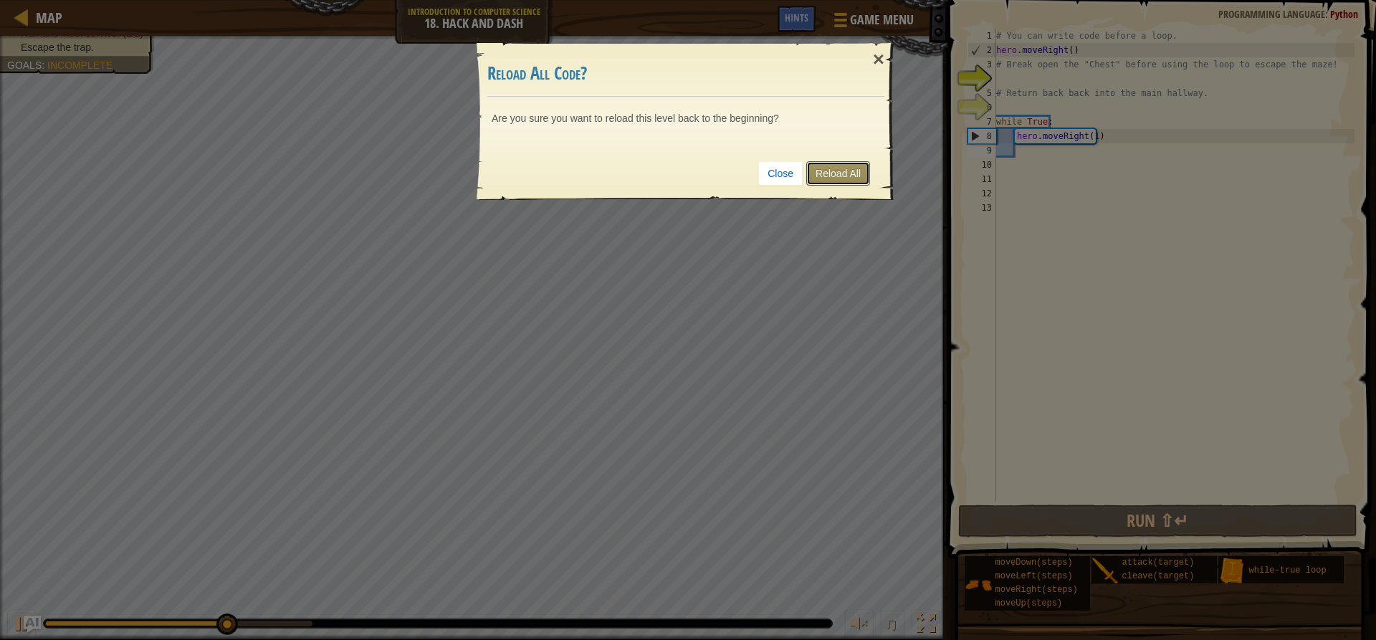
click at [848, 174] on link "Reload All" at bounding box center [838, 173] width 64 height 24
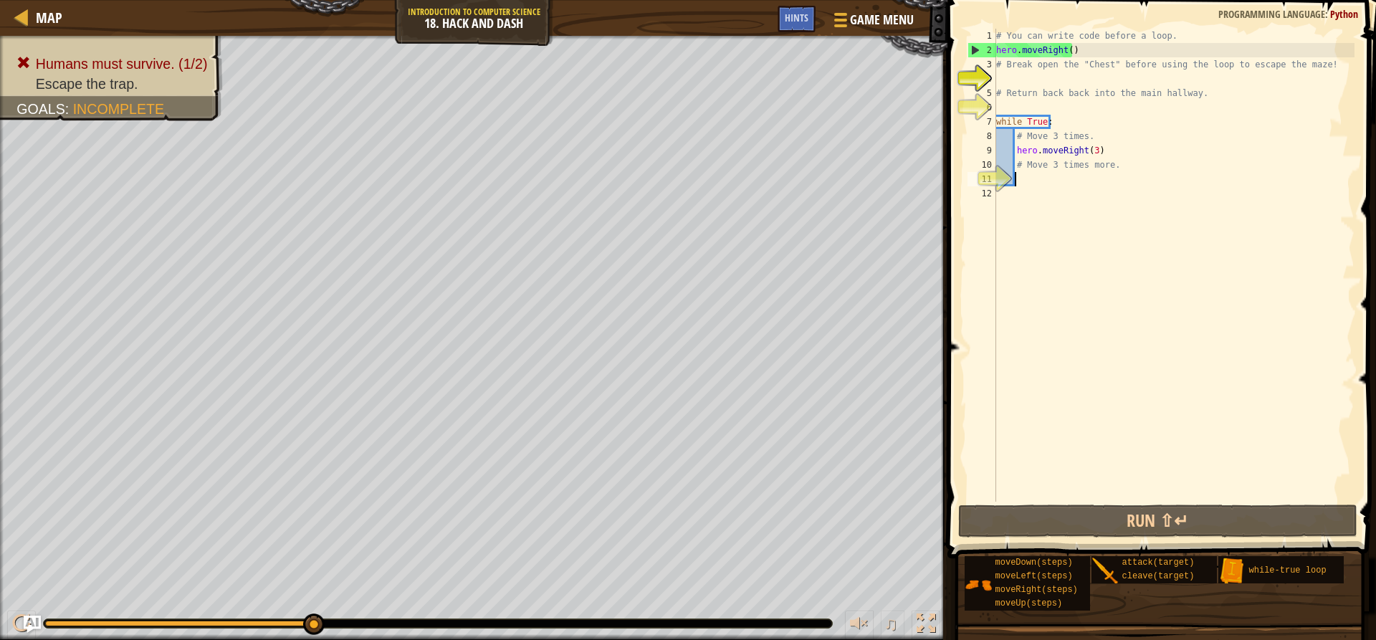
click at [1026, 179] on div "# You can write code before a loop. hero . moveRight ( ) # Break open the "Ches…" at bounding box center [1173, 280] width 361 height 502
click at [997, 77] on div "# You can write code before a loop. hero . moveRight ( ) # Break open the "Ches…" at bounding box center [1173, 280] width 361 height 502
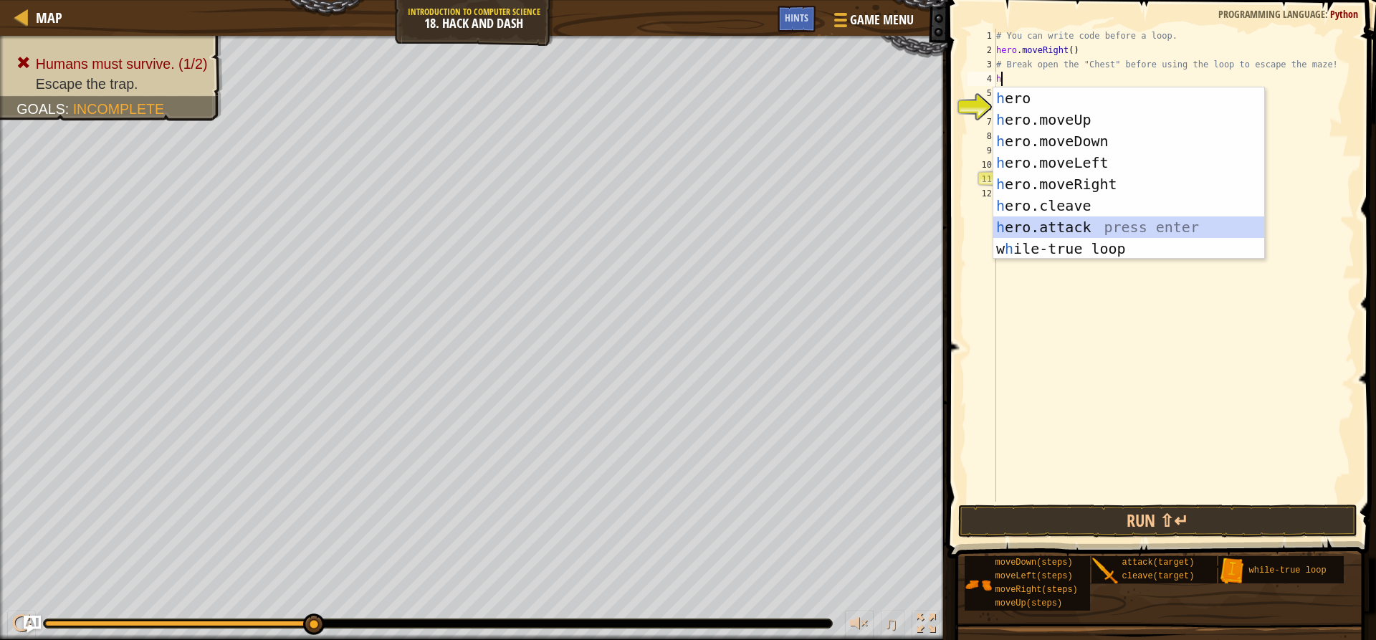
click at [1070, 224] on div "h ero press enter h ero.moveUp press enter h ero.moveDown press enter h ero.mov…" at bounding box center [1128, 194] width 271 height 215
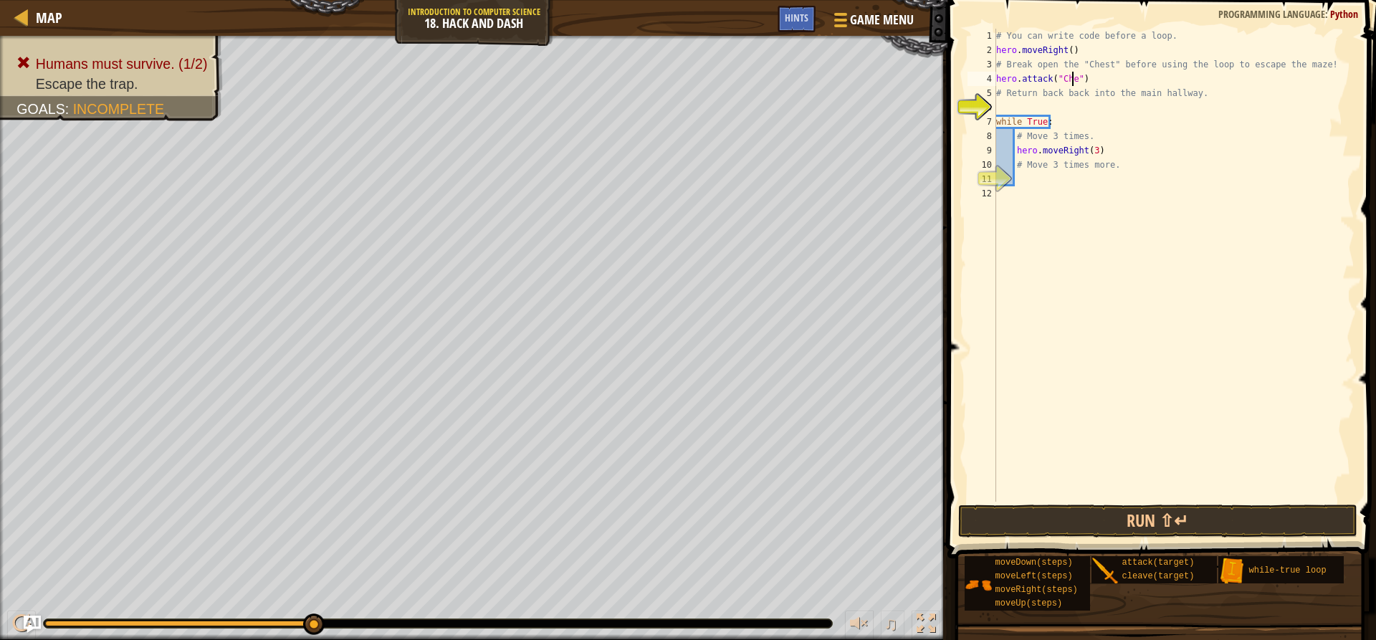
type textarea "hero.attack("Chest")"
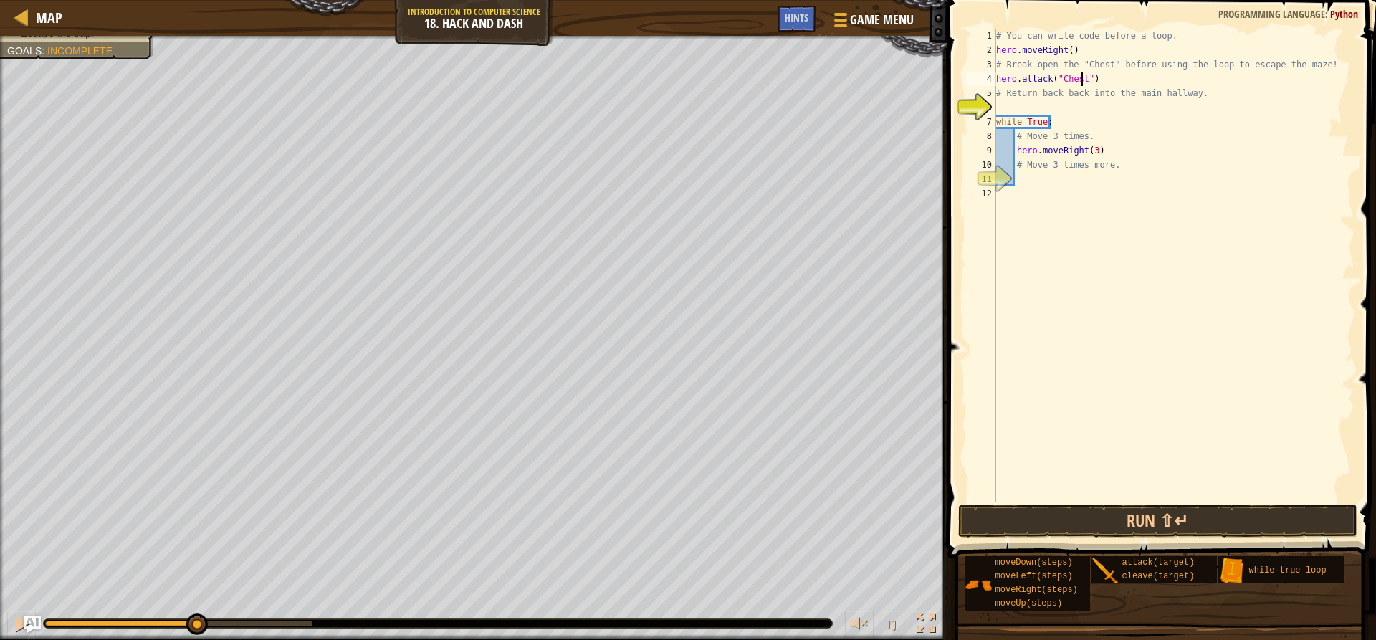
drag, startPoint x: 310, startPoint y: 618, endPoint x: 196, endPoint y: 609, distance: 114.3
click at [196, 610] on div "♫" at bounding box center [473, 619] width 947 height 43
click at [1093, 79] on div "# You can write code before a loop. hero . moveRight ( ) # Break open the "Ches…" at bounding box center [1173, 280] width 361 height 502
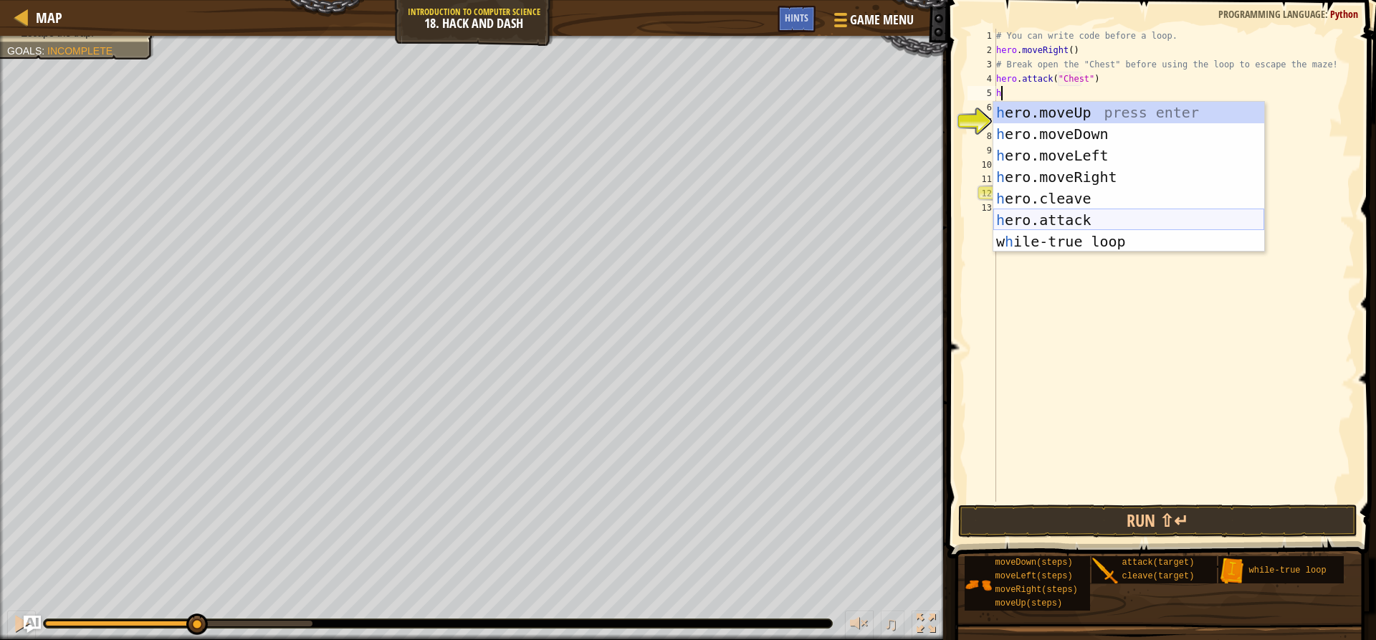
click at [1078, 216] on div "h ero.moveUp press enter h ero.moveDown press enter h ero.moveLeft press enter …" at bounding box center [1128, 198] width 271 height 193
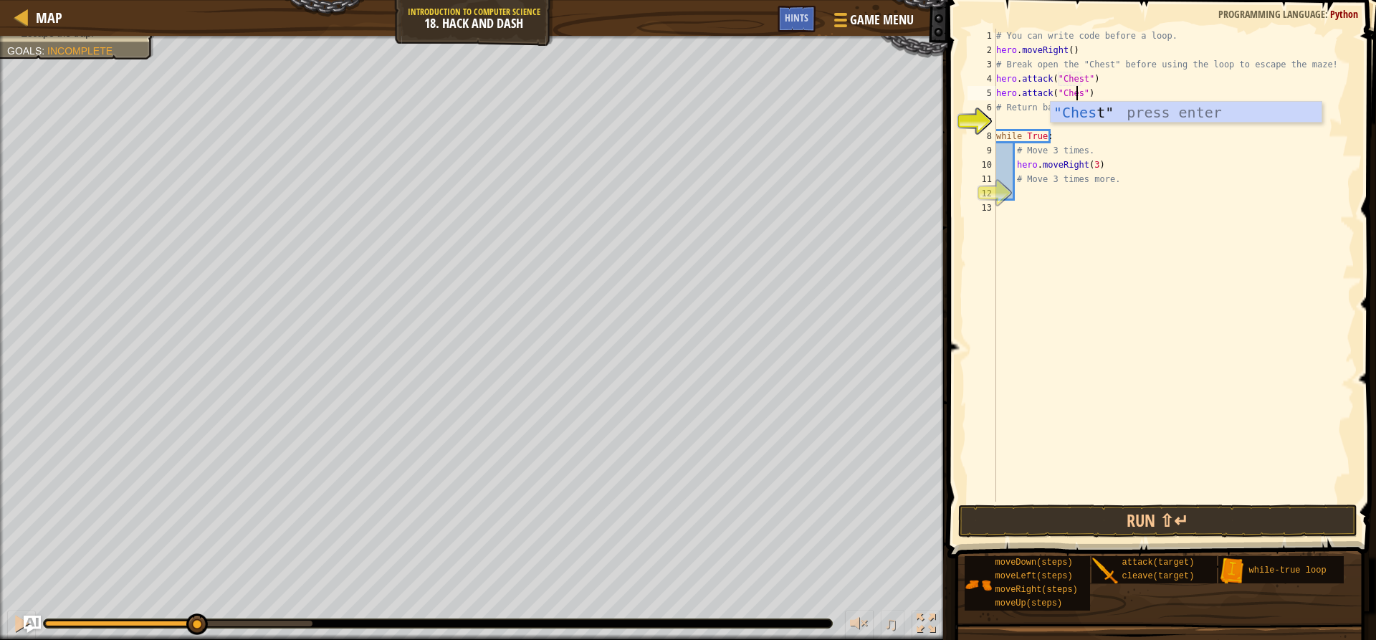
type textarea "hero.attack("Chest")"
click at [1020, 116] on div "# You can write code before a loop. hero . moveRight ( ) # Break open the "Ches…" at bounding box center [1173, 280] width 361 height 502
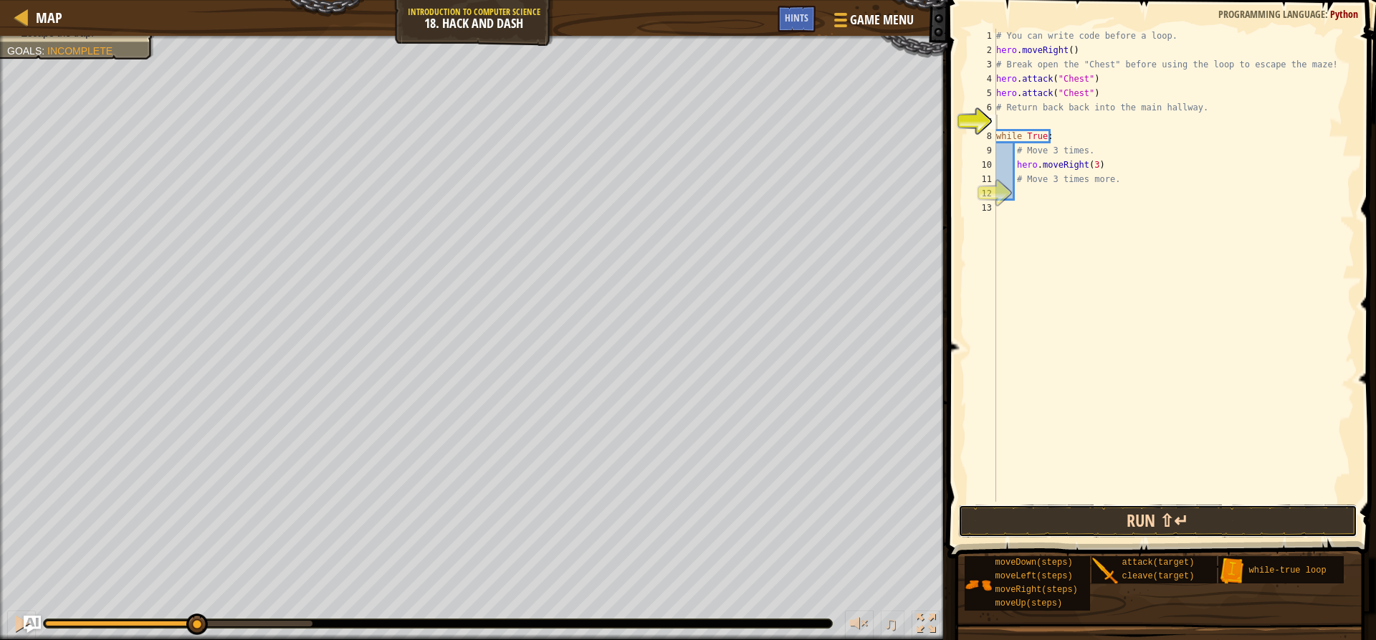
click at [1075, 511] on button "Run ⇧↵" at bounding box center [1157, 520] width 398 height 33
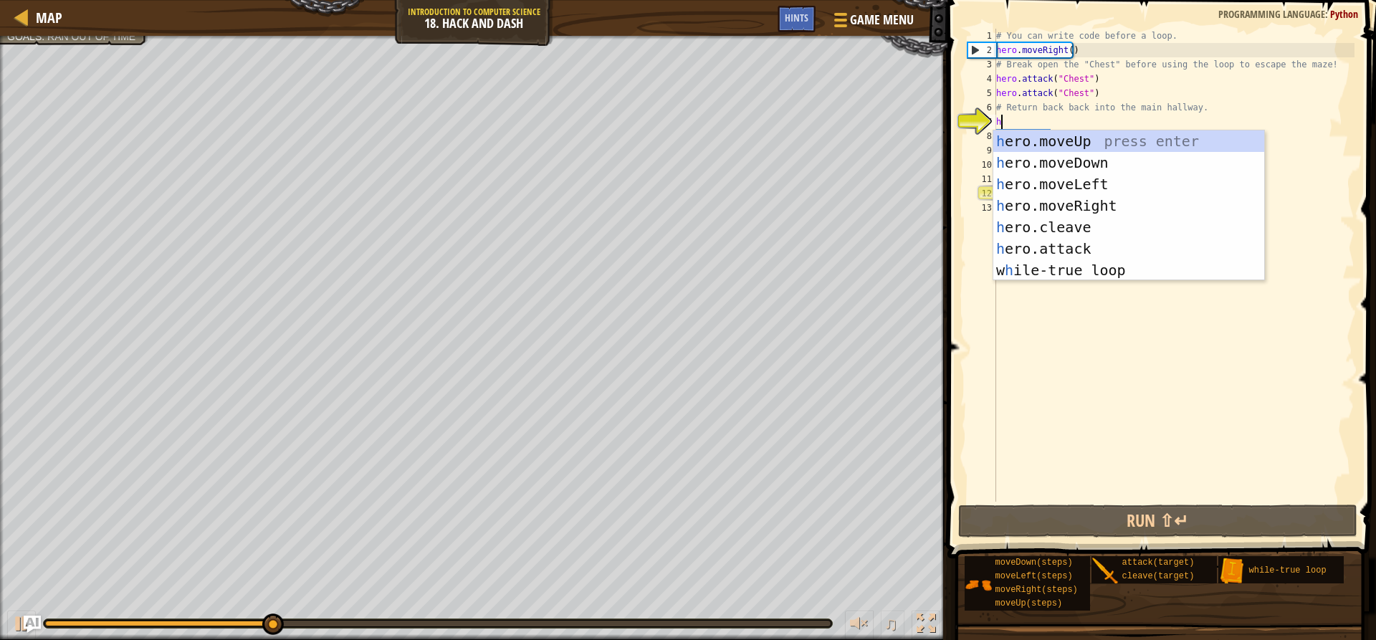
type textarea "h"
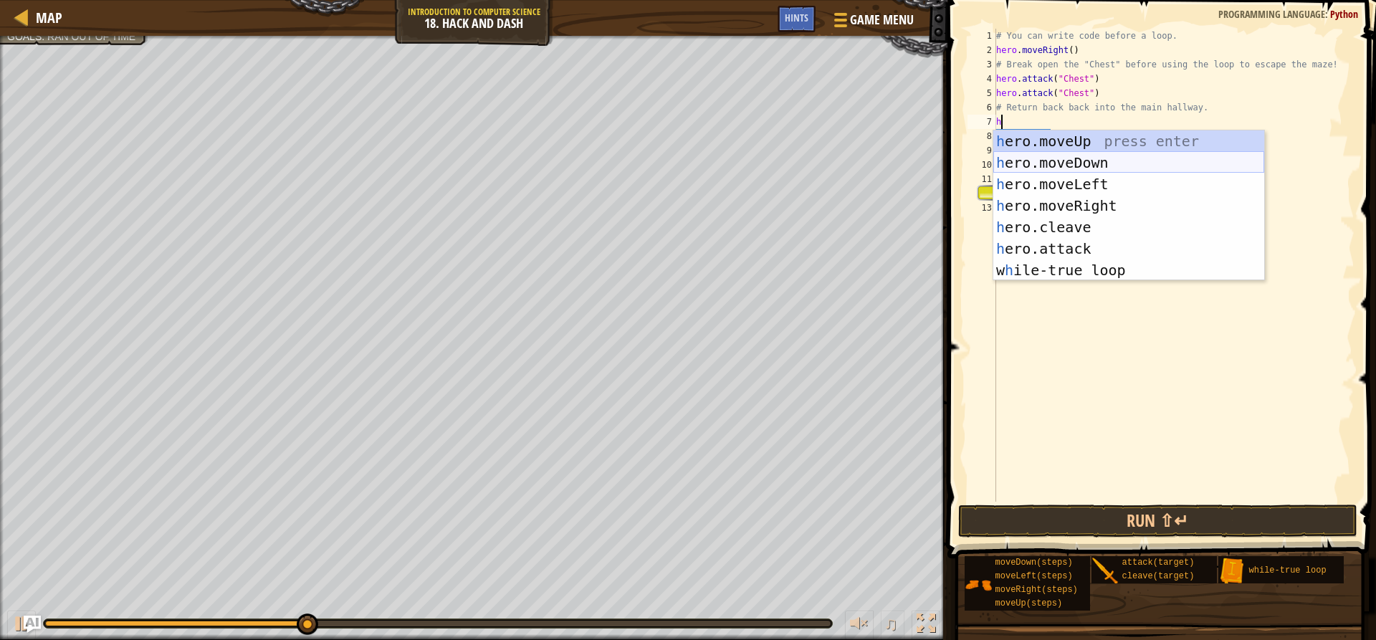
click at [1052, 152] on div "h ero.moveUp press enter h ero.moveDown press enter h ero.moveLeft press enter …" at bounding box center [1128, 226] width 271 height 193
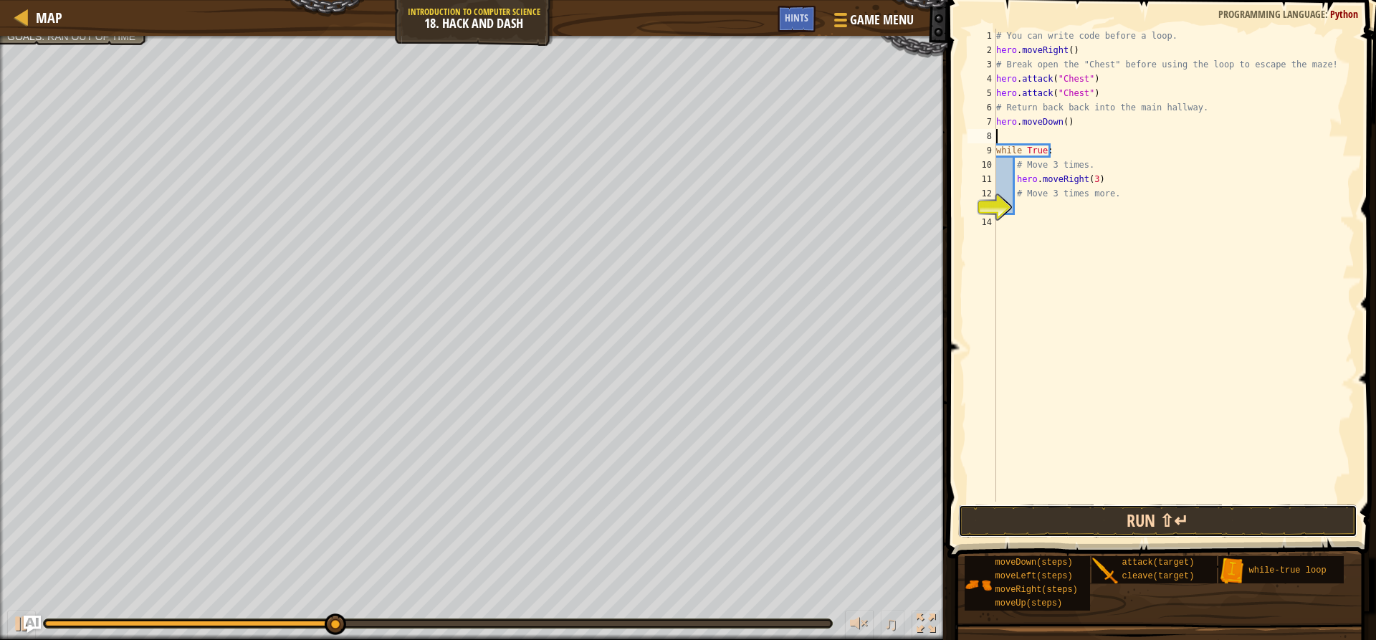
click at [1114, 520] on button "Run ⇧↵" at bounding box center [1157, 520] width 398 height 33
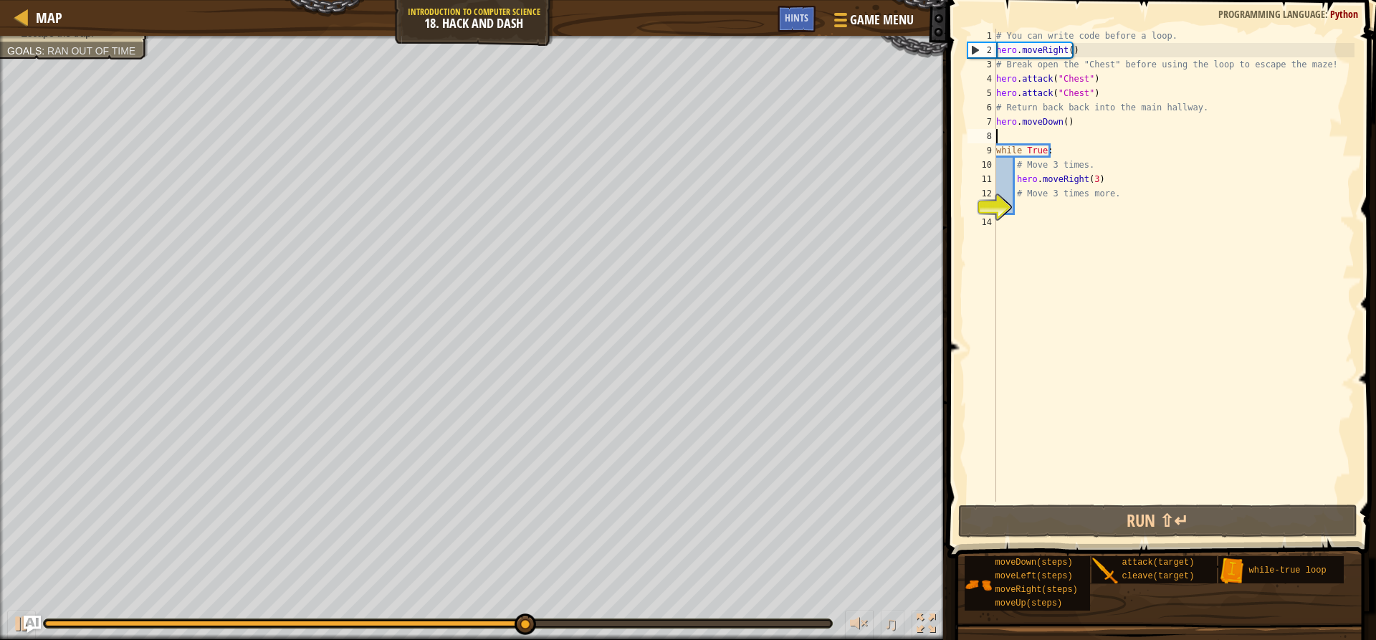
click at [1061, 123] on div "# You can write code before a loop. hero . moveRight ( ) # Break open the "Ches…" at bounding box center [1173, 280] width 361 height 502
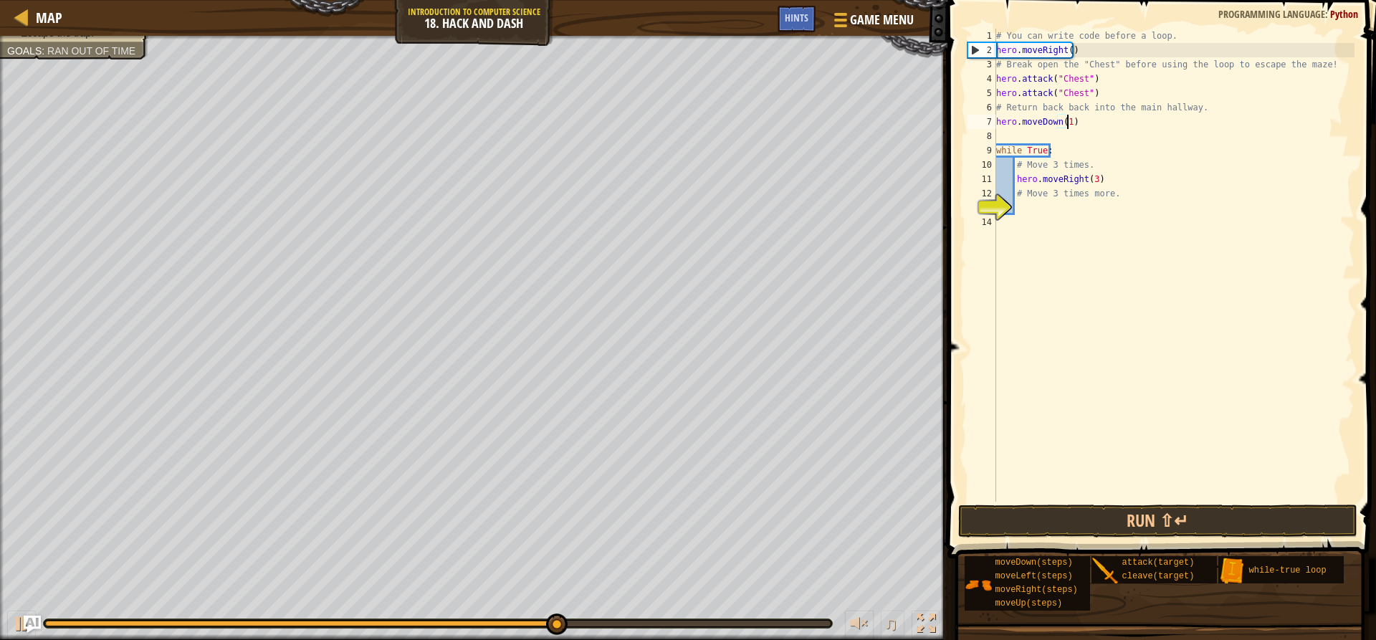
scroll to position [6, 6]
type textarea "hero.moveDown(1)"
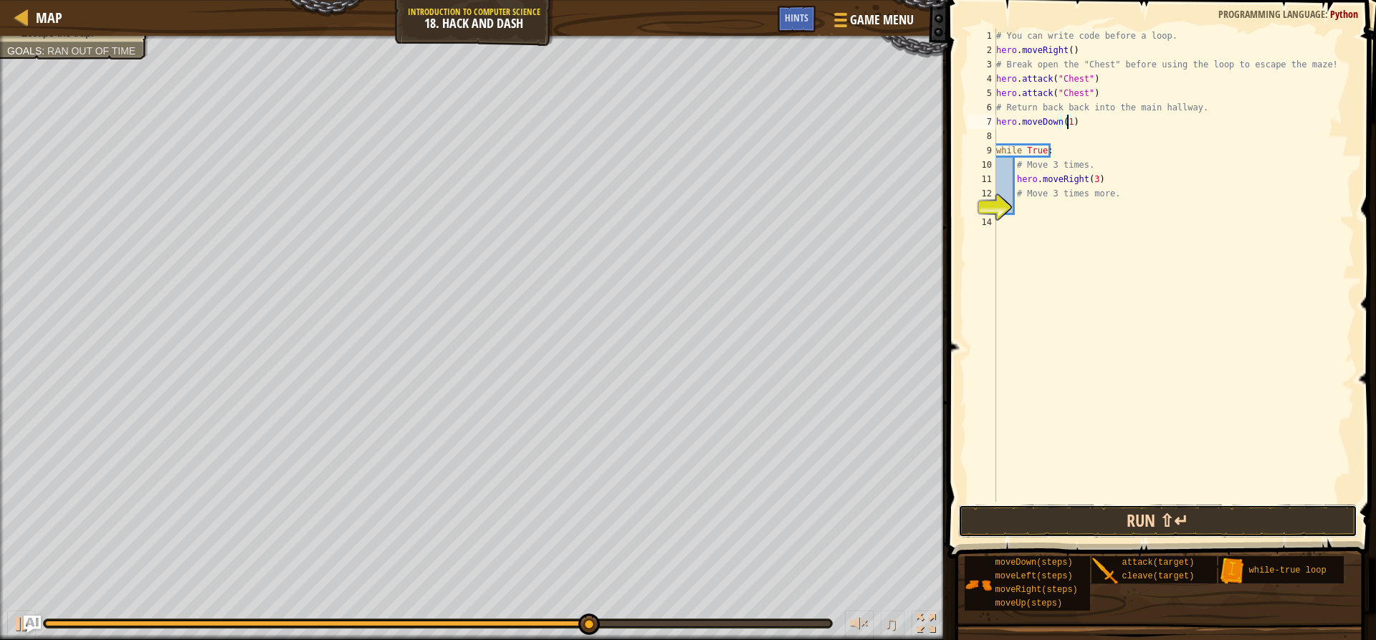
click at [1008, 517] on button "Run ⇧↵" at bounding box center [1157, 520] width 398 height 33
